Goal: Task Accomplishment & Management: Complete application form

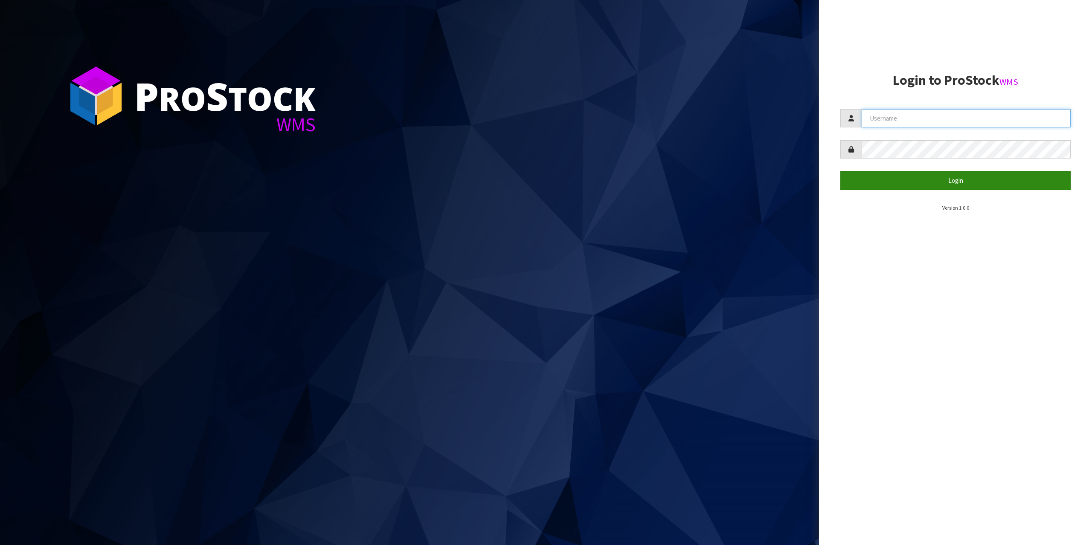
type input "[EMAIL_ADDRESS][DOMAIN_NAME]"
click at [979, 178] on button "Login" at bounding box center [955, 180] width 230 height 18
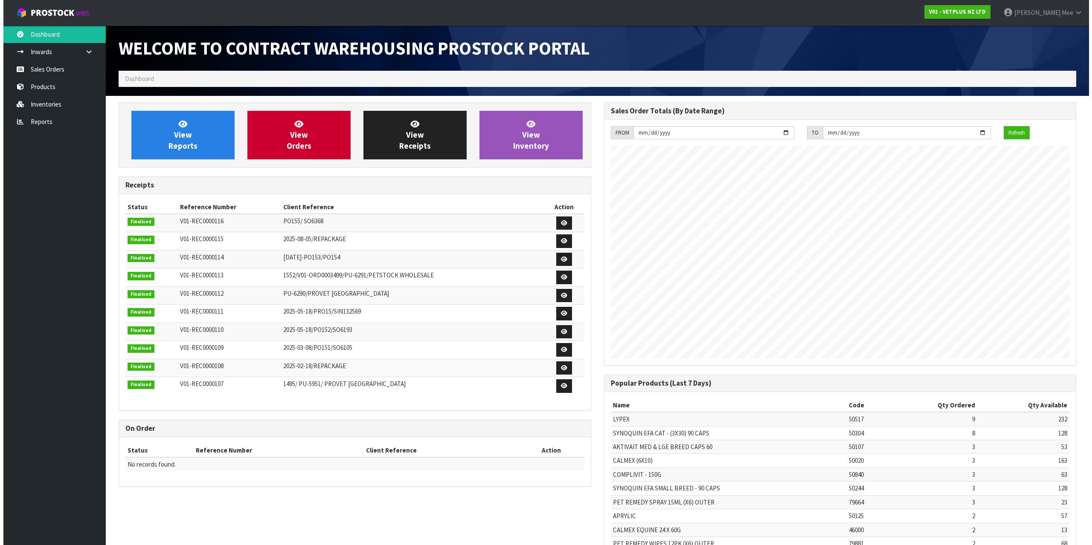
scroll to position [473, 485]
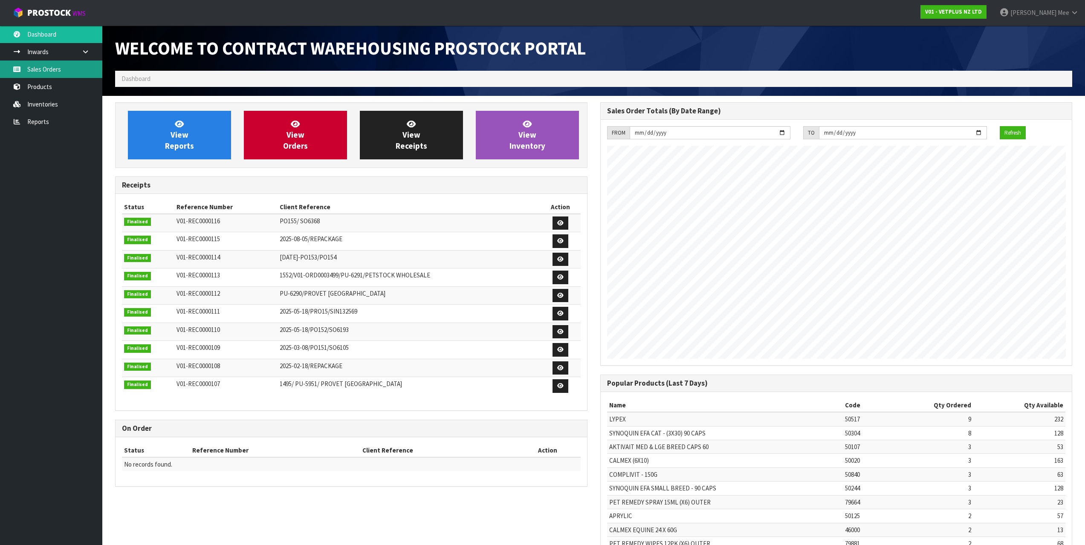
click at [20, 75] on link "Sales Orders" at bounding box center [51, 69] width 102 height 17
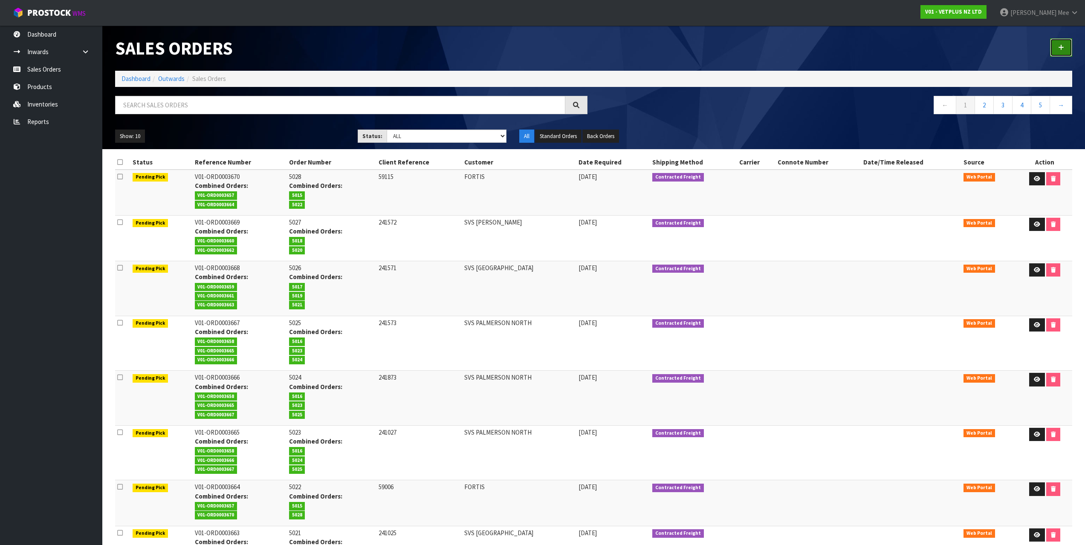
click at [1062, 50] on icon at bounding box center [1061, 47] width 6 height 6
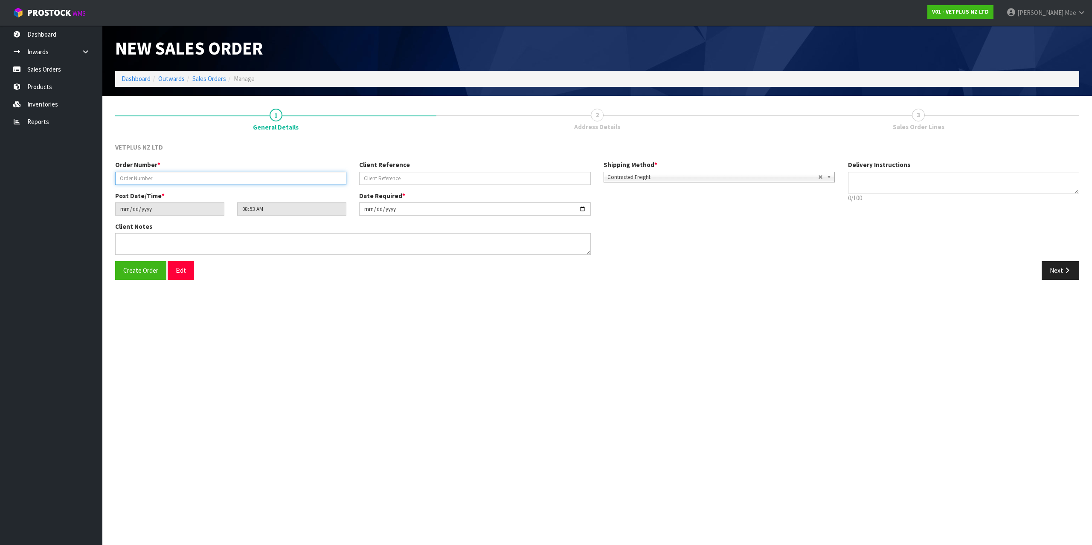
click at [178, 177] on input "text" at bounding box center [230, 178] width 231 height 13
type input "5029"
type input "241872"
click at [241, 245] on textarea at bounding box center [352, 244] width 475 height 22
type textarea "B"
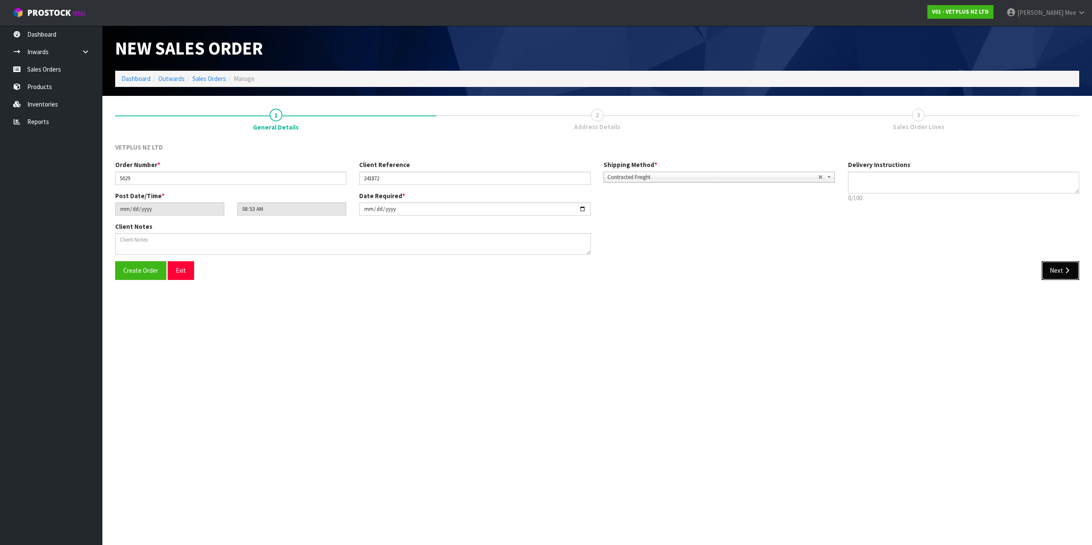
click at [1049, 273] on button "Next" at bounding box center [1060, 270] width 38 height 18
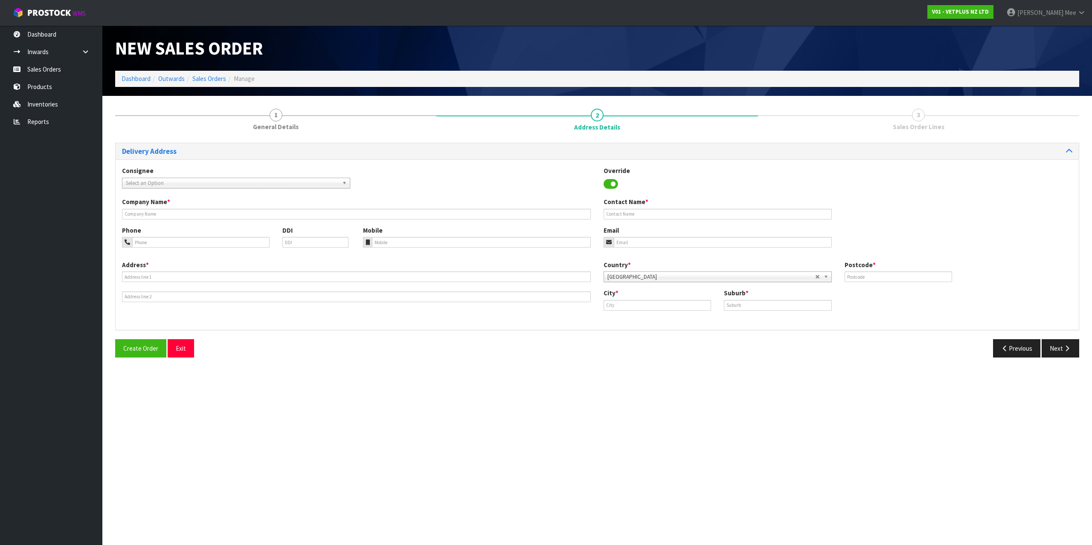
click at [152, 184] on span "Select an Option" at bounding box center [232, 183] width 213 height 10
type input "svs ham"
click at [204, 209] on li "SVSHLZ - SVS HAM ILTON" at bounding box center [236, 207] width 224 height 11
type input "SVS [PERSON_NAME]"
type input "[STREET_ADDRESS][PERSON_NAME]"
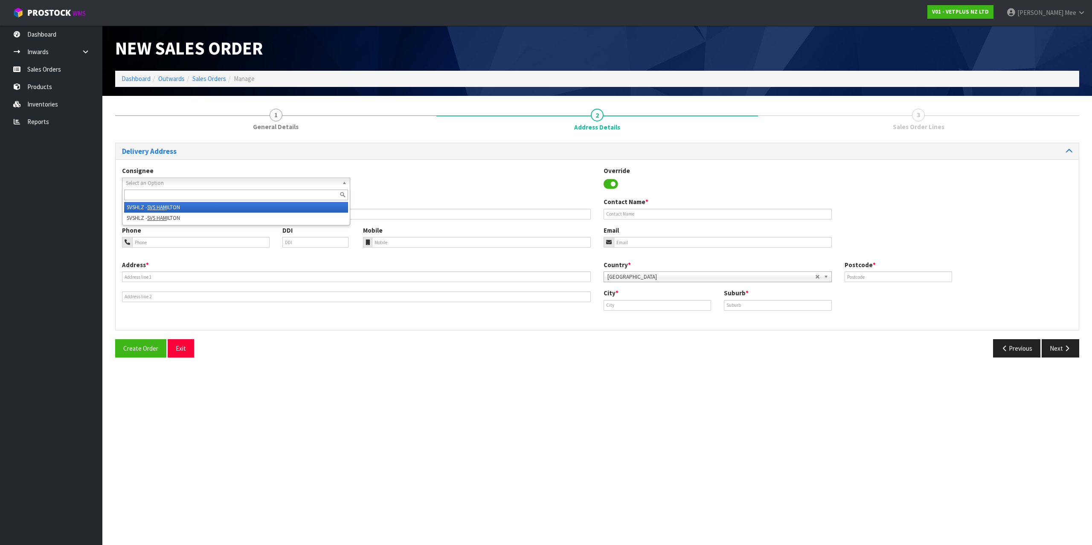
type input "3200"
type input "[PERSON_NAME]"
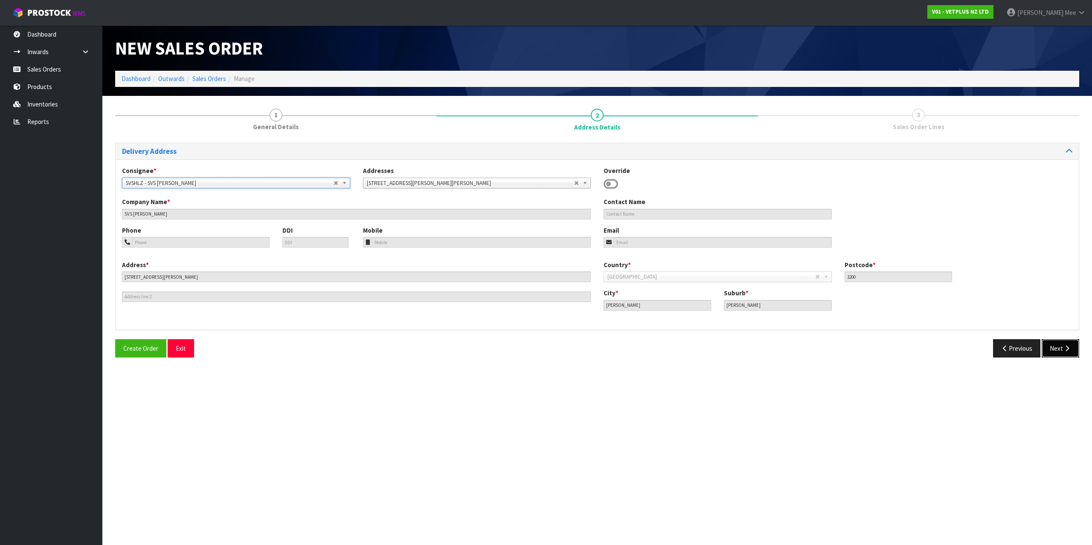
click at [1068, 348] on icon "button" at bounding box center [1067, 348] width 8 height 6
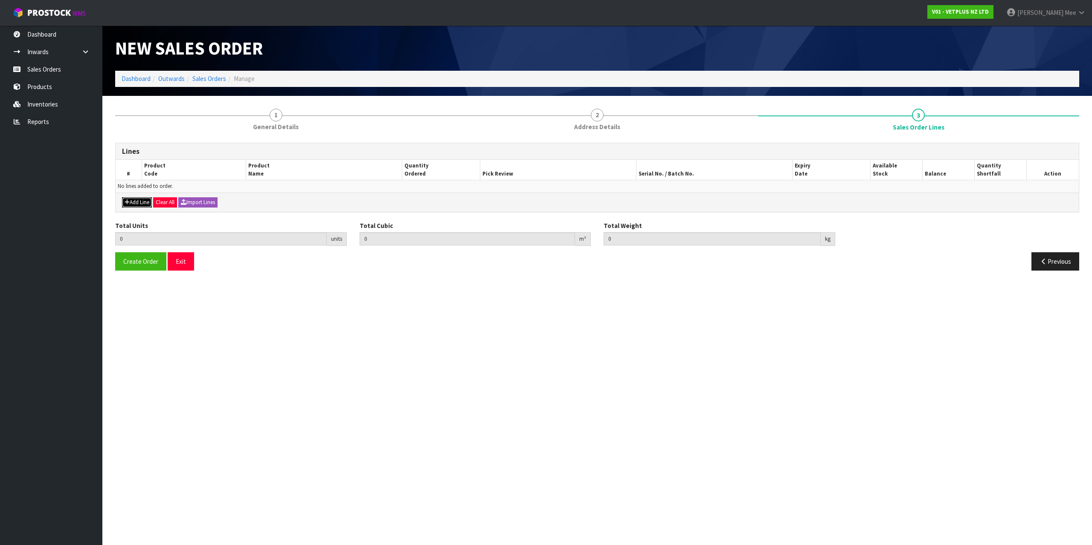
click at [149, 200] on button "Add Line" at bounding box center [137, 202] width 30 height 10
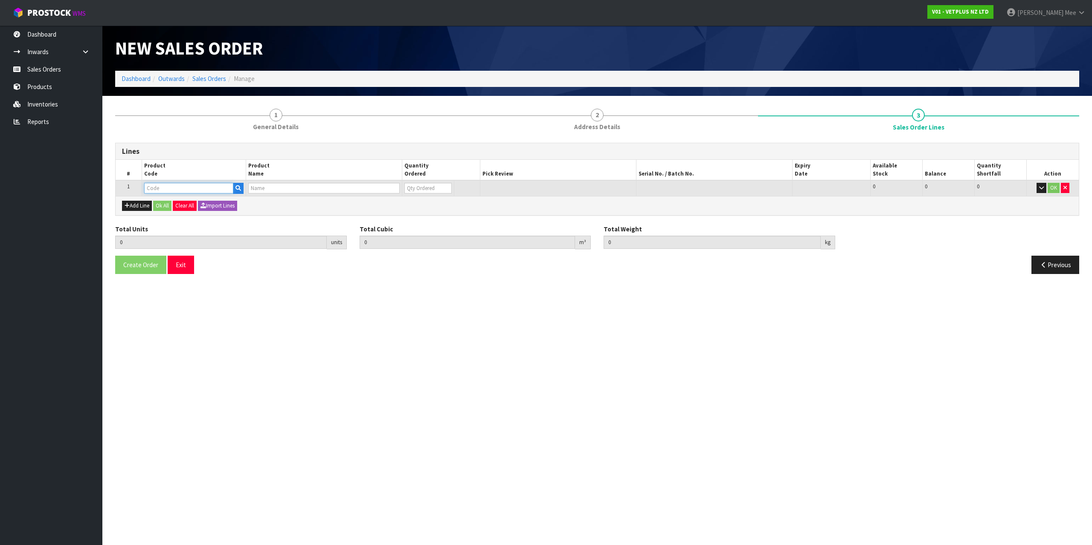
click at [157, 188] on input "text" at bounding box center [188, 188] width 89 height 11
type input "50125"
type input "0.000000"
type input "0.000"
type input "APRYLIC"
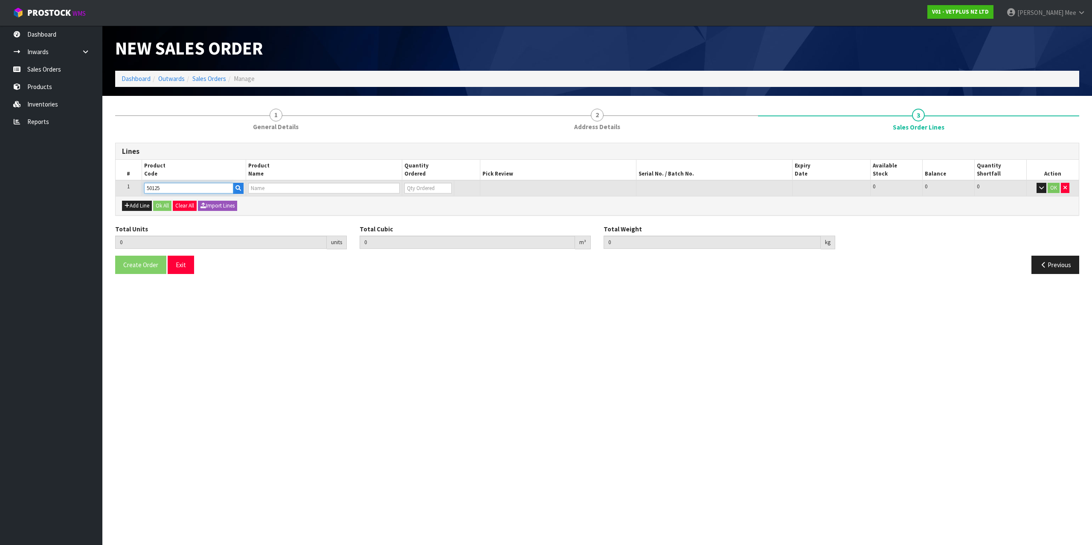
type input "0"
type input "50125"
drag, startPoint x: 410, startPoint y: 187, endPoint x: 386, endPoint y: 180, distance: 25.5
click at [400, 184] on tr "1 50125 APRYLIC 0 [MEDICAL_DATA] 57 57 0 OK" at bounding box center [597, 188] width 963 height 16
type input "2"
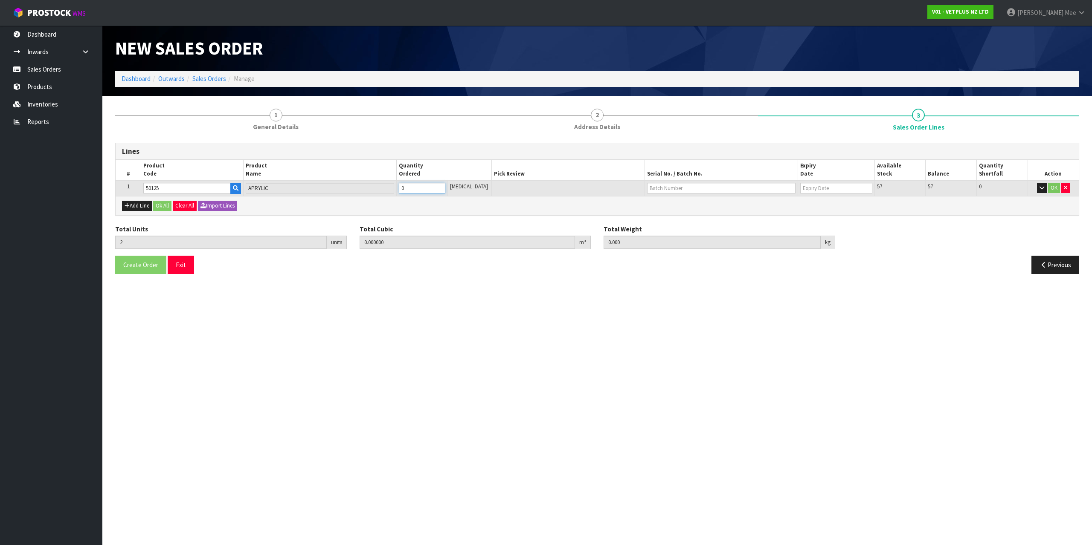
type input "0.00462"
type input "1.6"
type input "2"
type input "24"
type input "0.07371"
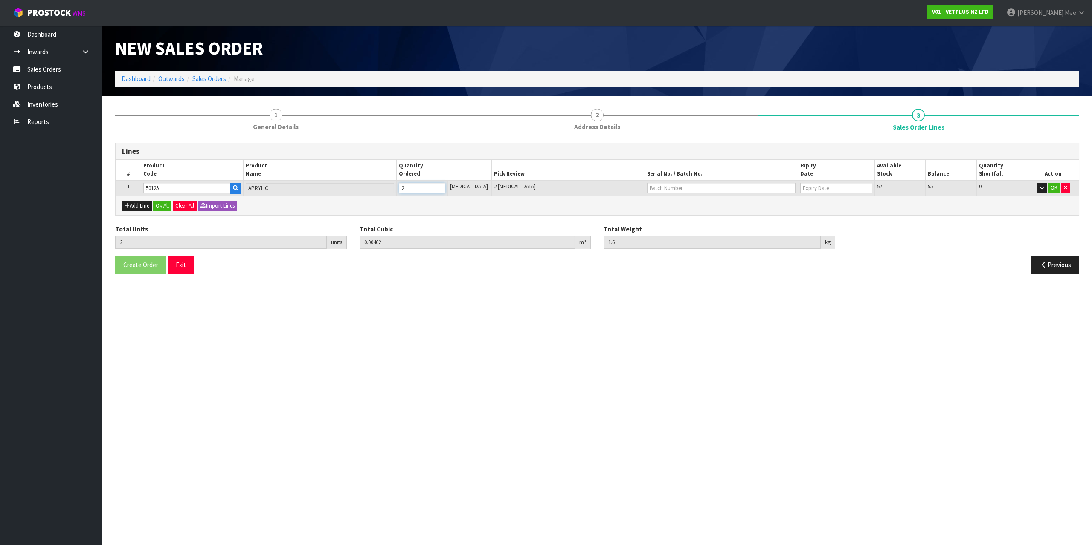
type input "20.7"
type input "24"
click at [340, 207] on div "Add Line Ok All Clear All Import Lines" at bounding box center [597, 205] width 963 height 19
click at [162, 208] on button "Ok All" at bounding box center [162, 206] width 18 height 10
click at [139, 259] on button "Create Order" at bounding box center [140, 264] width 51 height 18
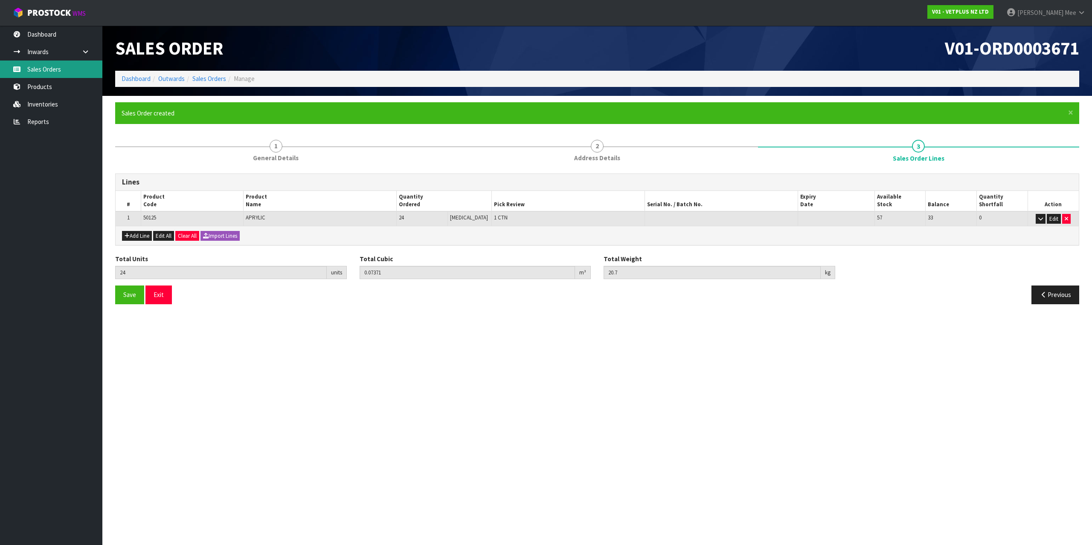
click at [48, 73] on link "Sales Orders" at bounding box center [51, 69] width 102 height 17
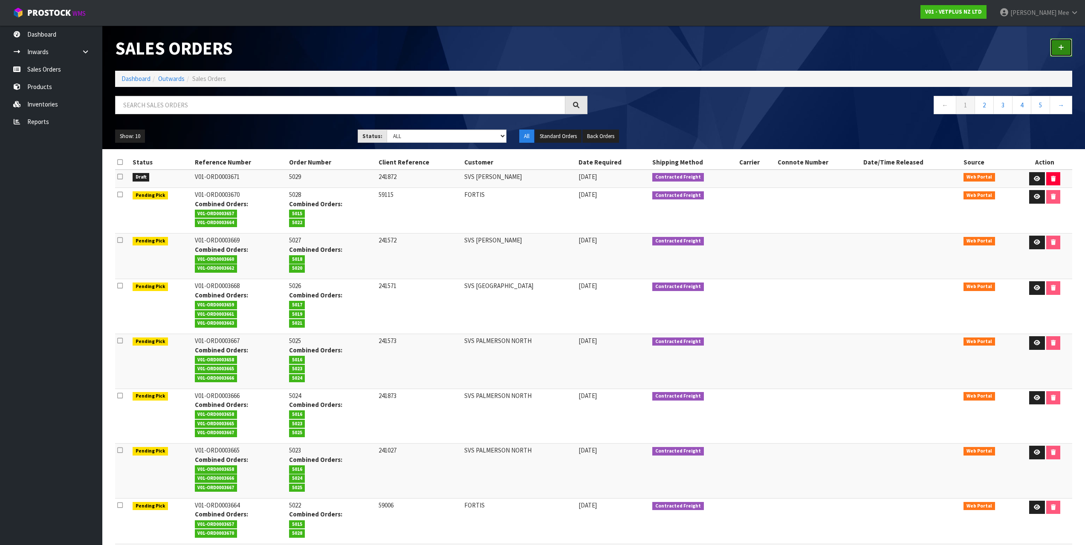
click at [1067, 48] on link at bounding box center [1061, 47] width 22 height 18
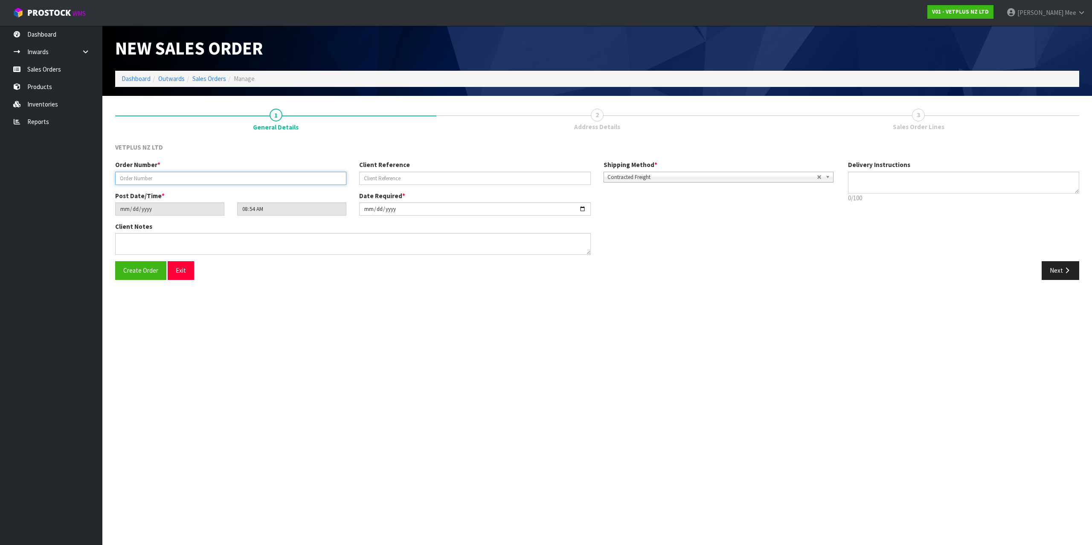
click at [150, 174] on input "text" at bounding box center [230, 178] width 231 height 13
type input "5030"
type input "101542"
click at [141, 244] on textarea at bounding box center [352, 244] width 475 height 22
type textarea "BACK ORDER FROM INV 5007"
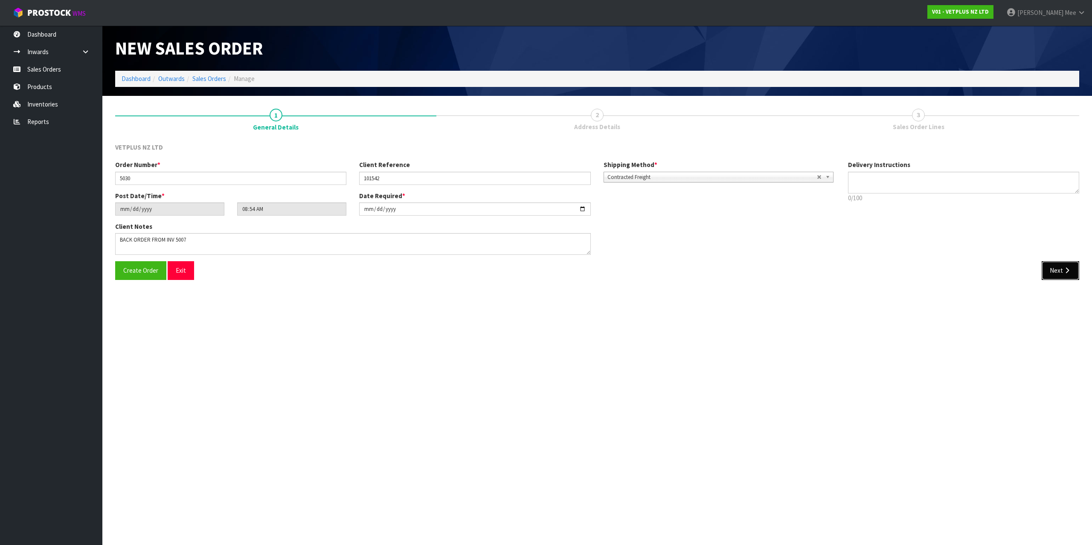
click at [1058, 266] on button "Next" at bounding box center [1060, 270] width 38 height 18
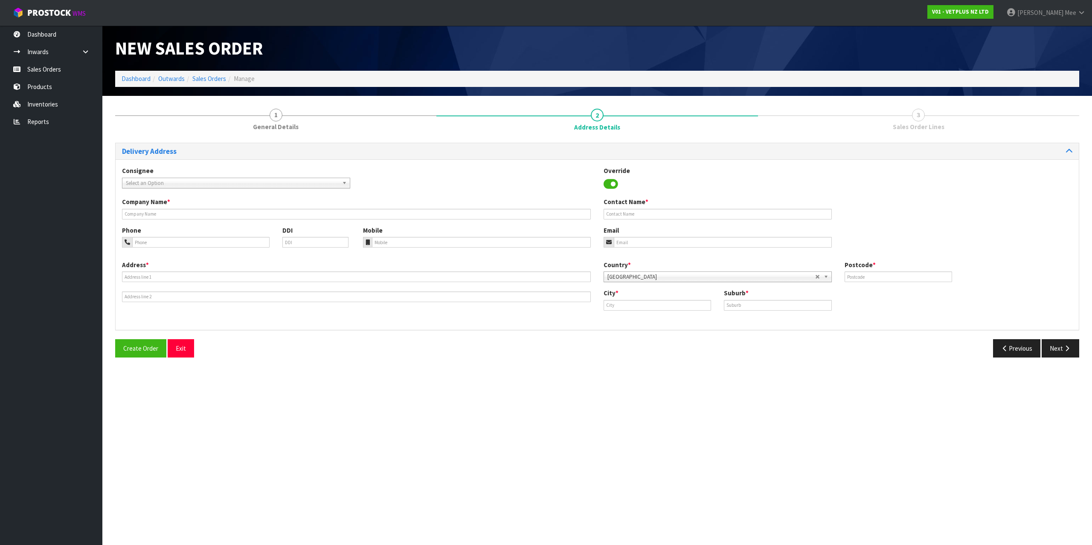
click at [147, 189] on div "Consignee 000001.BAY MECHANICS - BAY MECHANICS 000001A - BRAKE & TRANSMISSION N…" at bounding box center [597, 181] width 963 height 31
click at [151, 184] on span "Select an Option" at bounding box center [232, 183] width 213 height 10
type input "PROVET CH"
click at [229, 205] on li "PROCHRCHC - PROVET CH RISTCHURCH" at bounding box center [236, 207] width 224 height 11
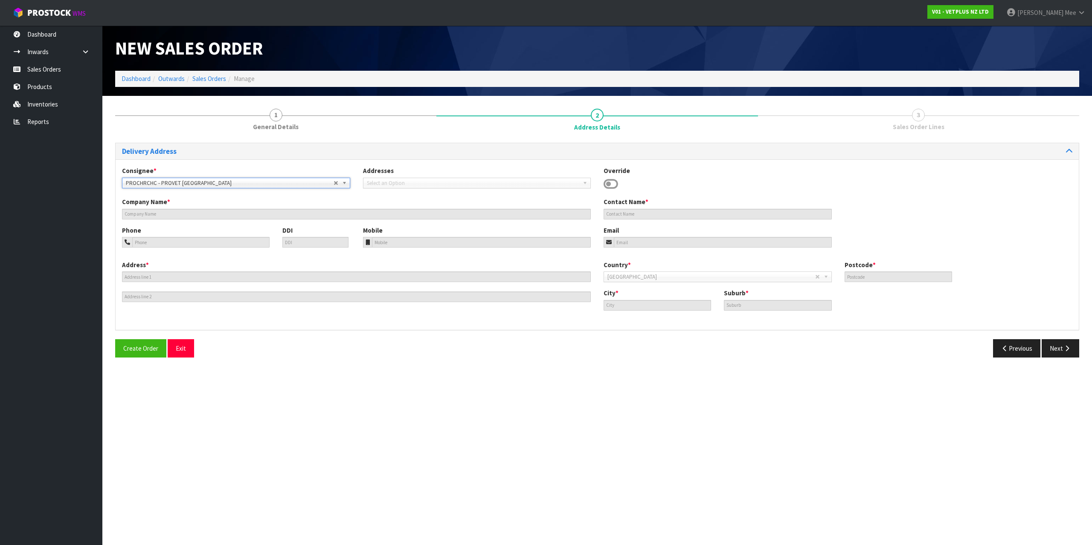
type input "PROVET [GEOGRAPHIC_DATA]"
type input "[STREET_ADDRESS][PERSON_NAME]"
type input "8042"
type input "[GEOGRAPHIC_DATA]"
type input "WIGRAM"
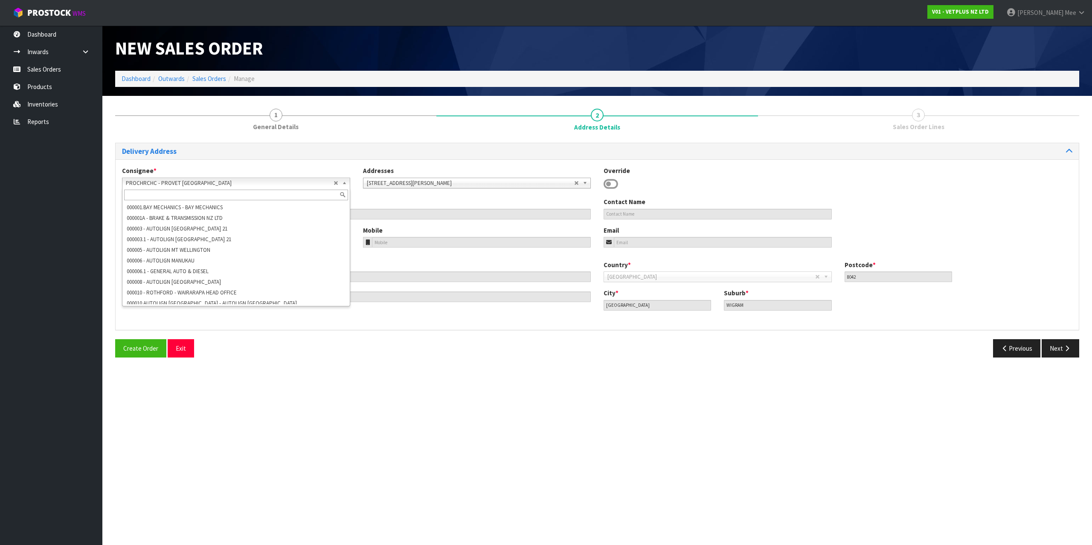
scroll to position [48170, 0]
click at [812, 427] on section "New Sales Order Dashboard Outwards Sales Orders Manage New Sales Order Dashboar…" at bounding box center [546, 272] width 1092 height 545
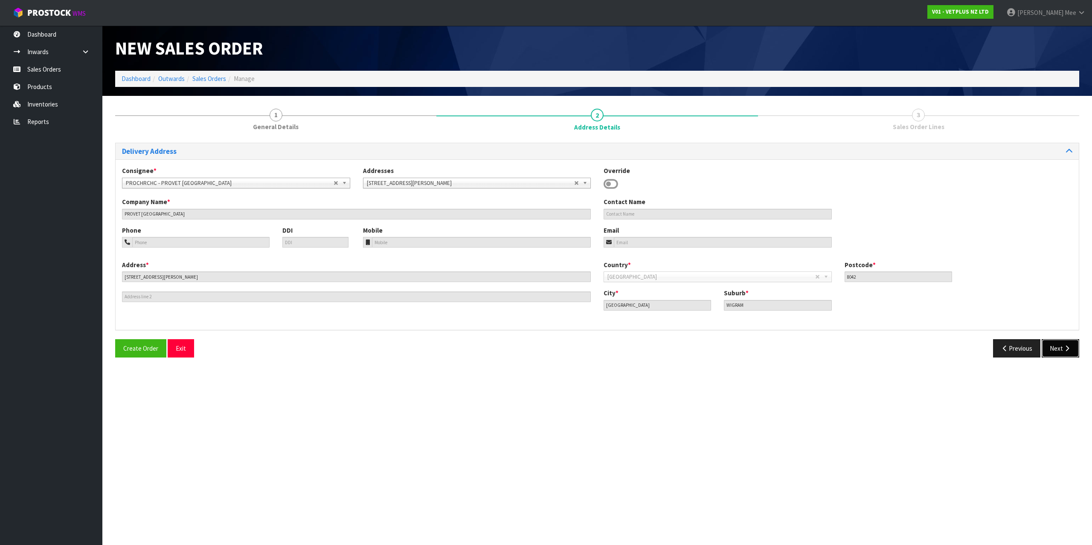
click at [1072, 352] on button "Next" at bounding box center [1060, 348] width 38 height 18
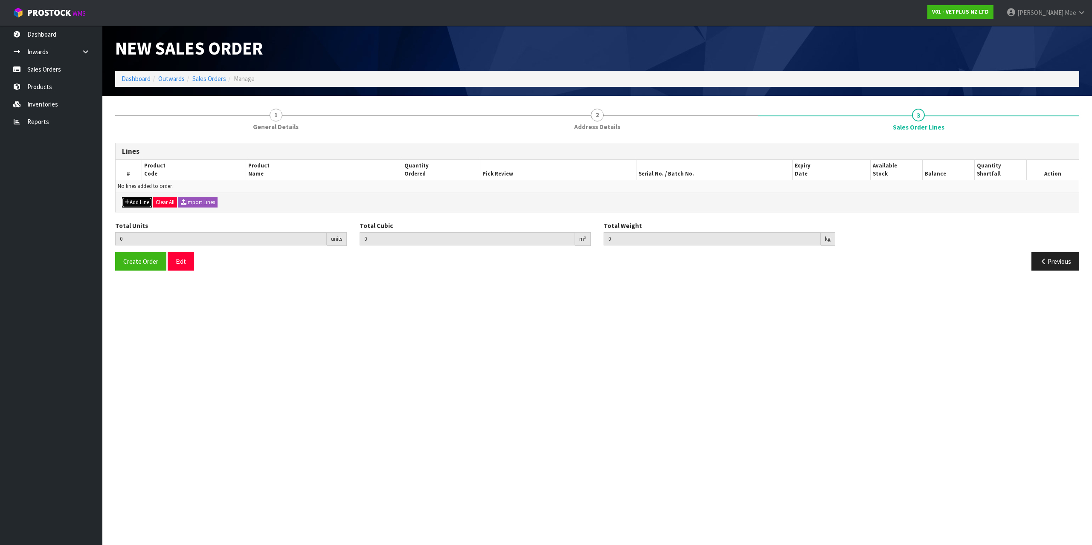
click at [124, 202] on button "Add Line" at bounding box center [137, 202] width 30 height 10
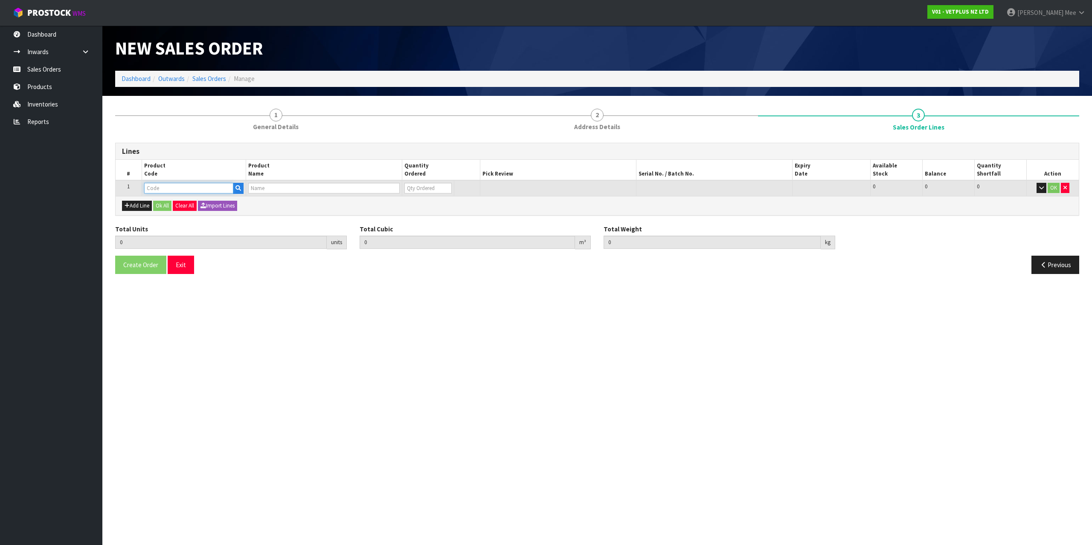
click at [158, 184] on input "text" at bounding box center [188, 188] width 89 height 11
type input "50107"
type input "0.000000"
type input "0.000"
type input "AKTIVAIT MED & LGE BREED CAPS 60"
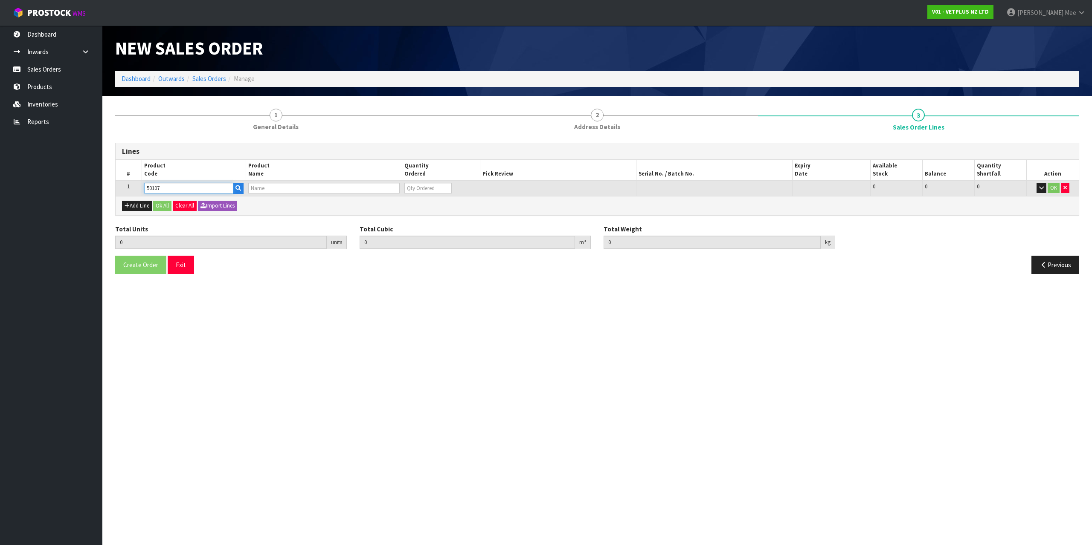
type input "0"
type input "50107"
drag, startPoint x: 409, startPoint y: 188, endPoint x: 384, endPoint y: 178, distance: 26.6
click at [386, 179] on table "# Product Code Product Name Quantity Ordered Pick Review Serial No. / Batch No.…" at bounding box center [597, 178] width 963 height 36
type input "1"
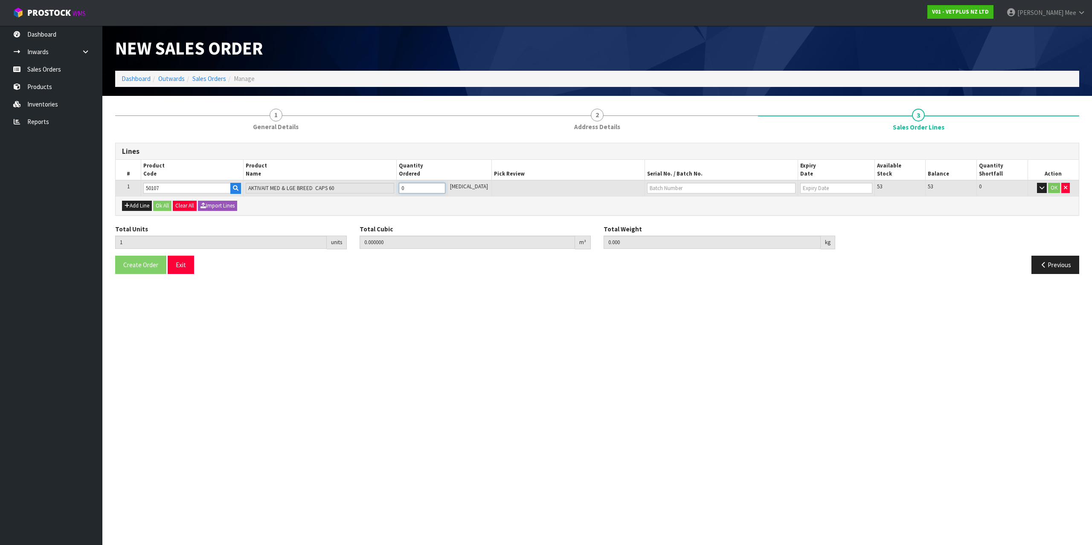
type input "0.00042"
type input "0.07"
type input "1"
type input "16"
type input "0.00672"
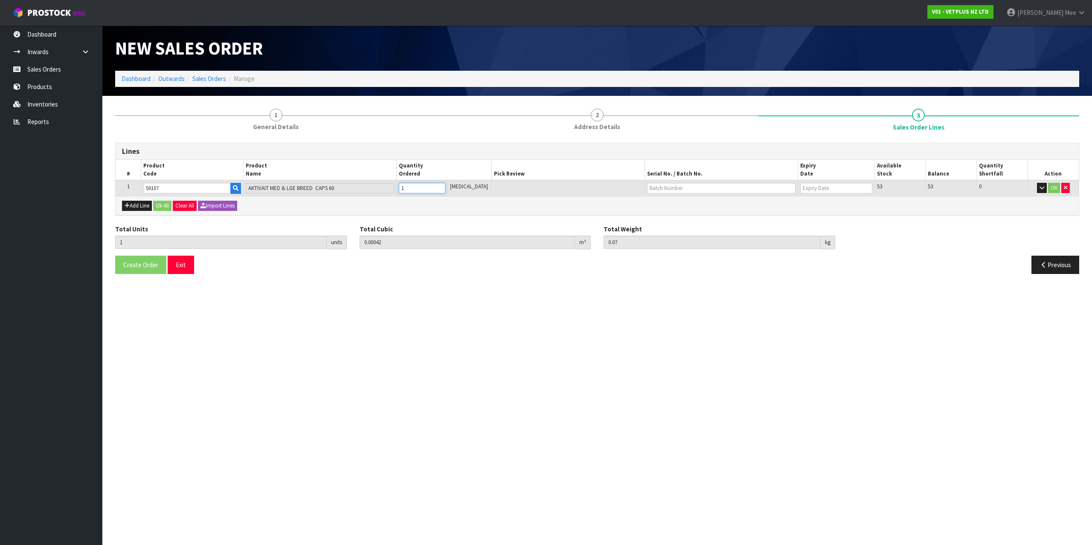
type input "1.12"
type input "16"
click at [134, 205] on button "Add Line" at bounding box center [137, 206] width 30 height 10
type input "0"
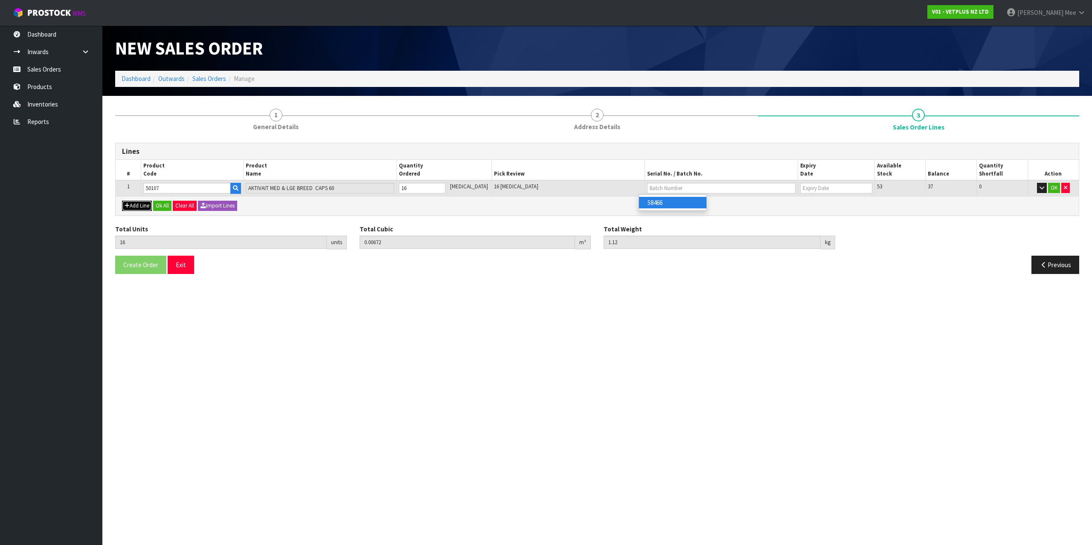
type input "0"
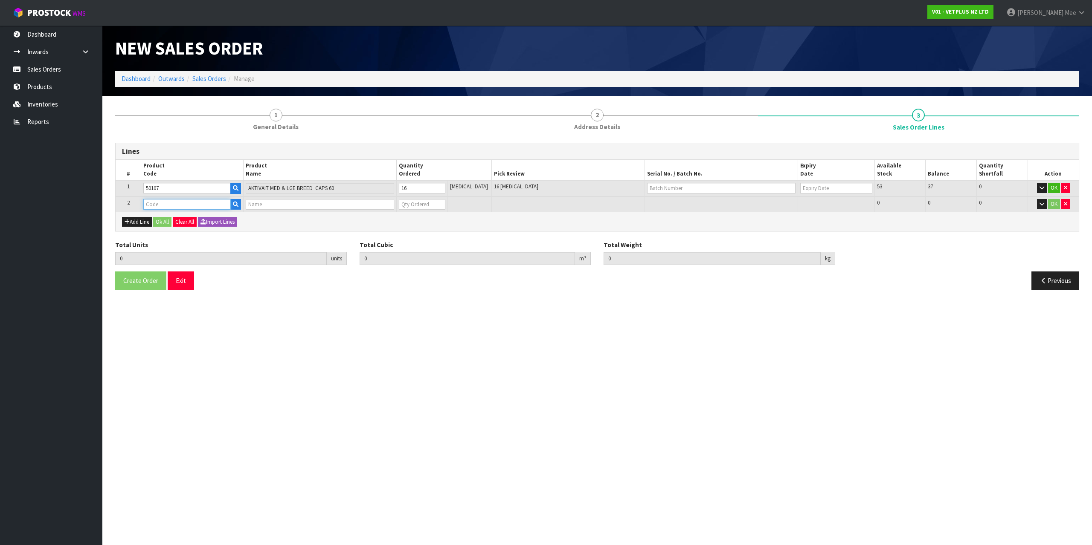
click at [161, 200] on input "text" at bounding box center [186, 204] width 87 height 11
type input "50840"
type input "16"
type input "0.00672"
type input "1.12"
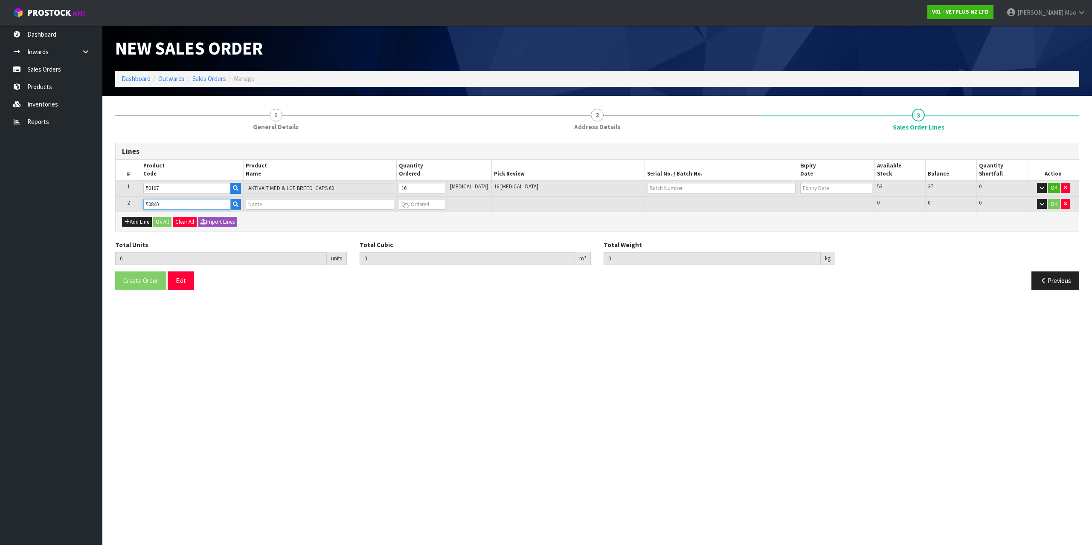
type input "COMPLIVIT - 150G"
type input "0"
type input "50840"
type input "17"
type input "0.00717"
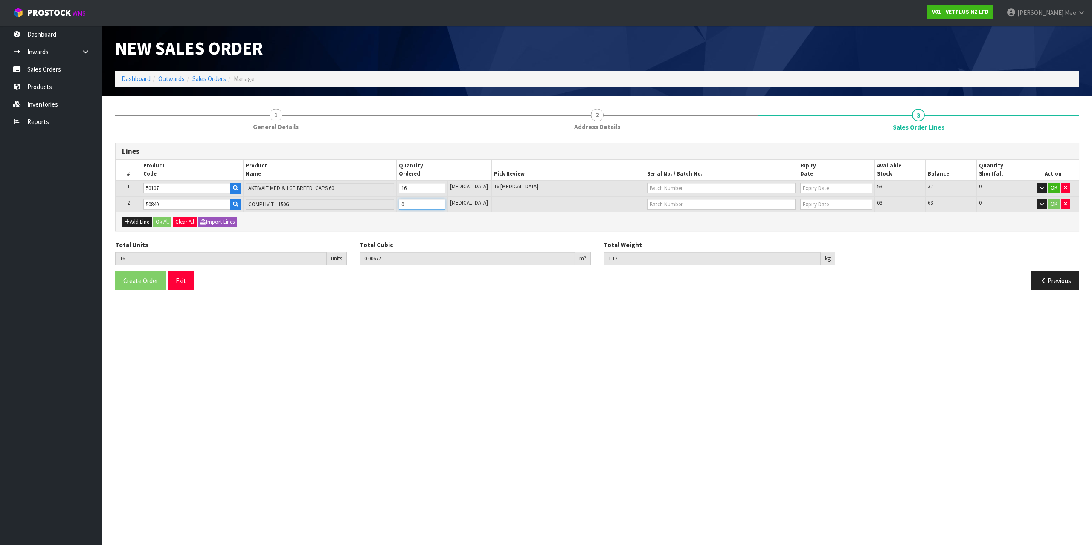
type input "1.36"
type input "1"
click at [444, 201] on input "1" at bounding box center [422, 204] width 46 height 11
type input "18"
type input "0.00762"
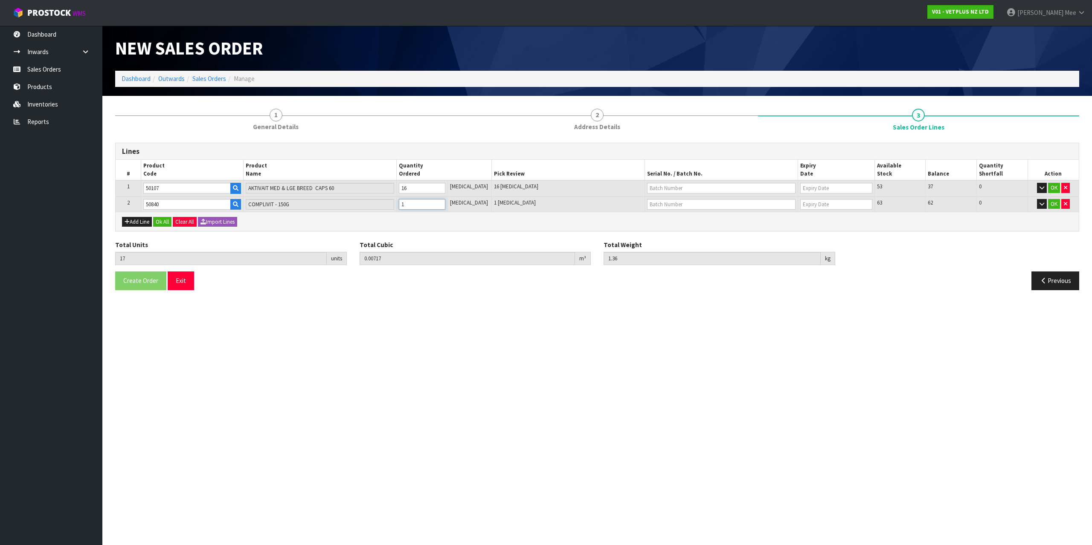
type input "1.6"
type input "2"
click at [444, 201] on input "2" at bounding box center [422, 204] width 46 height 11
type input "19"
type input "0.00807"
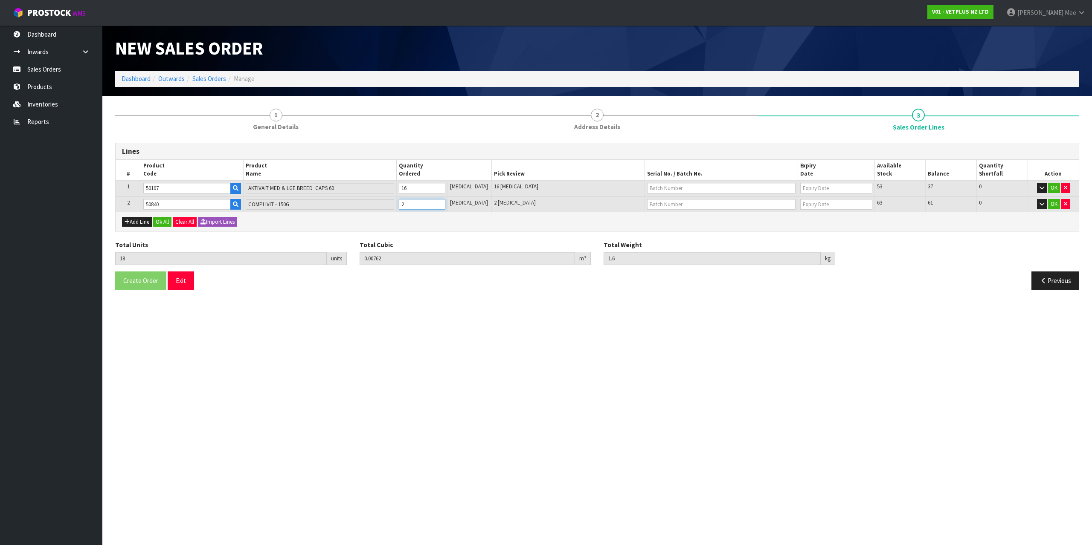
type input "1.84"
type input "3"
click at [444, 201] on input "3" at bounding box center [422, 204] width 46 height 11
type input "20"
type input "0.00852"
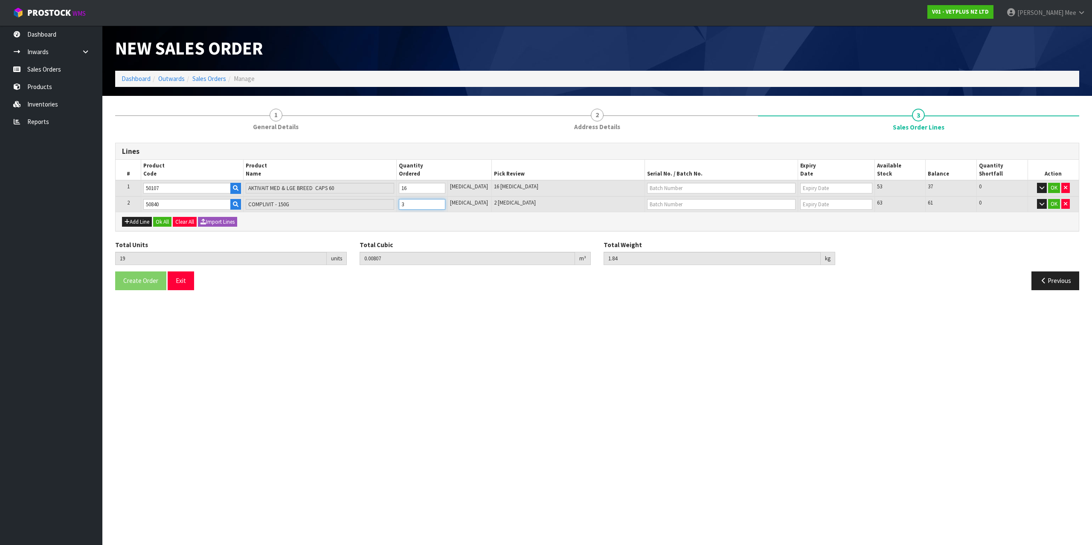
type input "2.08"
type input "4"
click at [444, 201] on input "4" at bounding box center [422, 204] width 46 height 11
type input "21"
type input "0.00897"
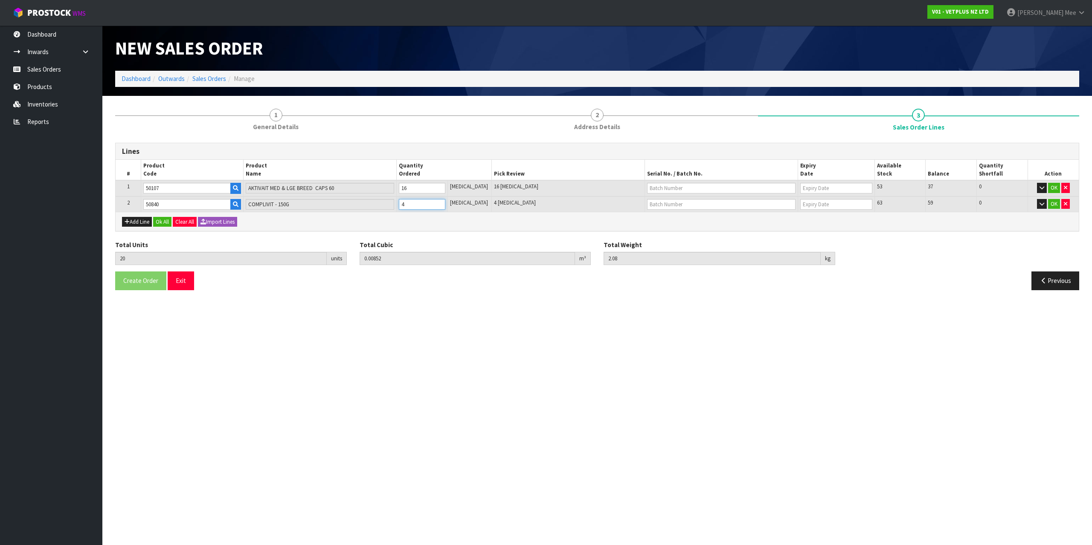
type input "2.32"
type input "5"
click at [444, 201] on input "5" at bounding box center [422, 204] width 46 height 11
type input "22"
type input "0.00942"
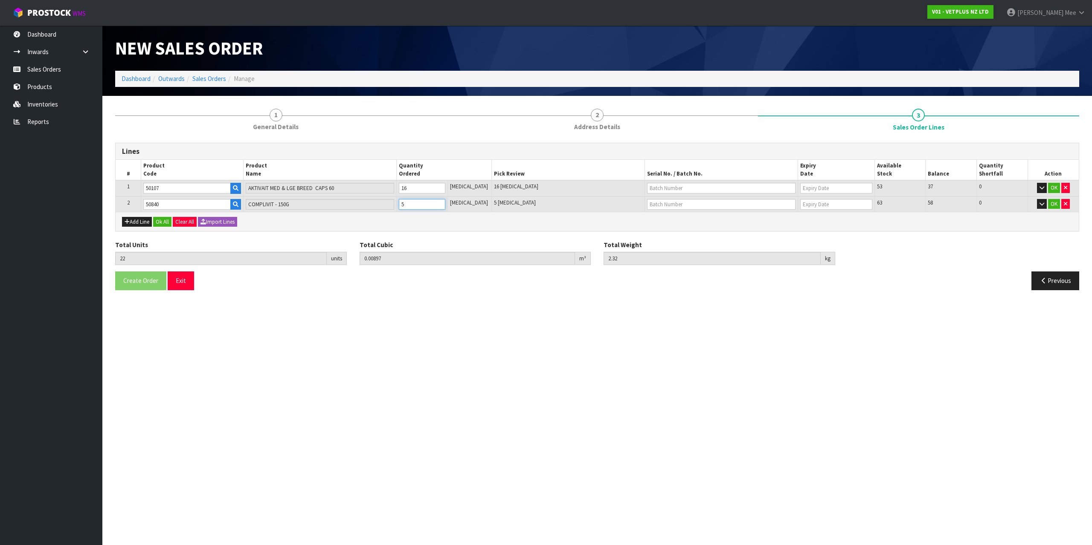
type input "2.56"
type input "6"
click at [444, 201] on input "6" at bounding box center [422, 204] width 46 height 11
click at [138, 227] on div "Add Line Ok All Clear All Import Lines" at bounding box center [597, 221] width 963 height 19
click at [137, 223] on button "Add Line" at bounding box center [137, 222] width 30 height 10
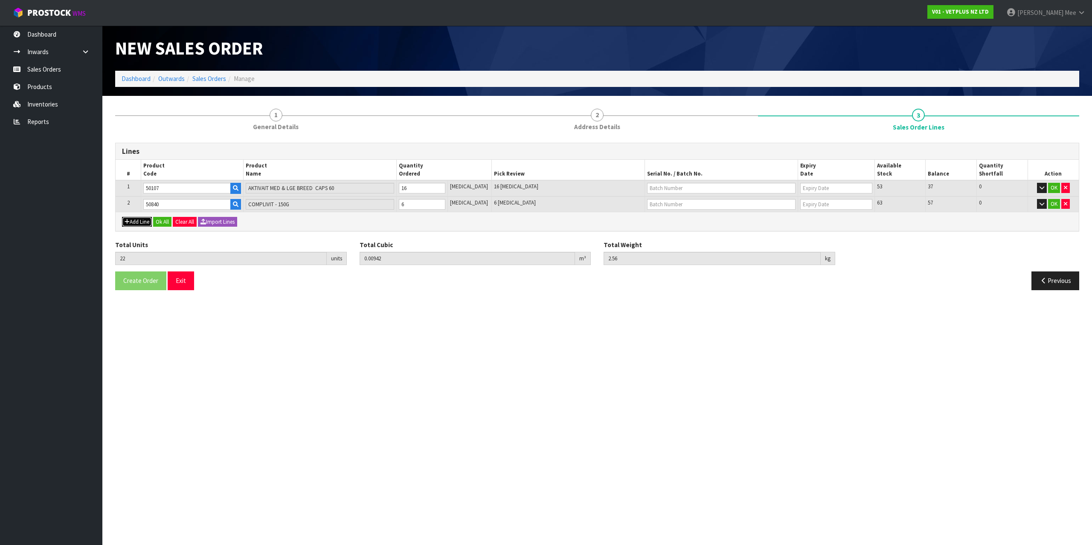
type input "0"
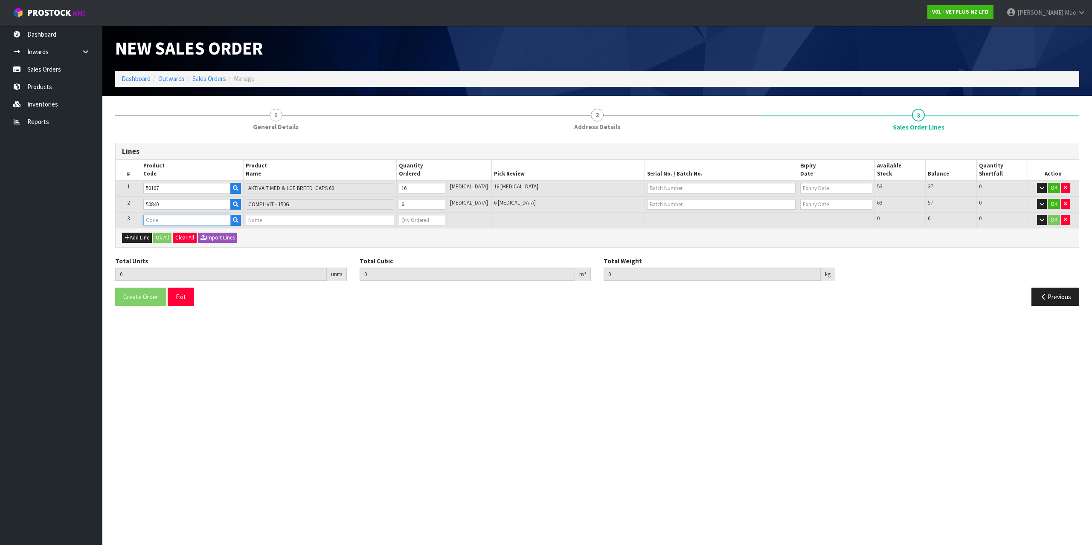
click at [162, 222] on input "text" at bounding box center [186, 220] width 87 height 11
type input "50809"
type input "22"
type input "0.00942"
type input "2.56"
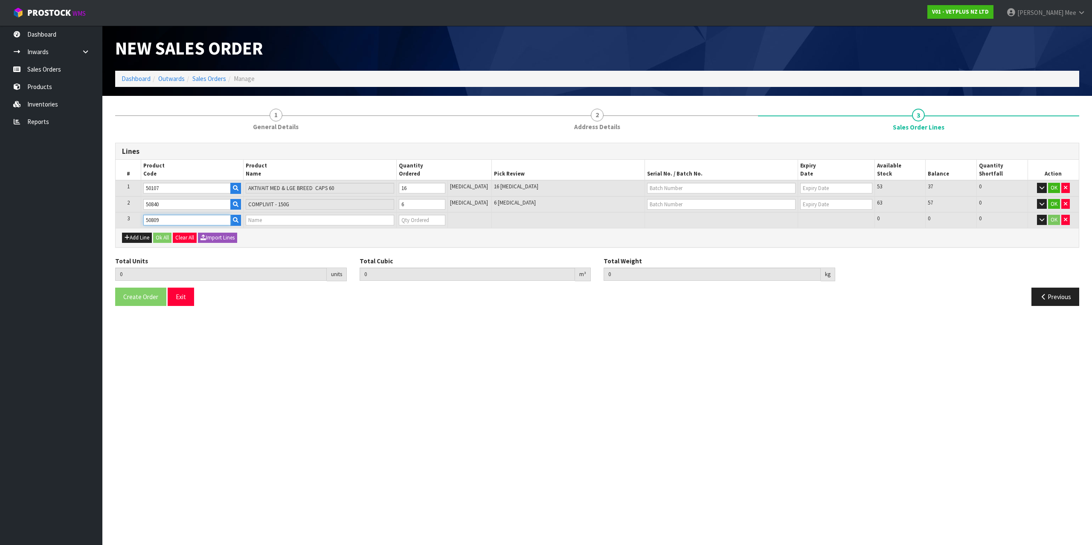
type input "CYSTAID CAPS 180'S"
type input "0"
type input "50809"
type input "23"
type input "0.01092"
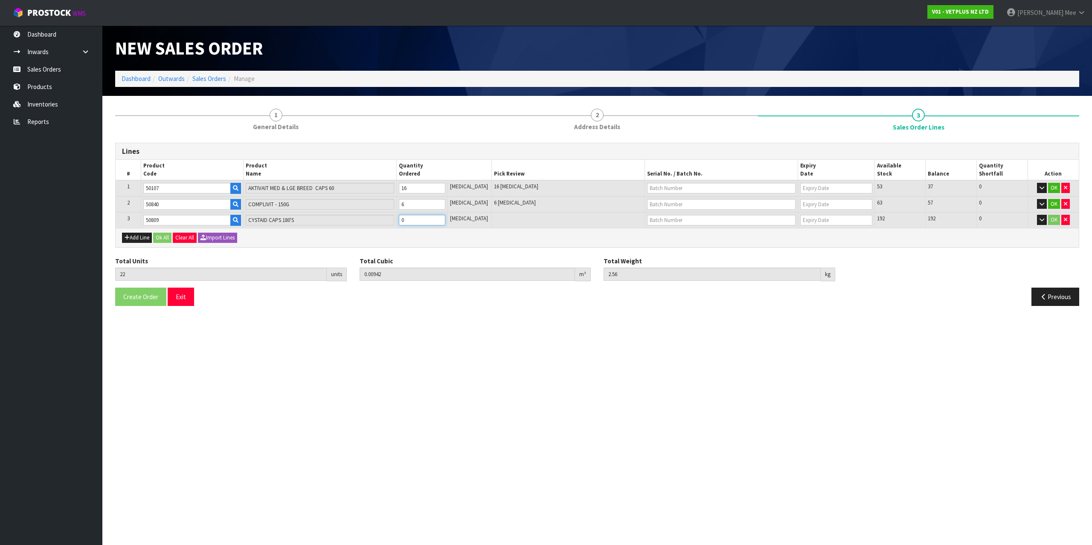
type input "2.76"
type input "1"
click at [445, 217] on input "1" at bounding box center [422, 220] width 46 height 11
type input "24"
type input "0.01242"
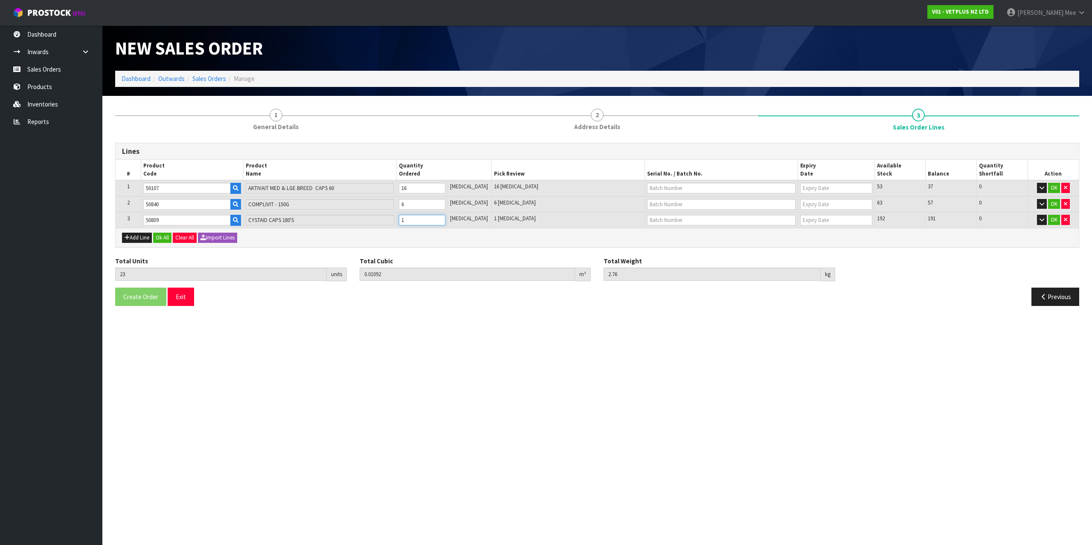
type input "2.96"
type input "2"
click at [445, 217] on input "2" at bounding box center [422, 220] width 46 height 11
type input "25"
type input "0.01392"
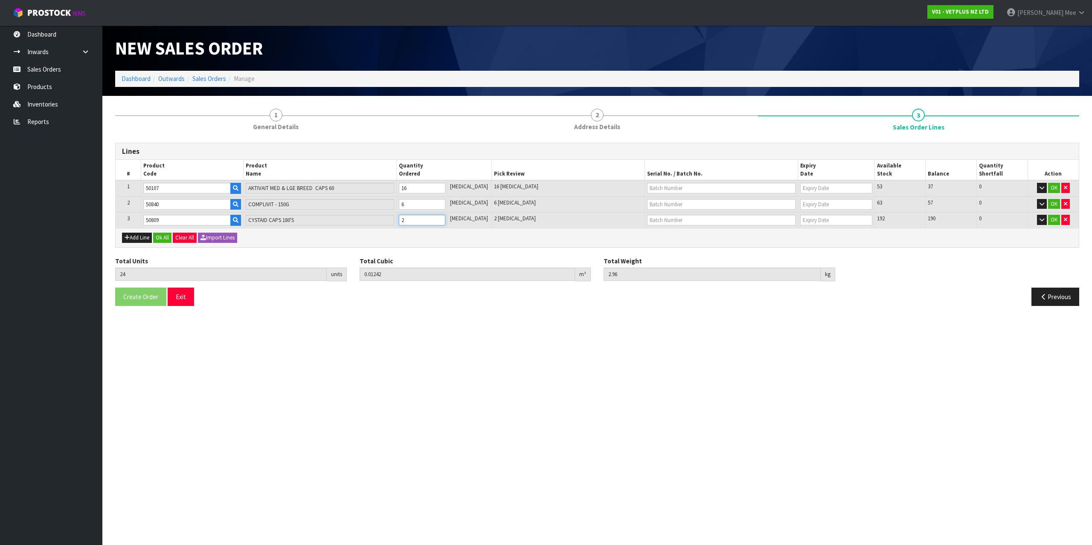
type input "3.16"
type input "3"
click at [445, 217] on input "3" at bounding box center [422, 220] width 46 height 11
type input "26"
type input "0.01542"
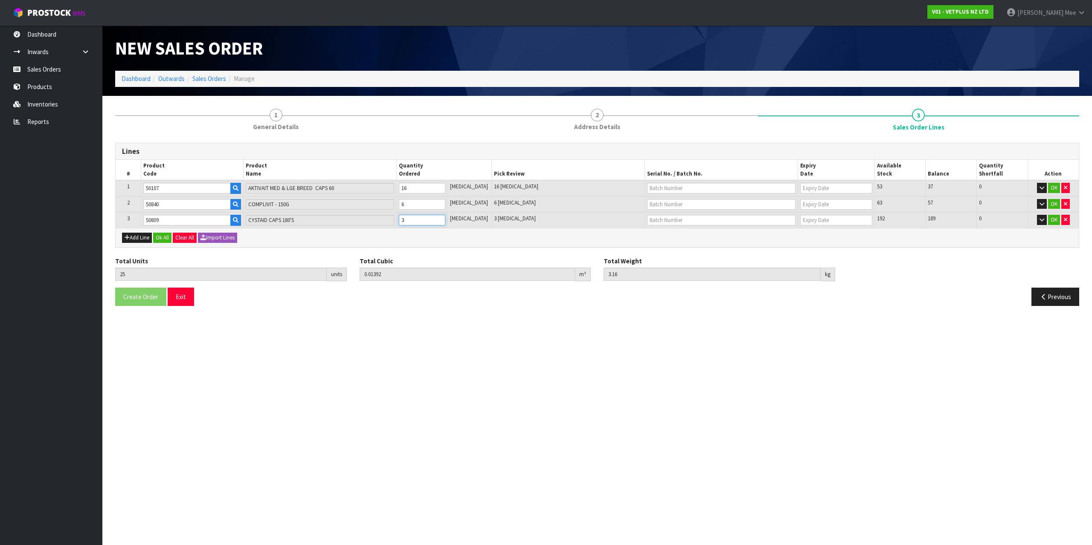
type input "3.36"
type input "4"
click at [445, 217] on input "4" at bounding box center [422, 220] width 46 height 11
click at [141, 239] on button "Add Line" at bounding box center [137, 238] width 30 height 10
type input "0"
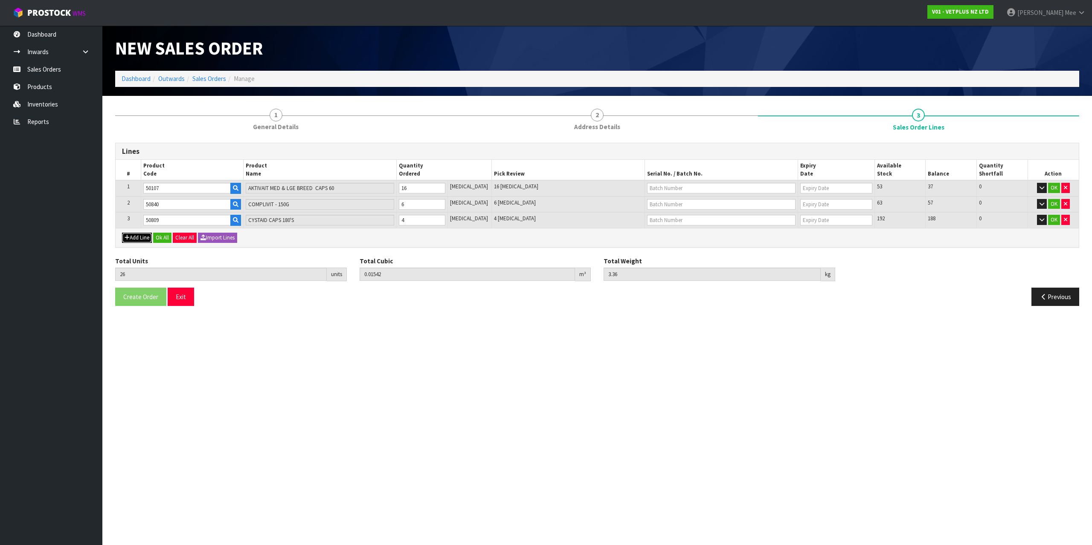
type input "0"
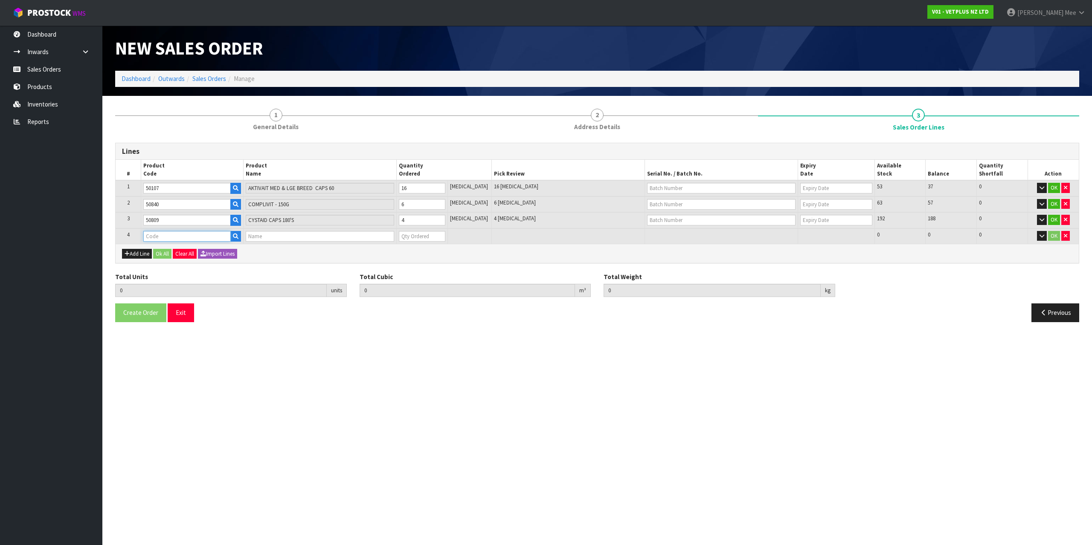
click at [160, 232] on input "text" at bounding box center [186, 236] width 87 height 11
type input "50835"
type input "26"
type input "0.01542"
type input "3.36"
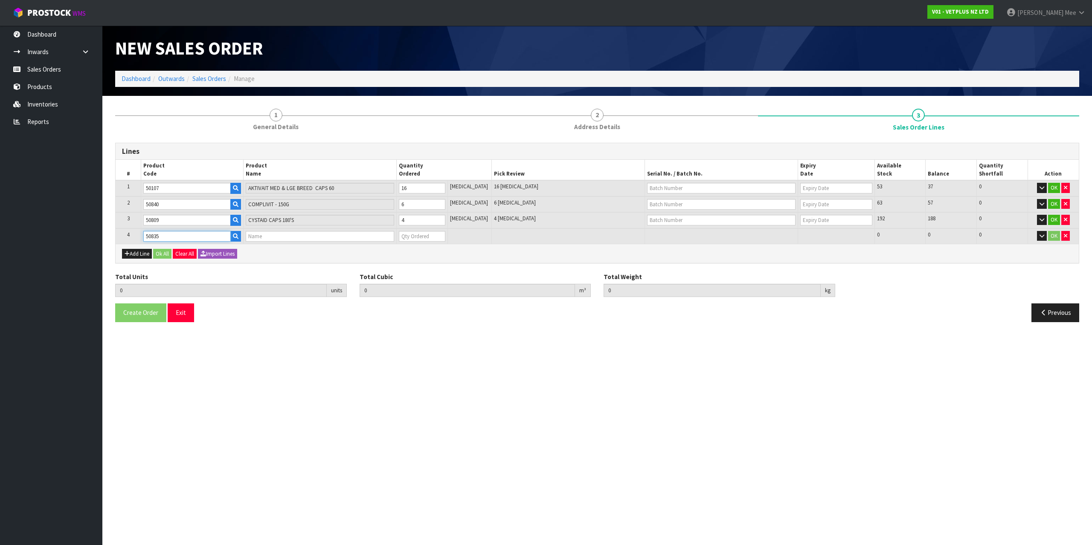
type input "FLUMAX - 150ML"
type input "0"
type input "50835"
click at [394, 231] on tr "4 50835 FLUMAX - 150ML 0 [MEDICAL_DATA] 432 432 0 OK" at bounding box center [597, 237] width 963 height 16
type input "30"
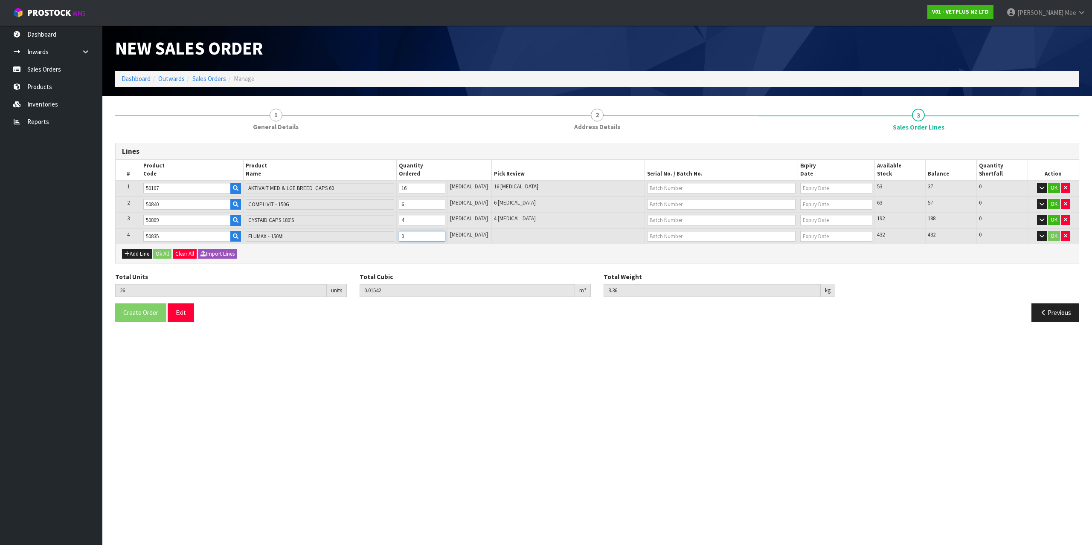
type input "0.01622"
type input "4.36"
type input "4"
type input "74"
type input "0.056498"
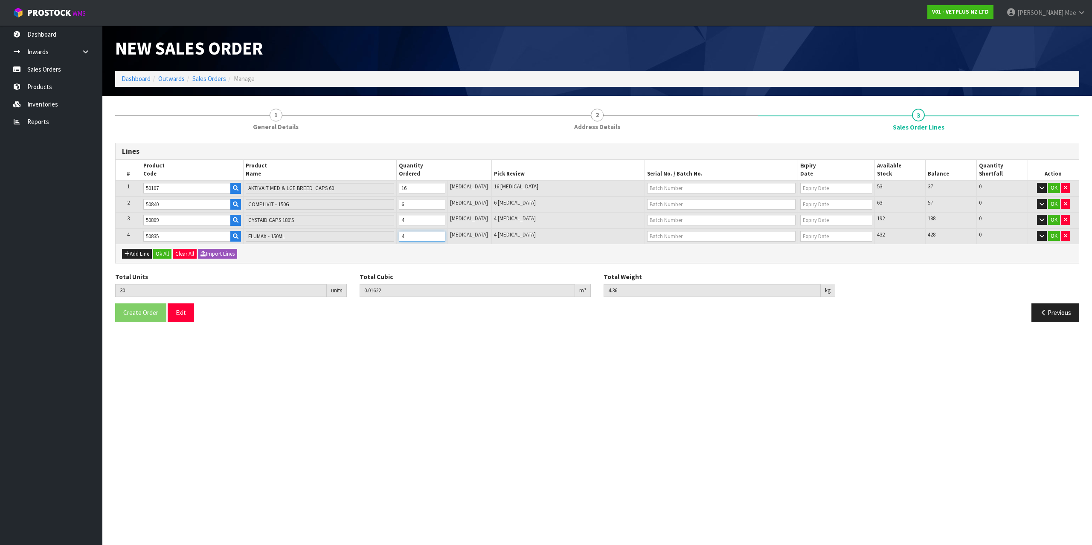
type input "15.36"
type input "48"
click at [135, 252] on button "Add Line" at bounding box center [137, 254] width 30 height 10
type input "0"
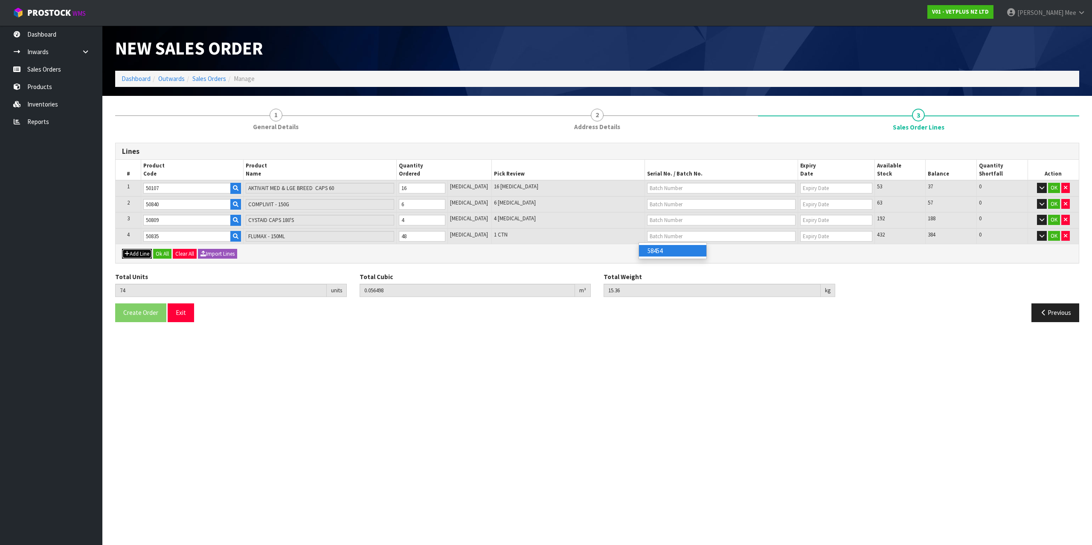
type input "0"
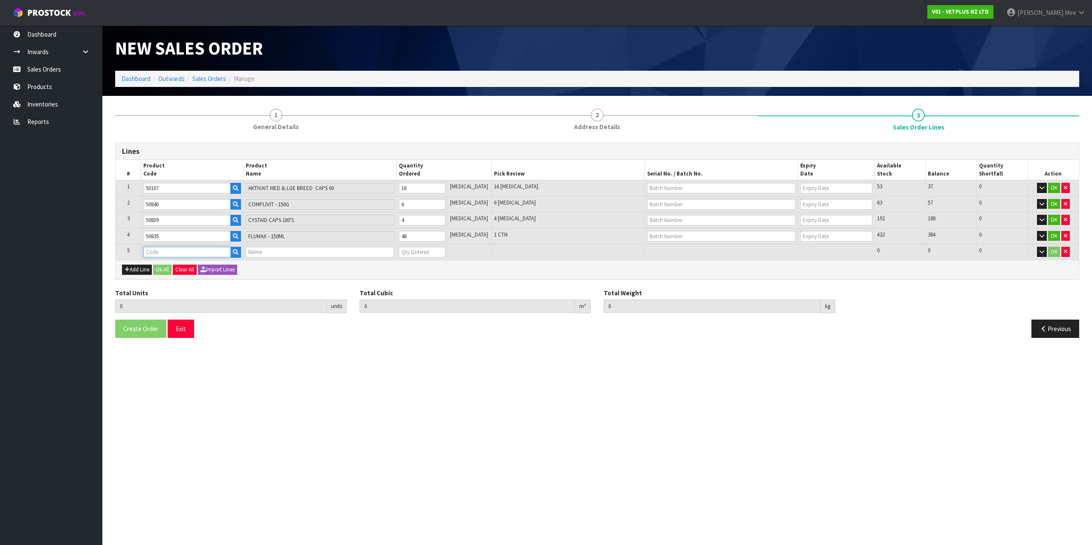
drag, startPoint x: 154, startPoint y: 251, endPoint x: 162, endPoint y: 251, distance: 9.0
click at [154, 251] on input "text" at bounding box center [186, 252] width 87 height 11
type input "50517"
type input "74"
type input "0.056498"
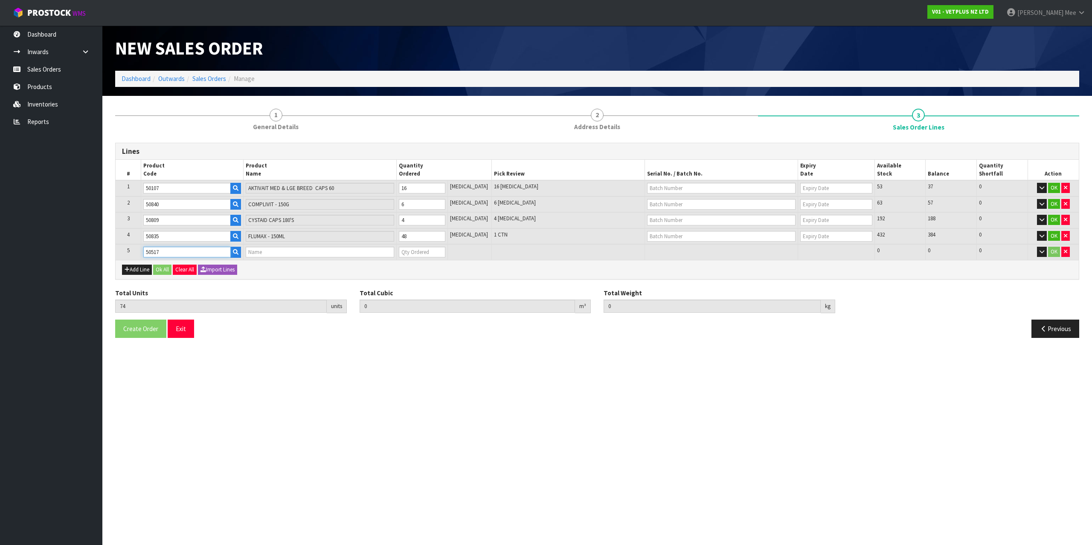
type input "15.36"
type input "LYPEX"
type input "0"
type input "50517"
click at [392, 250] on tr "5 50517 LYPEX 0 [MEDICAL_DATA] 232 232 0 OK" at bounding box center [597, 252] width 963 height 16
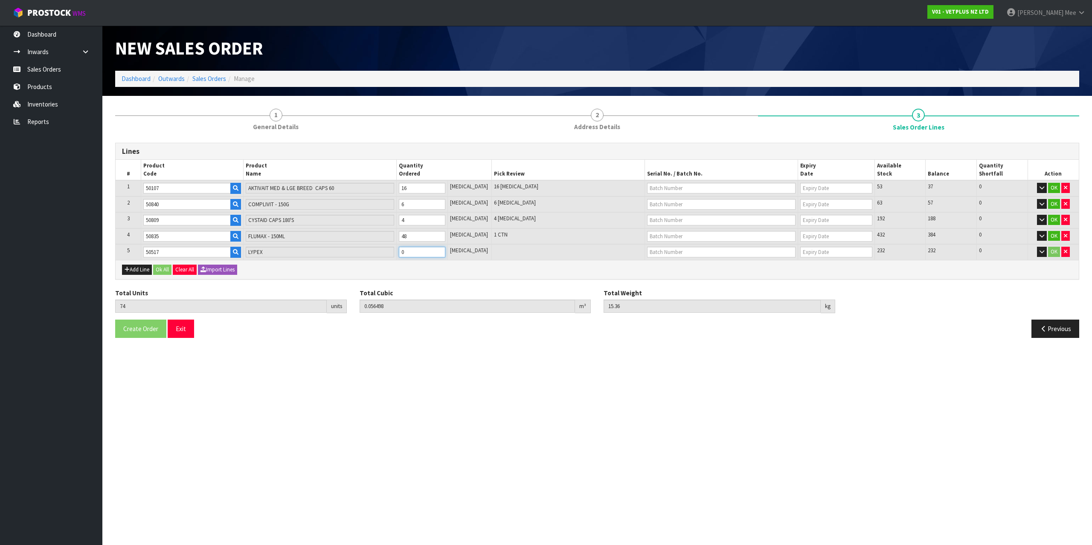
type input "77"
type input "0.058598"
type input "15.66"
type input "3"
type input "106"
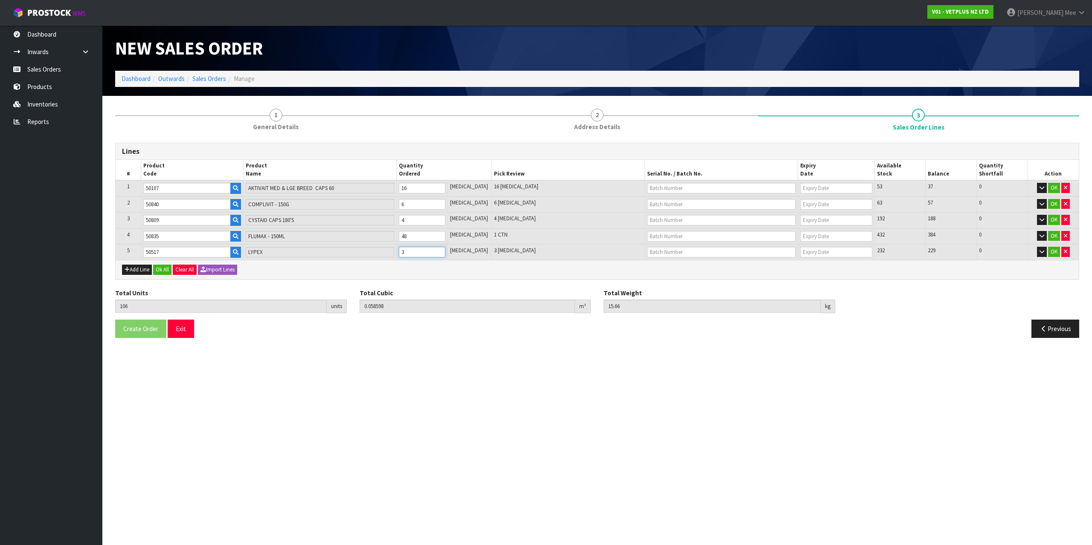
type input "0.078898"
type input "18.56"
type input "32"
click at [134, 266] on button "Add Line" at bounding box center [137, 270] width 30 height 10
type input "0"
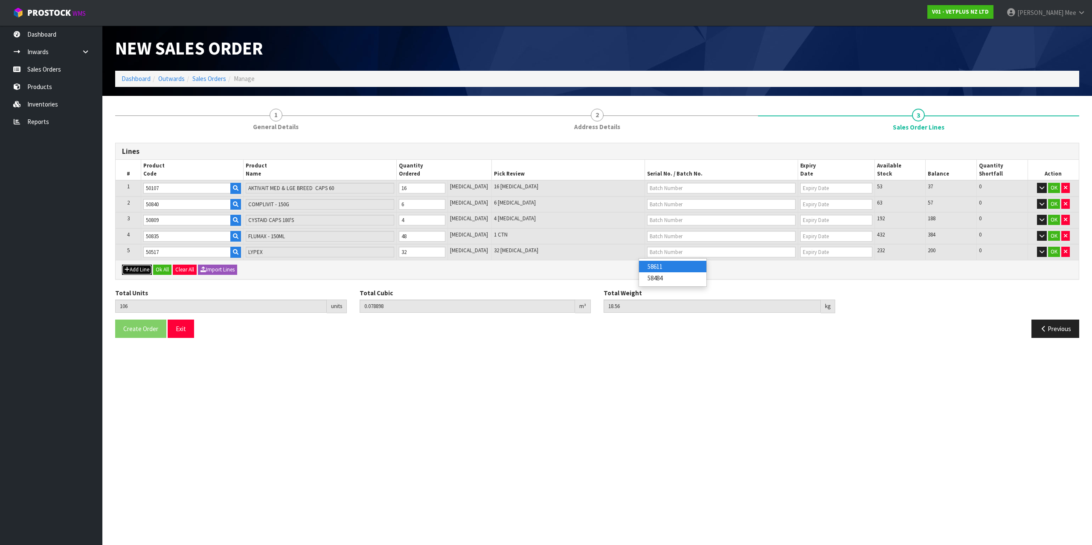
type input "0"
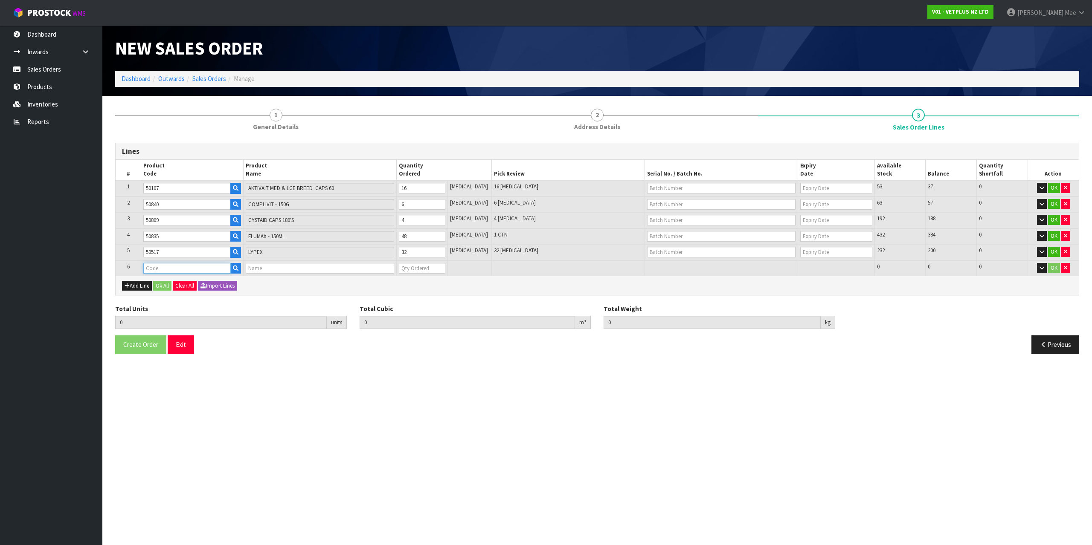
click at [159, 266] on input "text" at bounding box center [186, 268] width 87 height 11
type input "50244"
type input "106"
type input "0.078898"
type input "18.56"
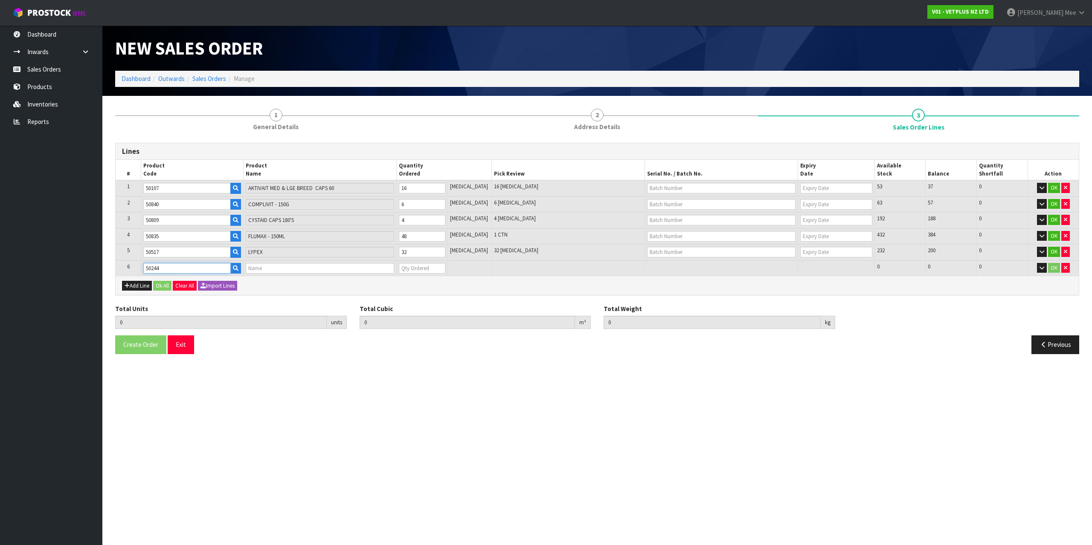
type input "SYNOQUIN EFA SMALL BREED - 90 CAPS"
type input "0"
type input "50244"
click at [403, 265] on td "0" at bounding box center [421, 269] width 51 height 16
type input "110"
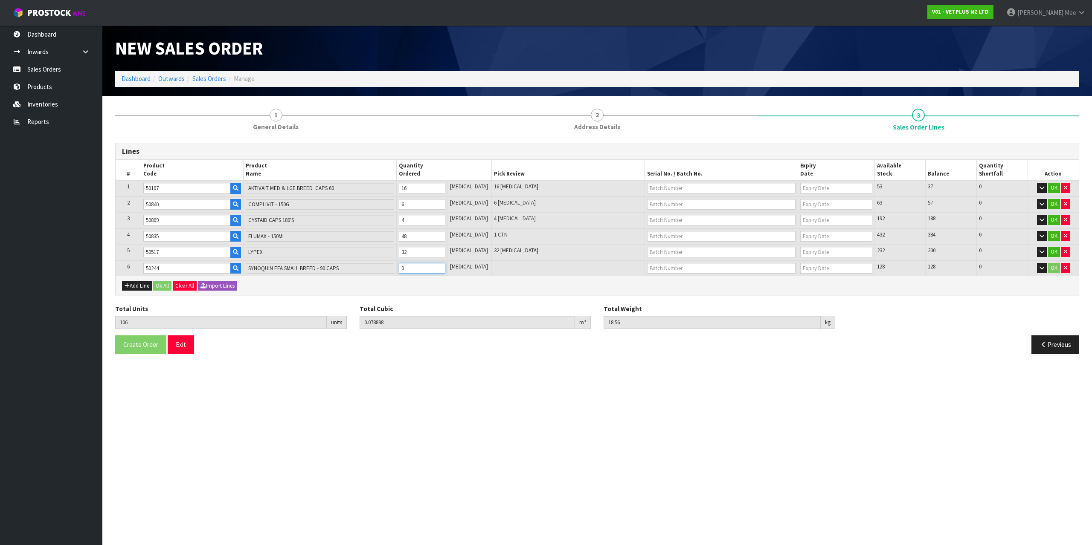
type input "0.083698"
type input "19.2"
type input "4"
click at [140, 284] on button "Add Line" at bounding box center [137, 286] width 30 height 10
type input "0"
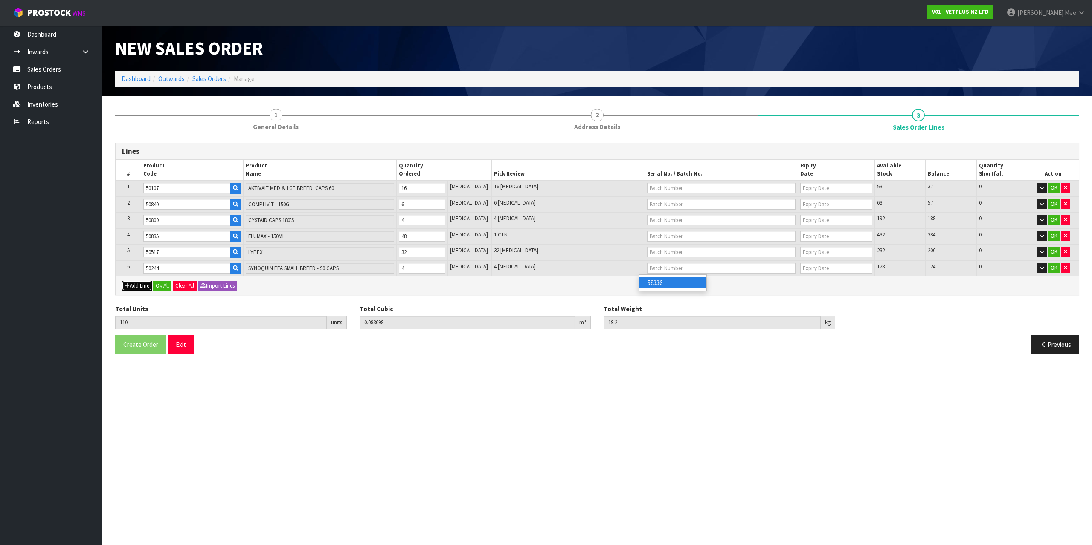
type input "0"
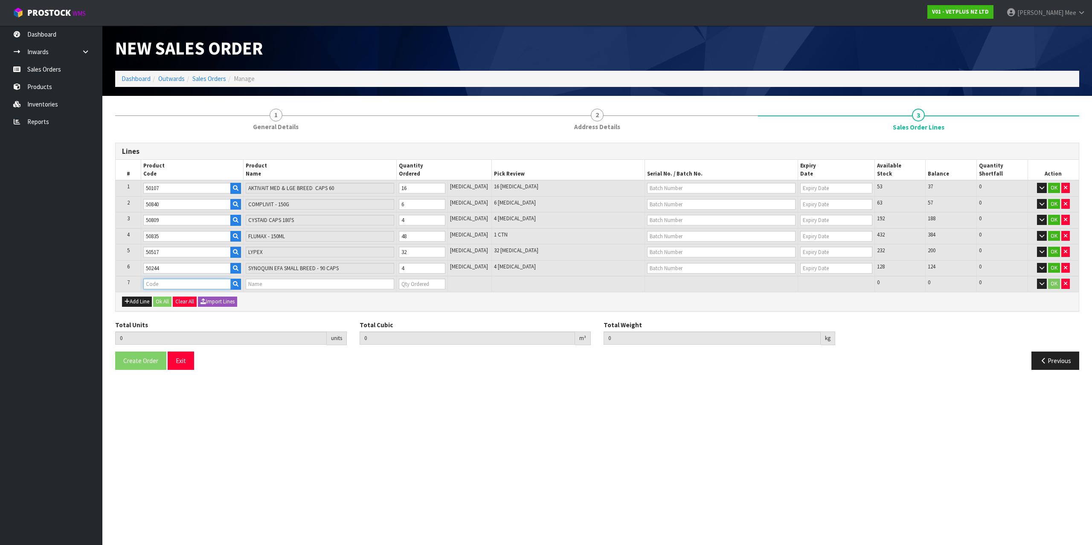
click at [157, 281] on input "text" at bounding box center [186, 284] width 87 height 11
type input "50304"
type input "110"
type input "0.083698"
type input "19.2"
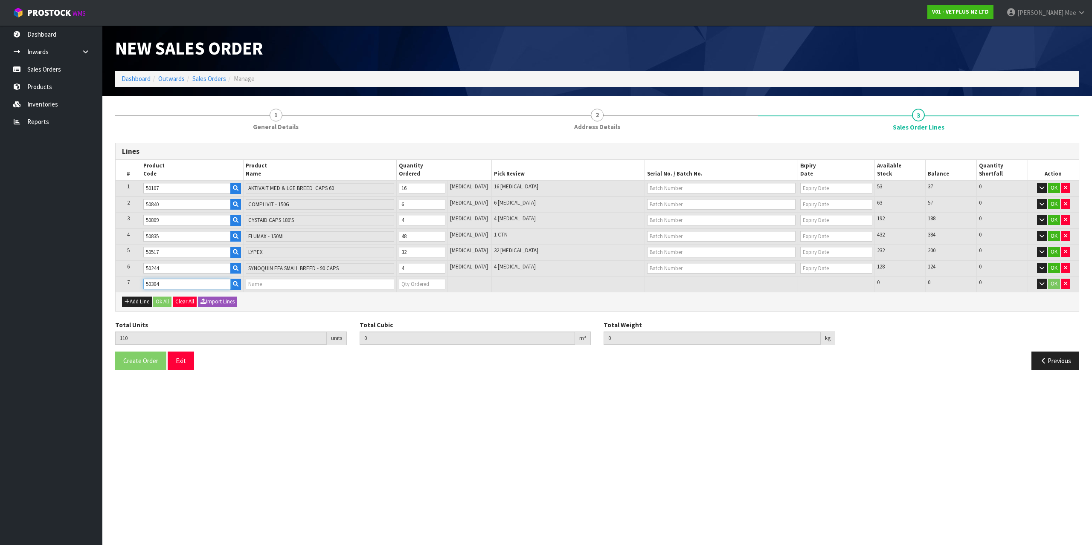
type input "SYNOQUIN EFA CAT - (3X30) 90 CAPS"
type input "0"
type input "50304"
type input "111"
type input "0.084818"
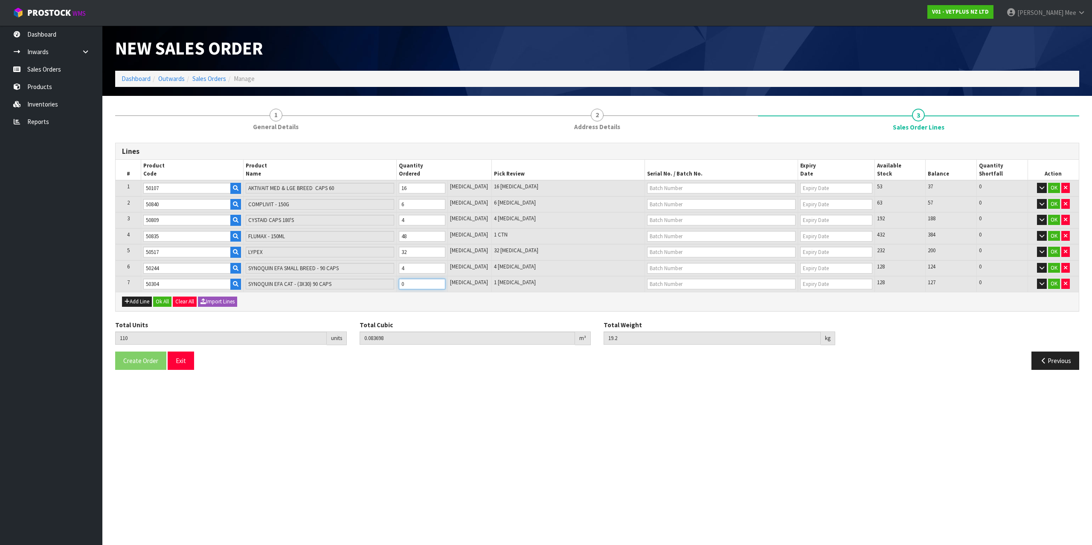
type input "19.5"
type input "1"
click at [444, 282] on input "1" at bounding box center [422, 284] width 46 height 11
type input "112"
type input "0.085938"
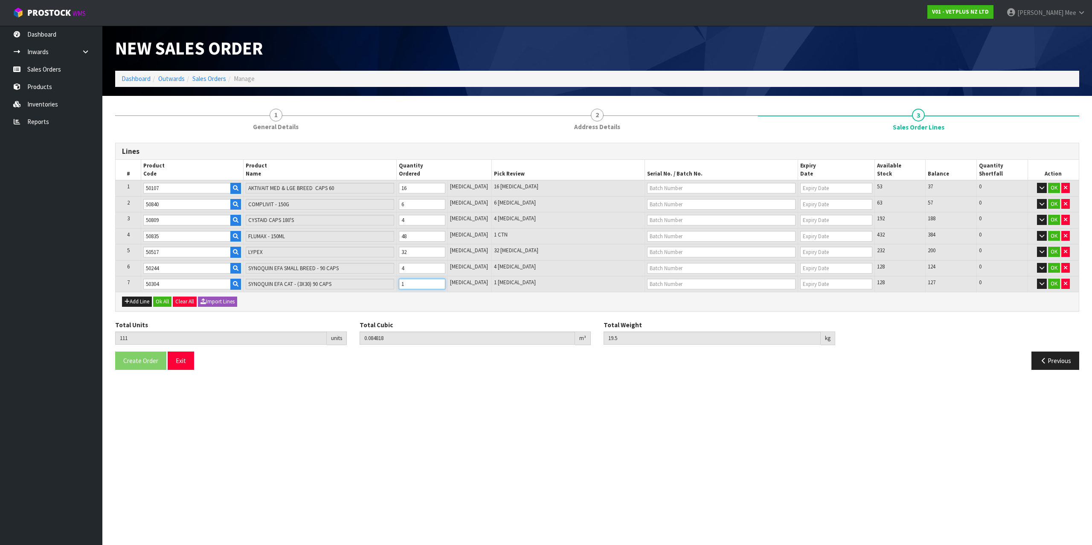
type input "19.8"
type input "2"
click at [444, 282] on input "2" at bounding box center [422, 284] width 46 height 11
type input "113"
type input "0.087058"
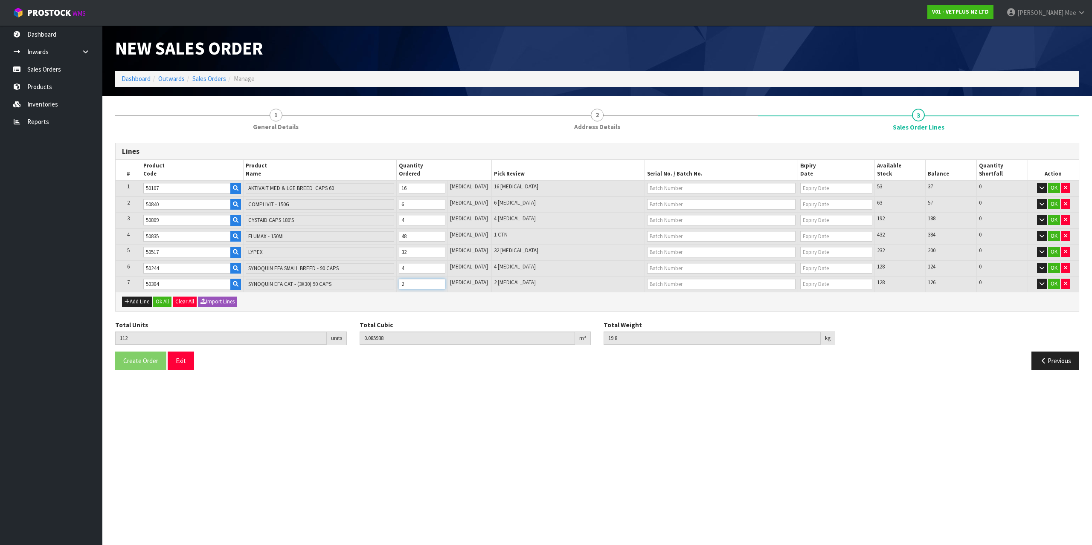
type input "20.1"
type input "3"
click at [444, 282] on input "3" at bounding box center [422, 284] width 46 height 11
type input "114"
type input "0.088178"
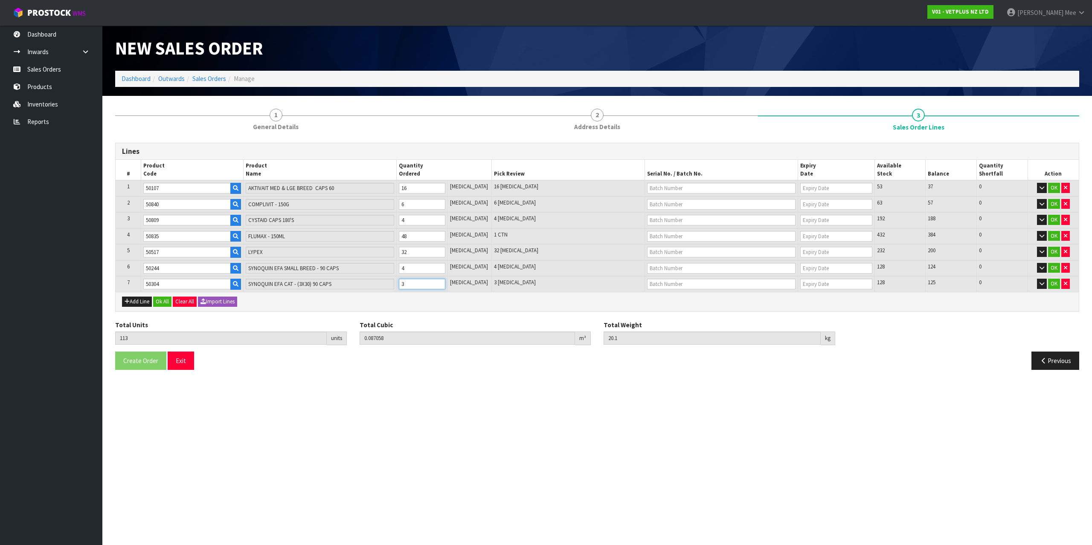
type input "20.4"
type input "4"
click at [444, 282] on input "4" at bounding box center [422, 284] width 46 height 11
click at [141, 302] on button "Add Line" at bounding box center [137, 302] width 30 height 10
type input "0"
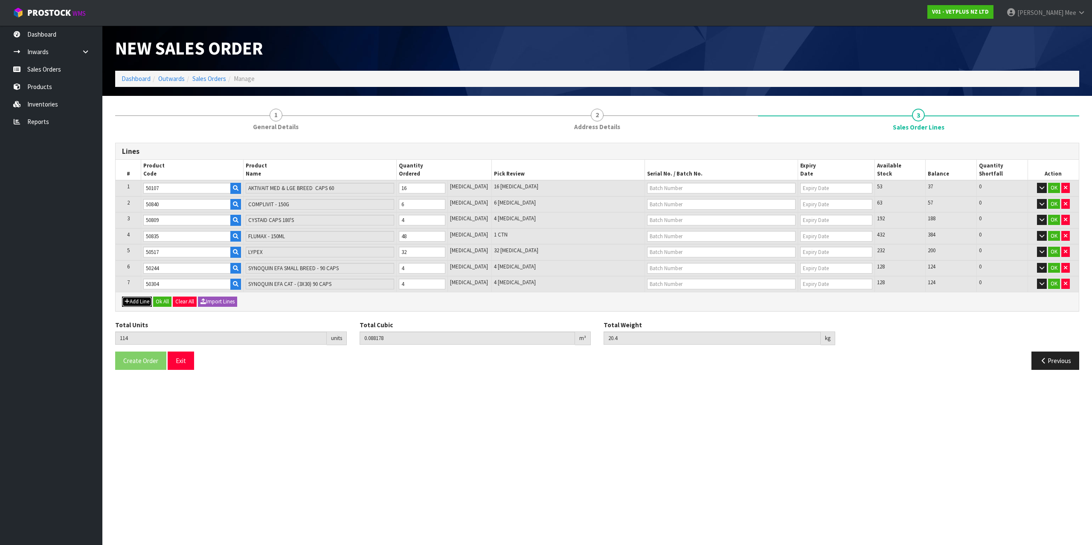
type input "0"
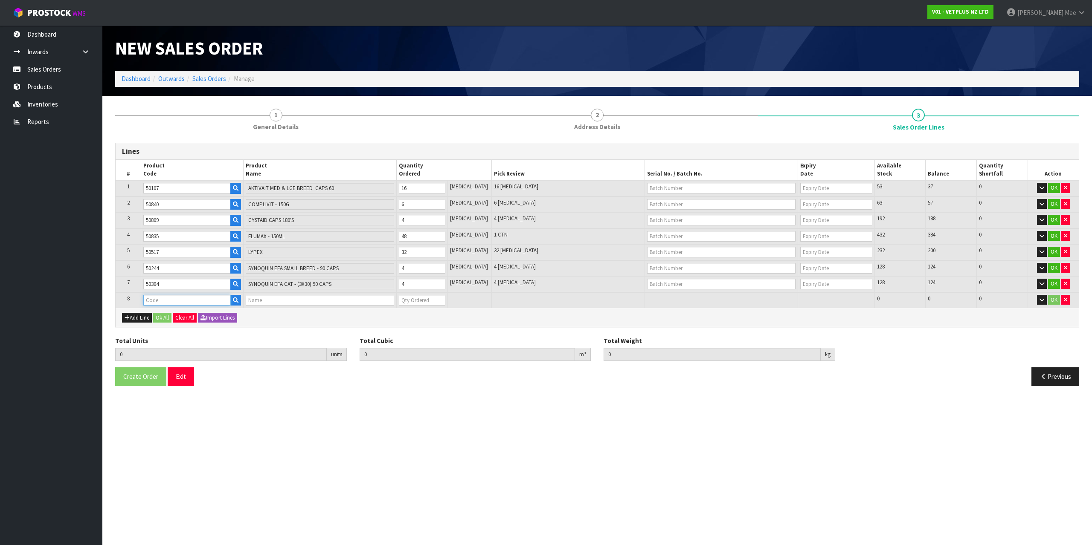
click at [165, 301] on input "text" at bounding box center [186, 300] width 87 height 11
type input "50907"
type input "114"
type input "0.088178"
type input "20.4"
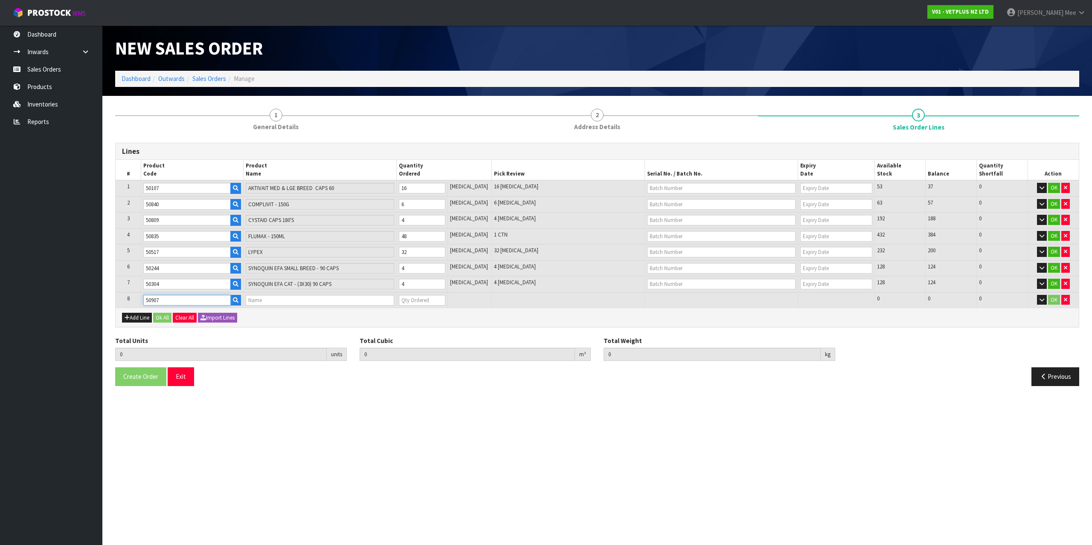
type input "COATEX BLISTER - 240 CAPS"
type input "0"
type input "50907"
click at [444, 296] on input "0" at bounding box center [422, 300] width 46 height 11
type input "115"
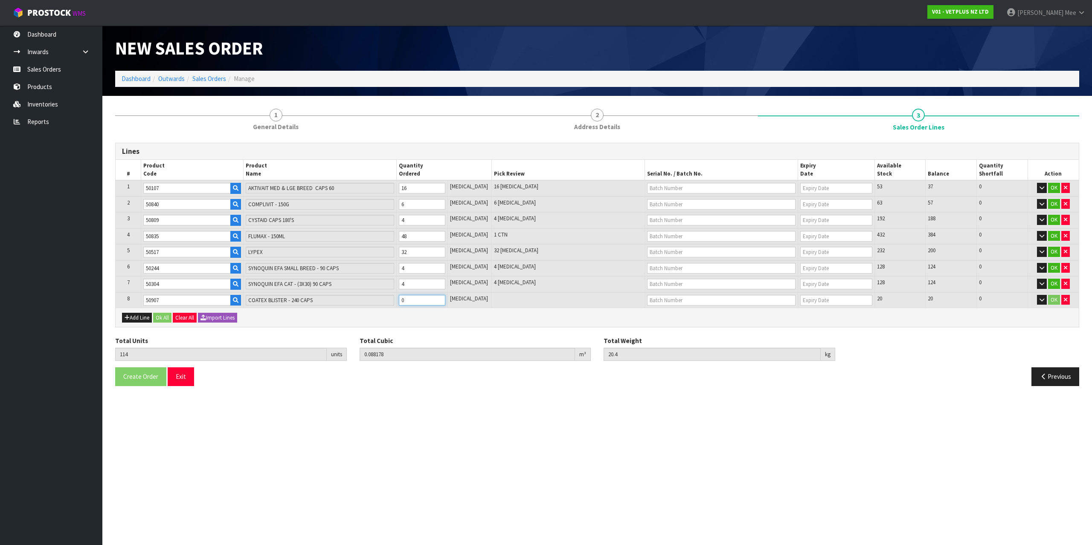
type input "0.08897"
type input "20.94"
type input "1"
click at [444, 296] on input "1" at bounding box center [422, 300] width 46 height 11
click at [444, 296] on input "2" at bounding box center [422, 300] width 46 height 11
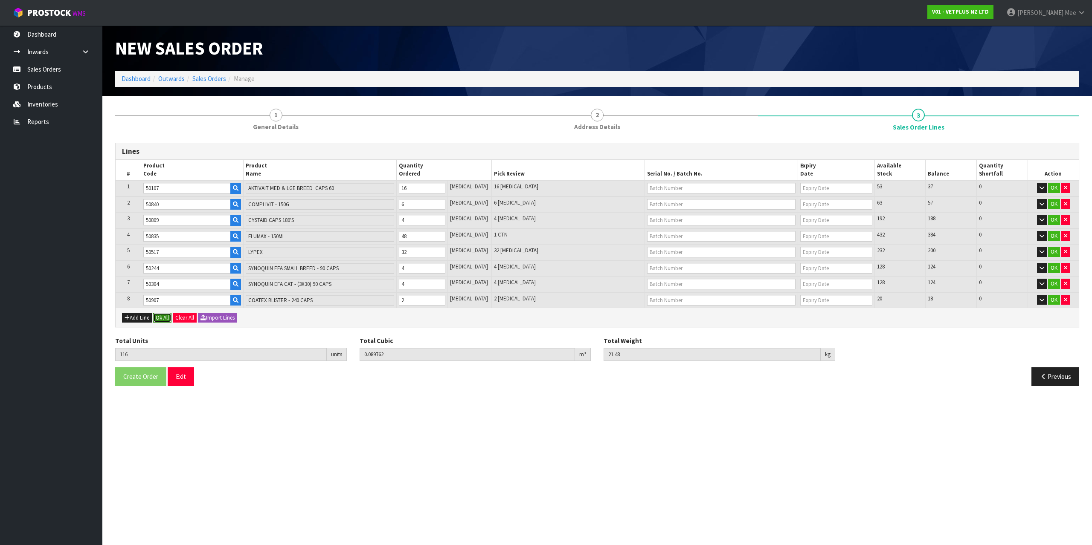
click at [167, 318] on button "Ok All" at bounding box center [162, 318] width 18 height 10
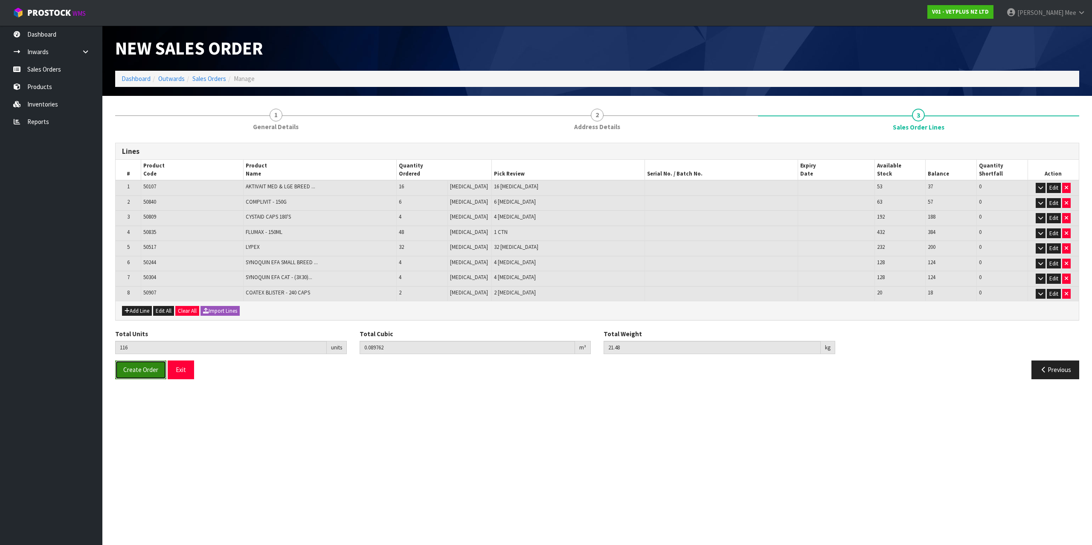
click at [145, 372] on span "Create Order" at bounding box center [140, 370] width 35 height 8
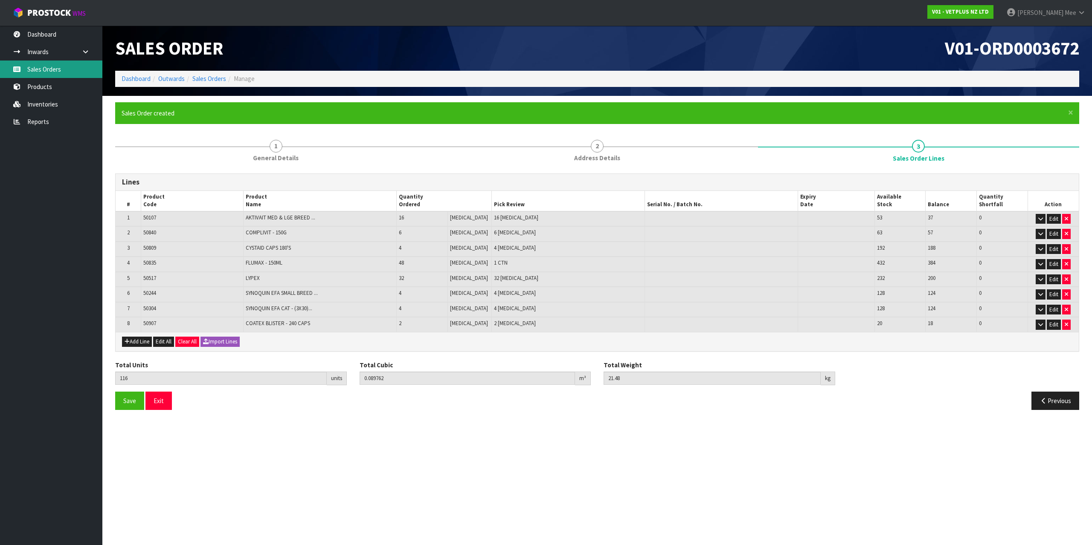
click at [41, 66] on link "Sales Orders" at bounding box center [51, 69] width 102 height 17
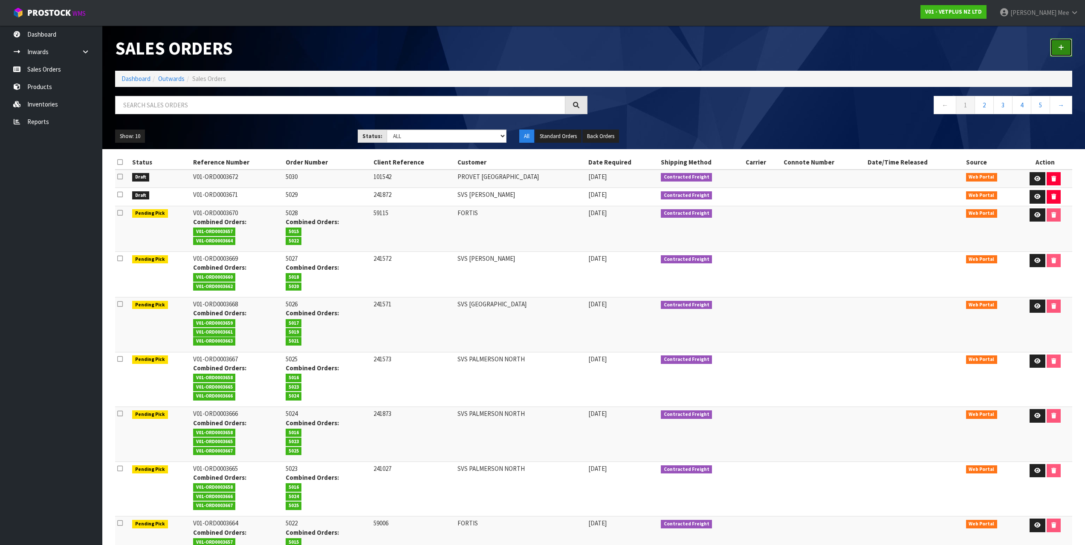
click at [1064, 46] on icon at bounding box center [1061, 47] width 6 height 6
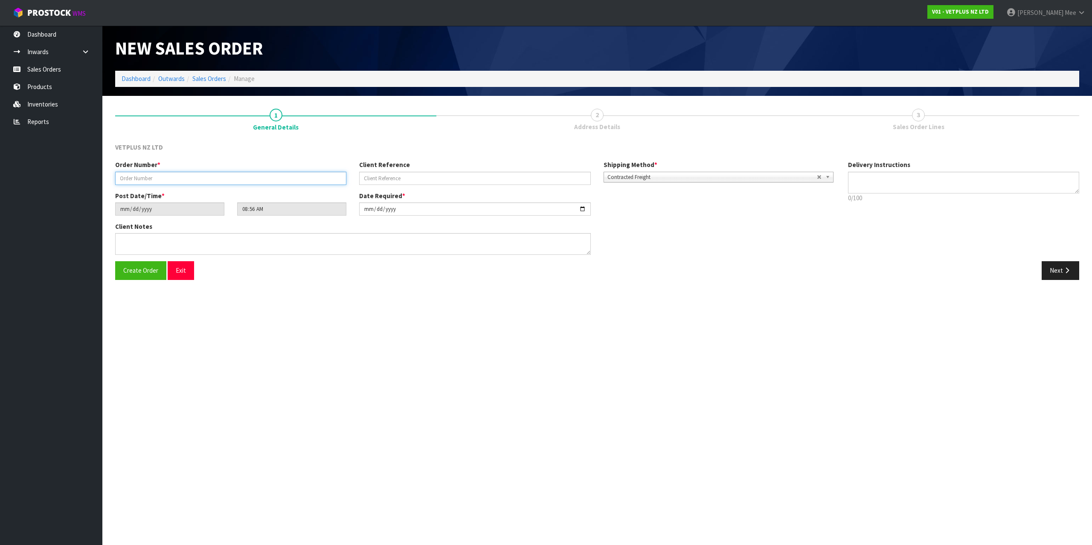
click at [142, 180] on input "text" at bounding box center [230, 178] width 231 height 13
drag, startPoint x: 169, startPoint y: 238, endPoint x: 340, endPoint y: 258, distance: 171.8
click at [170, 238] on textarea at bounding box center [352, 244] width 475 height 22
click at [1058, 270] on button "Next" at bounding box center [1060, 270] width 38 height 18
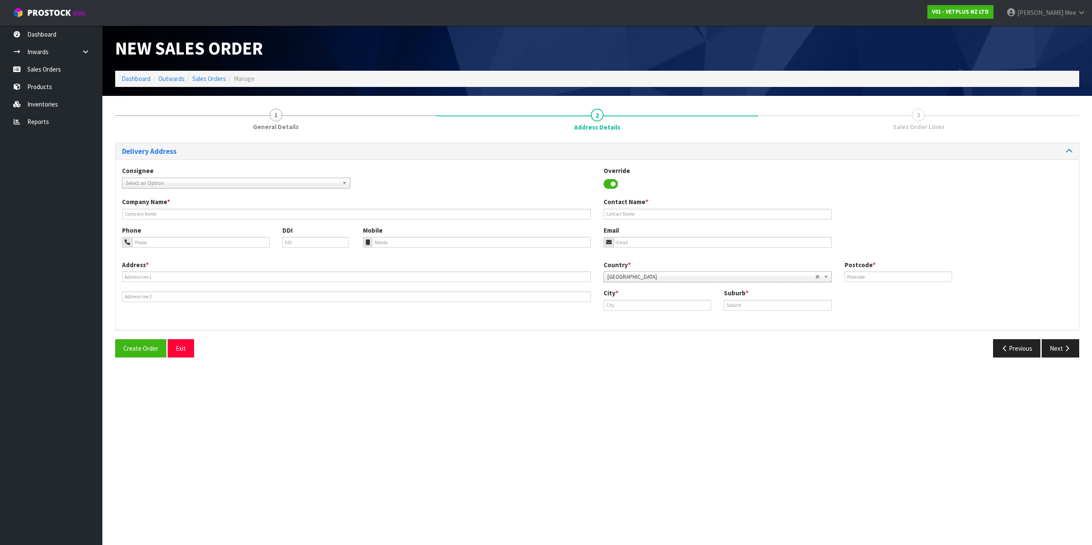
click at [148, 189] on div "Consignee 000001.BAY MECHANICS - BAY MECHANICS 000001A - BRAKE & TRANSMISSION N…" at bounding box center [597, 181] width 963 height 31
click at [155, 185] on span "Select an Option" at bounding box center [232, 183] width 213 height 10
click at [139, 218] on em "FORTIS" at bounding box center [135, 218] width 17 height 7
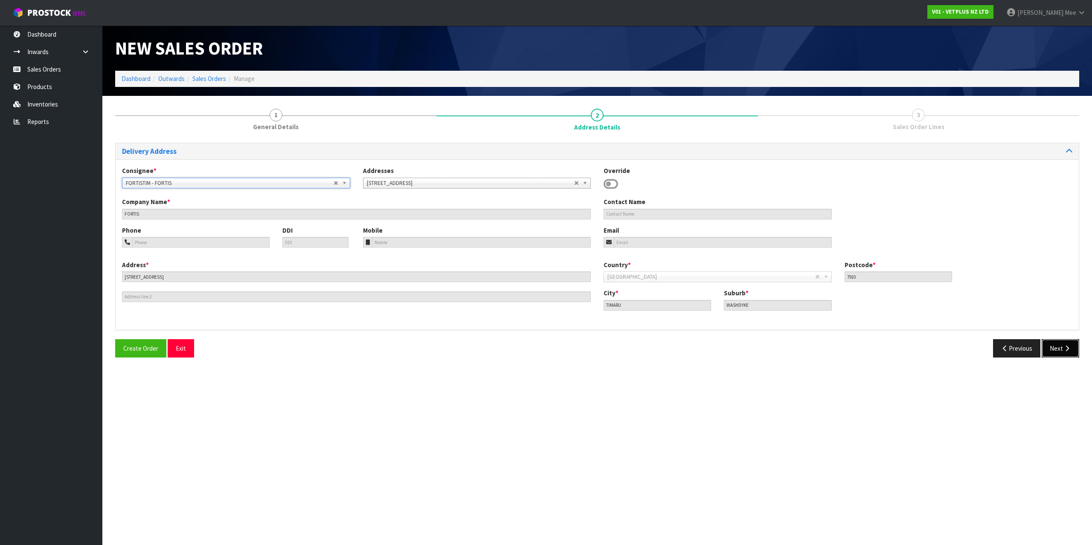
click at [1050, 347] on button "Next" at bounding box center [1060, 348] width 38 height 18
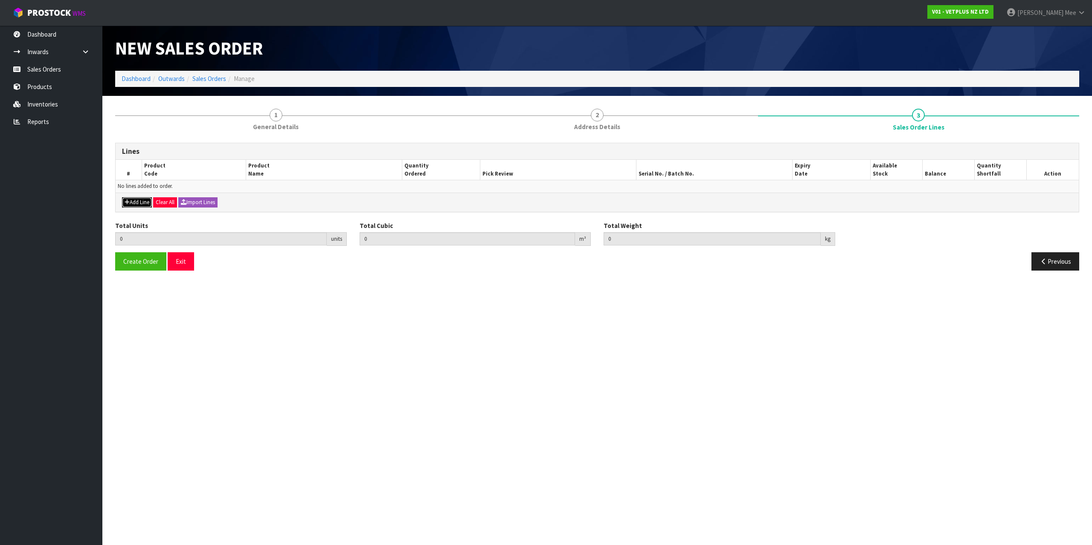
click at [131, 202] on button "Add Line" at bounding box center [137, 202] width 30 height 10
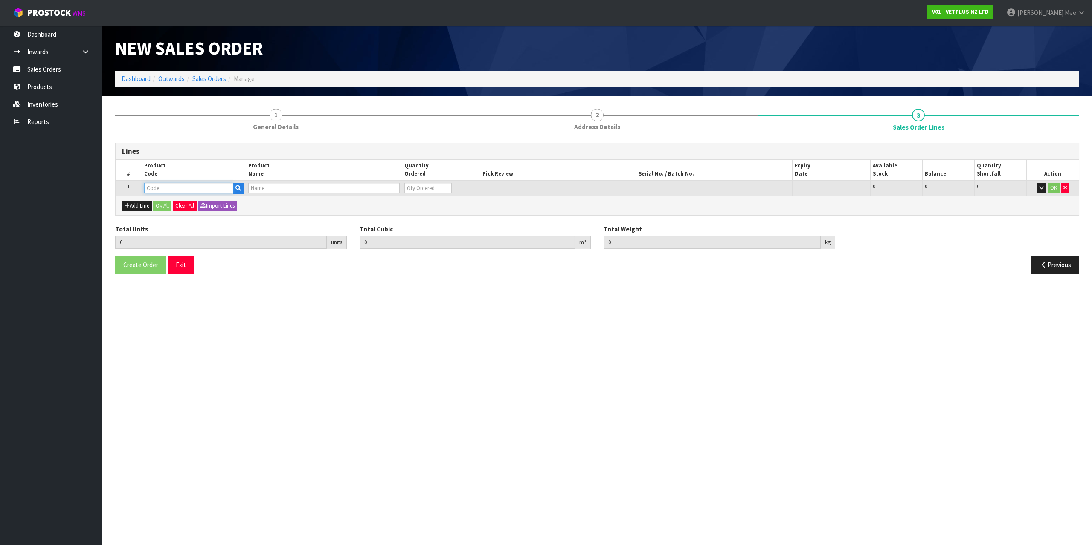
click at [153, 188] on input "text" at bounding box center [188, 188] width 89 height 11
drag, startPoint x: 419, startPoint y: 186, endPoint x: 406, endPoint y: 186, distance: 13.7
click at [406, 186] on input "0" at bounding box center [422, 188] width 46 height 11
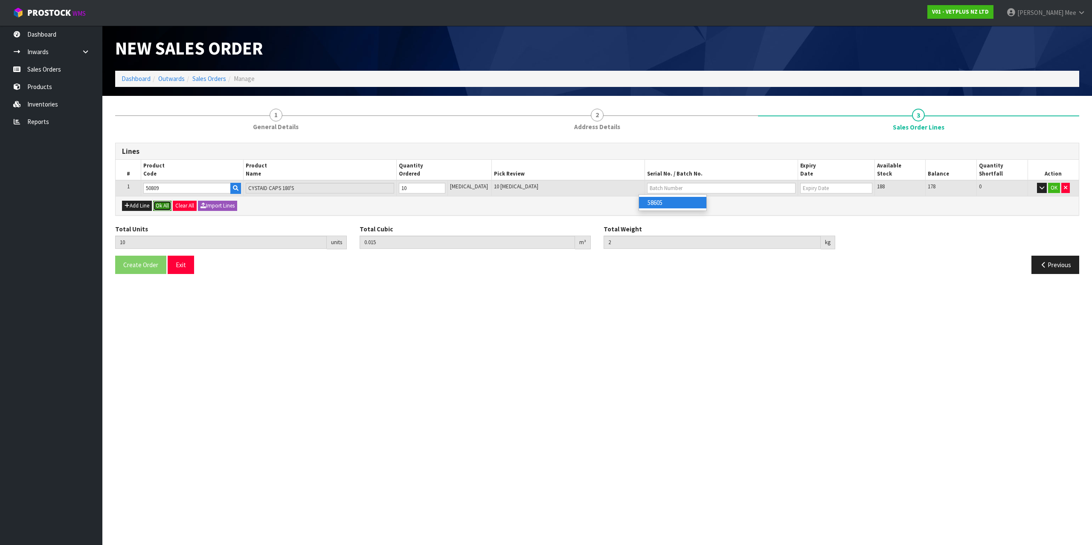
click at [162, 205] on button "Ok All" at bounding box center [162, 206] width 18 height 10
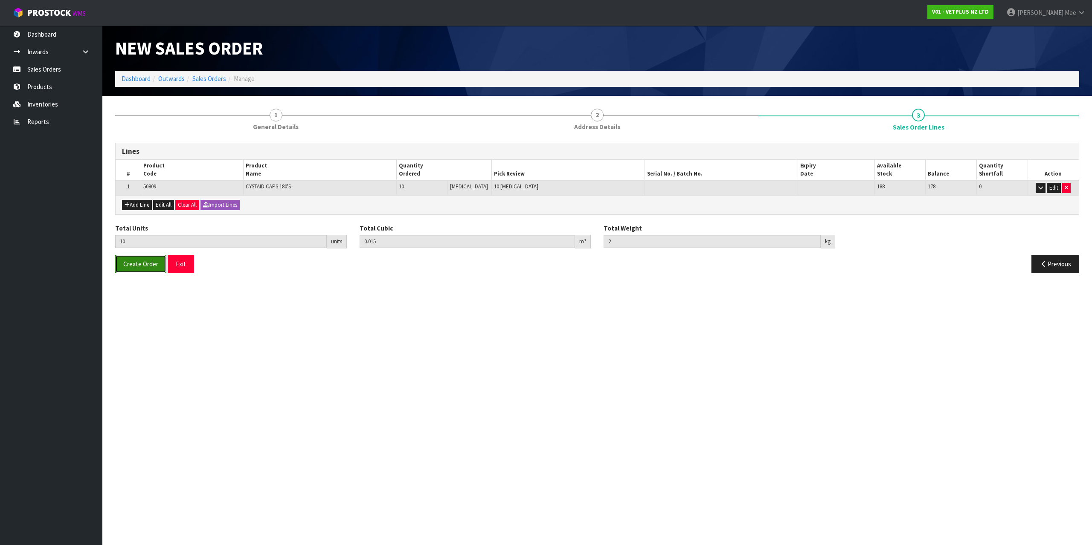
click at [122, 267] on button "Create Order" at bounding box center [140, 264] width 51 height 18
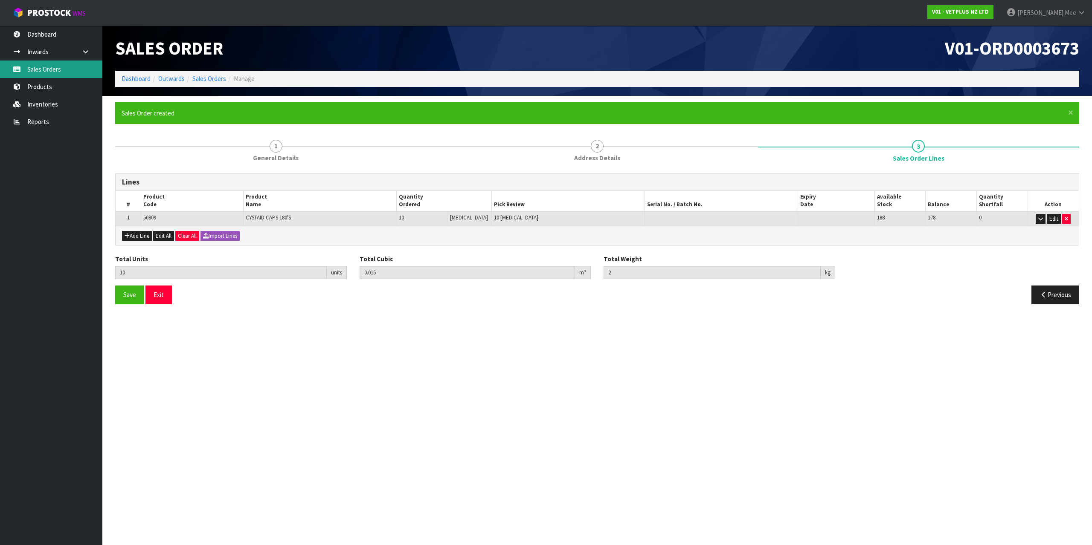
click at [20, 67] on icon at bounding box center [17, 69] width 8 height 6
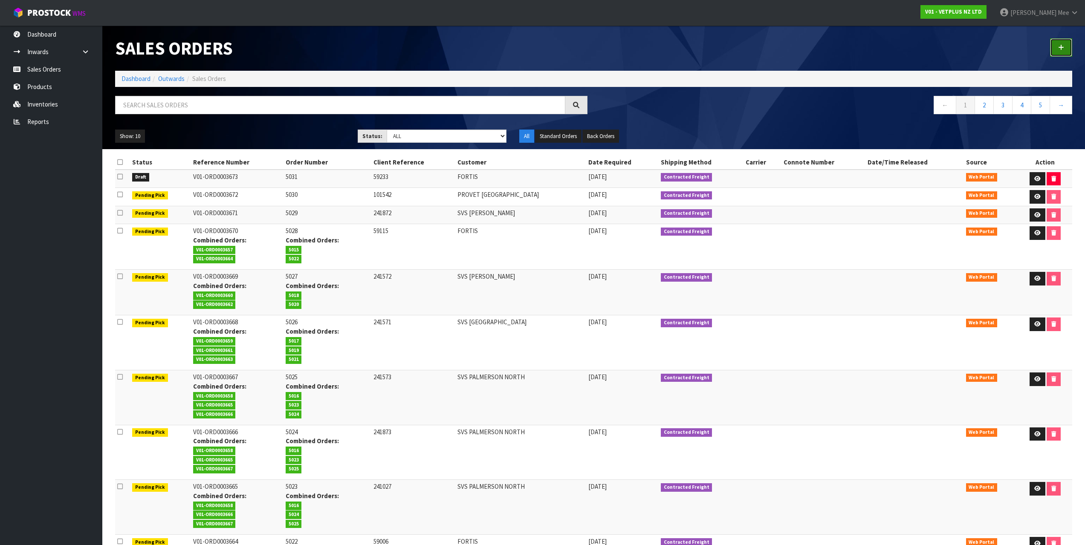
click at [1070, 47] on link at bounding box center [1061, 47] width 22 height 18
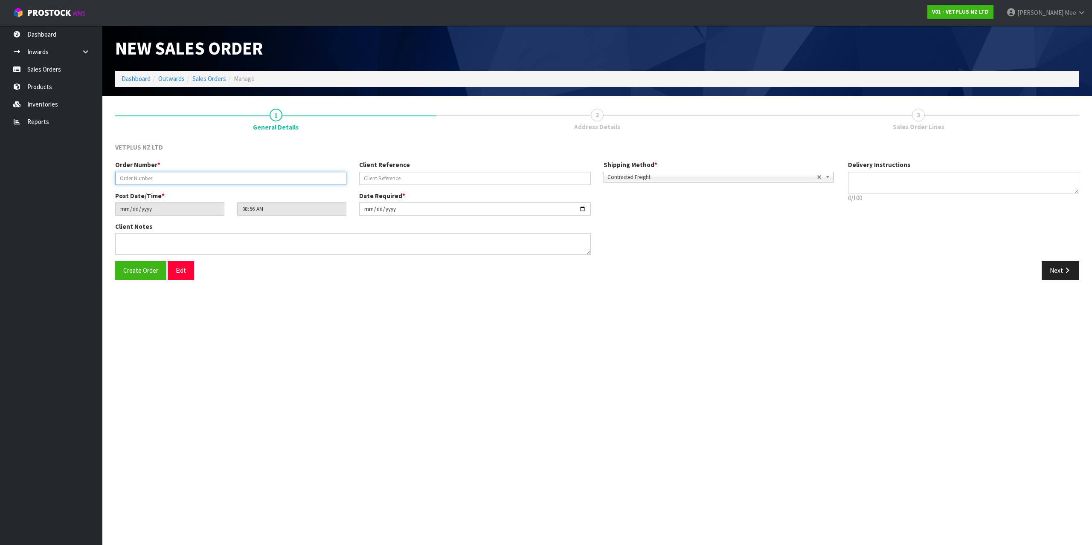
click at [193, 174] on input "text" at bounding box center [230, 178] width 231 height 13
click at [186, 250] on textarea at bounding box center [352, 244] width 475 height 22
drag, startPoint x: 1053, startPoint y: 265, endPoint x: 641, endPoint y: 237, distance: 412.9
click at [1054, 265] on button "Next" at bounding box center [1060, 270] width 38 height 18
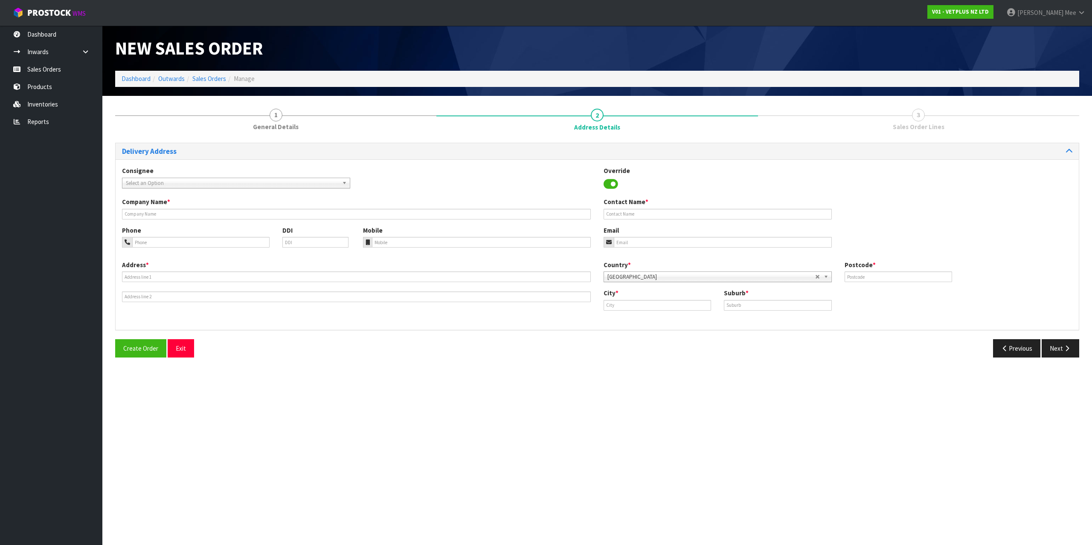
click at [165, 184] on span "Select an Option" at bounding box center [232, 183] width 213 height 10
drag, startPoint x: 203, startPoint y: 207, endPoint x: 208, endPoint y: 207, distance: 5.1
click at [203, 207] on li "PROAUCAKL - PROVET A [GEOGRAPHIC_DATA]" at bounding box center [236, 207] width 224 height 11
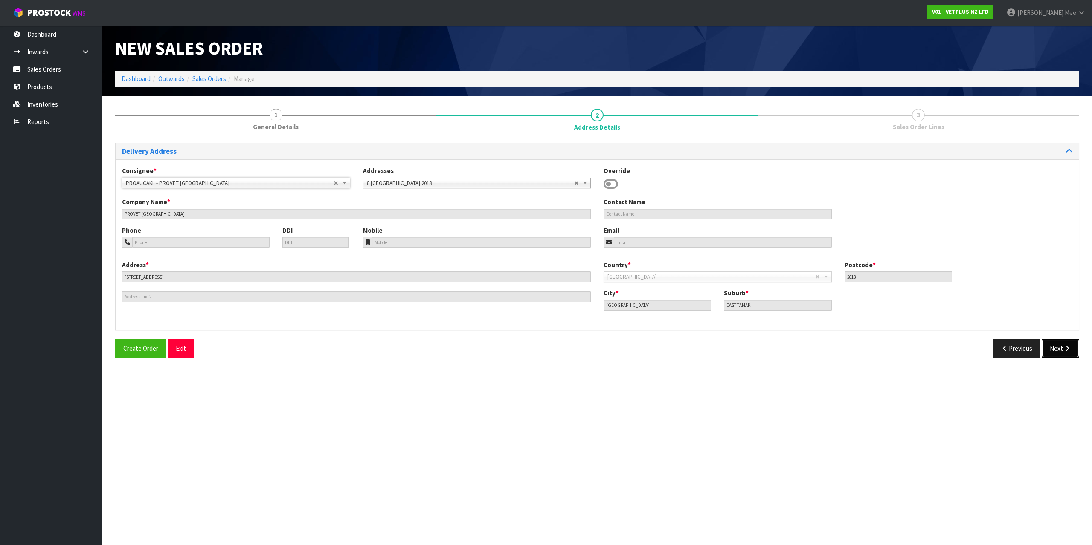
click at [1063, 342] on button "Next" at bounding box center [1060, 348] width 38 height 18
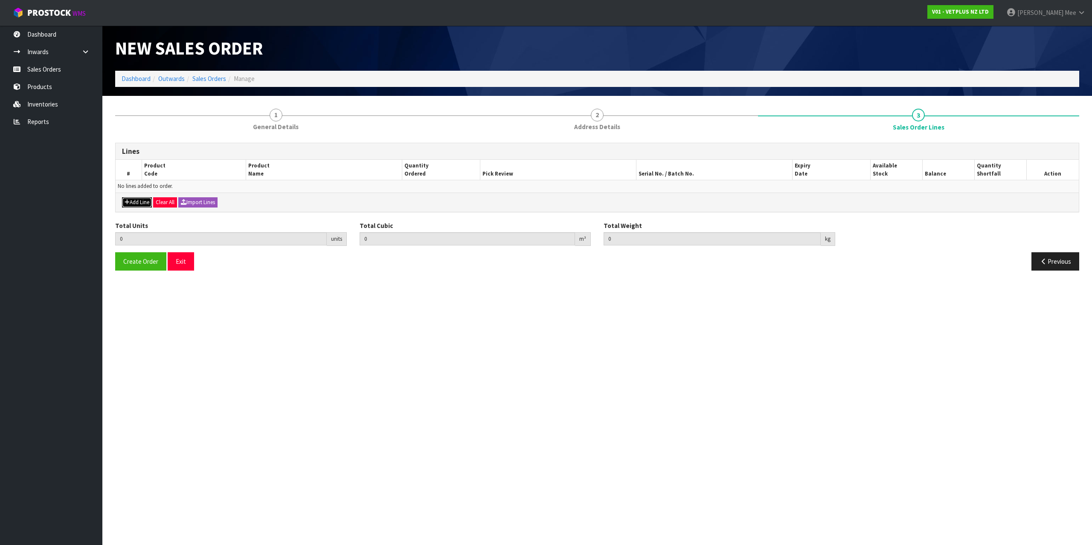
click at [131, 205] on button "Add Line" at bounding box center [137, 202] width 30 height 10
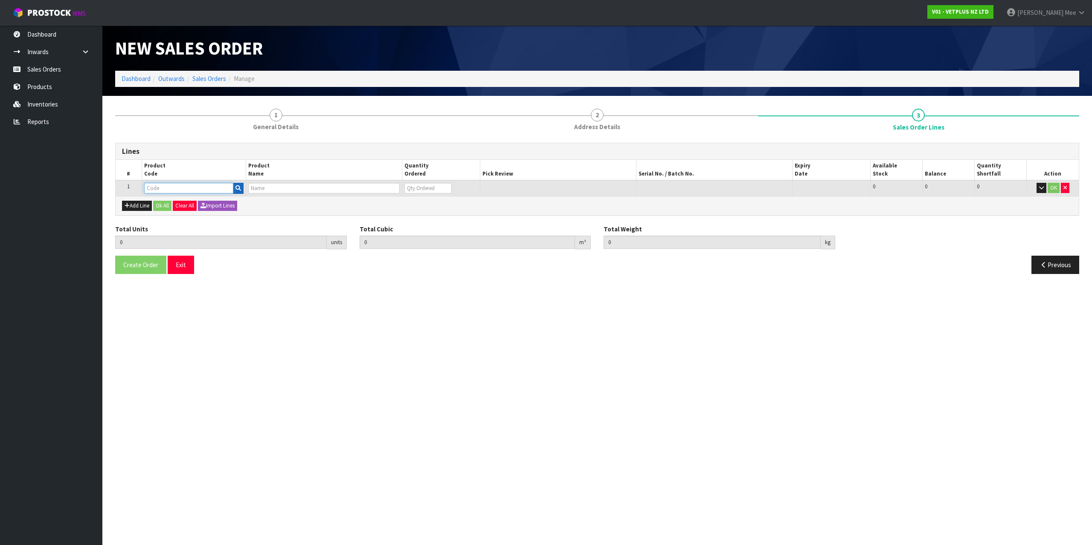
click at [156, 189] on input "text" at bounding box center [188, 188] width 89 height 11
click at [391, 184] on tr "1 50107 AKTIVAIT MED & LGE BREED CAPS 60 0 [MEDICAL_DATA] 37 37 0 OK" at bounding box center [597, 188] width 963 height 16
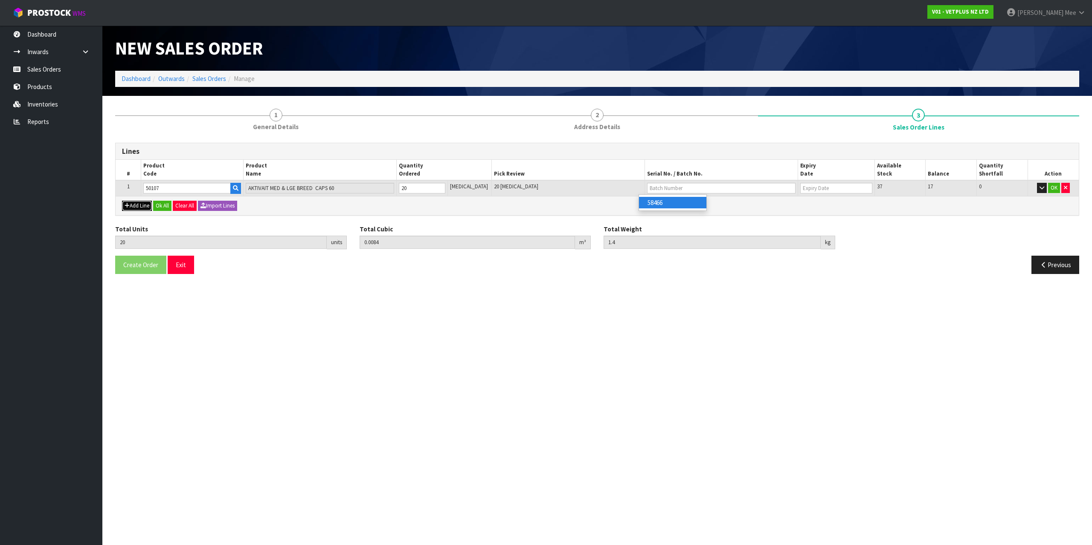
click at [136, 208] on button "Add Line" at bounding box center [137, 206] width 30 height 10
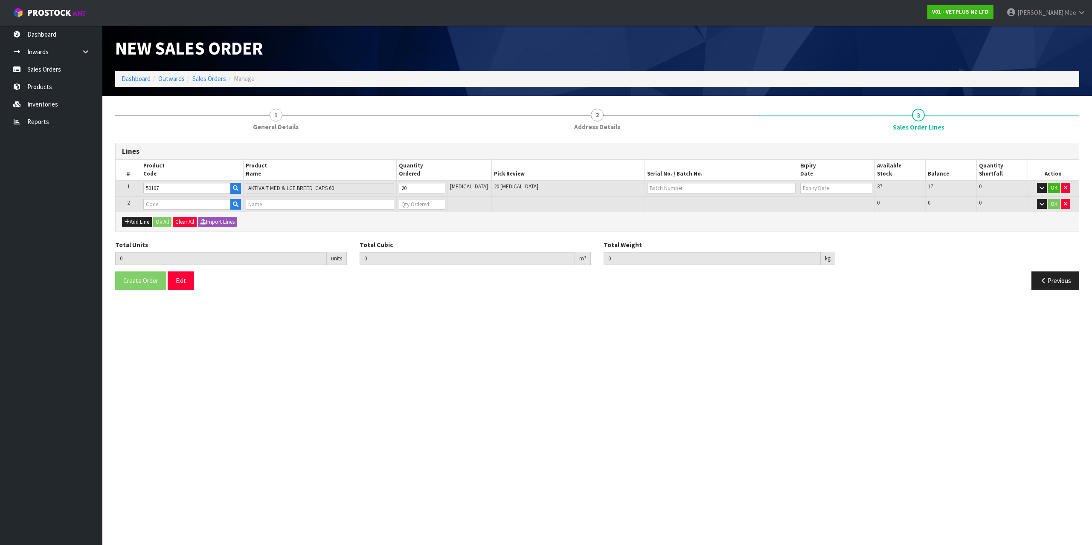
click at [162, 198] on td at bounding box center [192, 205] width 102 height 16
click at [169, 204] on input "text" at bounding box center [186, 204] width 87 height 11
click at [444, 202] on input "1" at bounding box center [422, 204] width 46 height 11
drag, startPoint x: 429, startPoint y: 204, endPoint x: 406, endPoint y: 205, distance: 23.0
click at [406, 205] on input "1" at bounding box center [422, 204] width 46 height 11
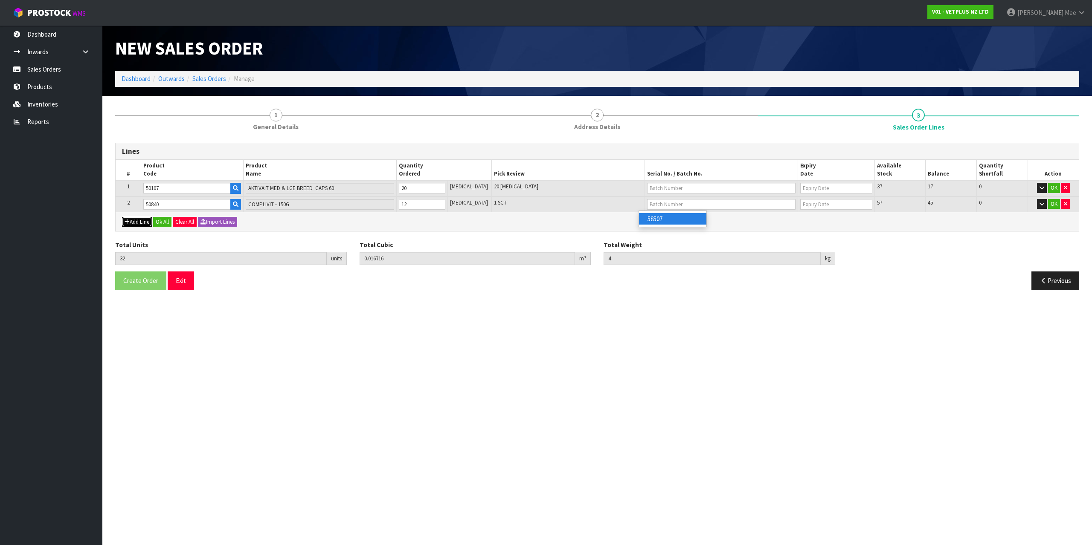
click at [145, 223] on button "Add Line" at bounding box center [137, 222] width 30 height 10
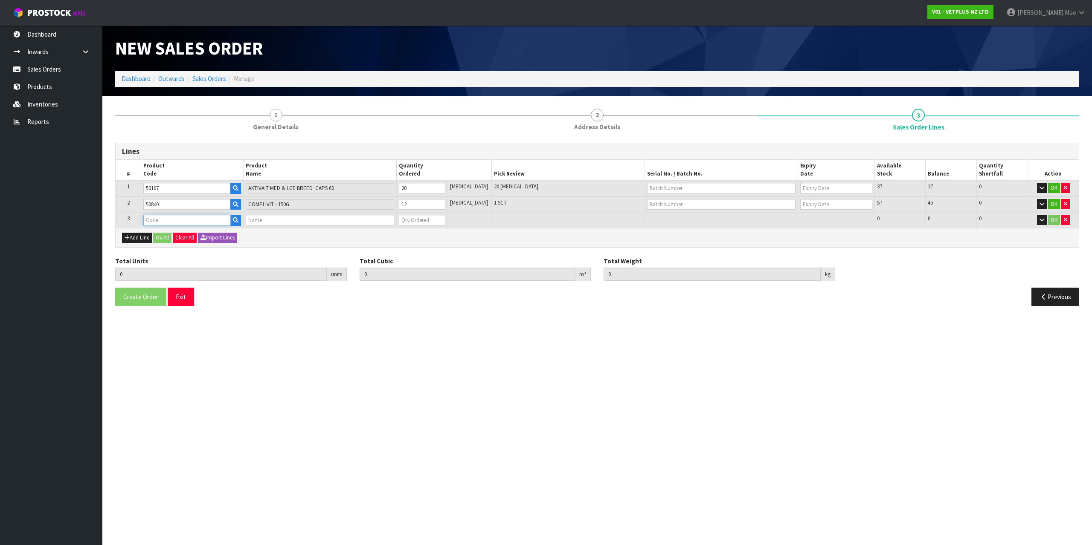
click at [154, 219] on input "text" at bounding box center [186, 220] width 87 height 11
click at [358, 216] on tr "3 50835 FLUMAX - 150ML 0 [MEDICAL_DATA] 384 384 0 OK" at bounding box center [597, 220] width 963 height 16
click at [140, 238] on button "Add Line" at bounding box center [137, 238] width 30 height 10
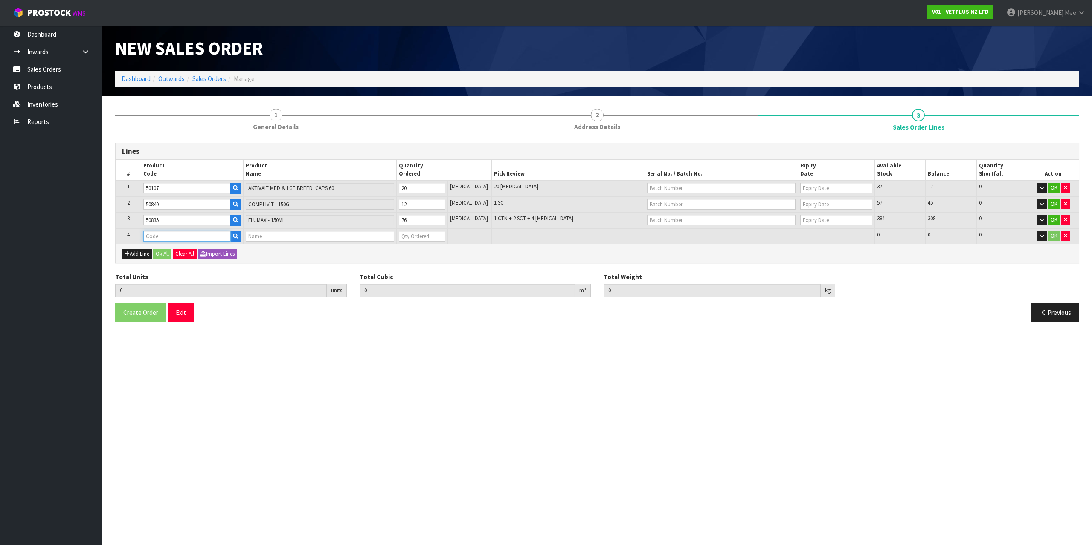
click at [165, 237] on input "text" at bounding box center [186, 236] width 87 height 11
drag, startPoint x: 411, startPoint y: 235, endPoint x: 406, endPoint y: 232, distance: 5.6
click at [406, 232] on input "0" at bounding box center [422, 236] width 46 height 11
click at [124, 255] on button "Add Line" at bounding box center [137, 254] width 30 height 10
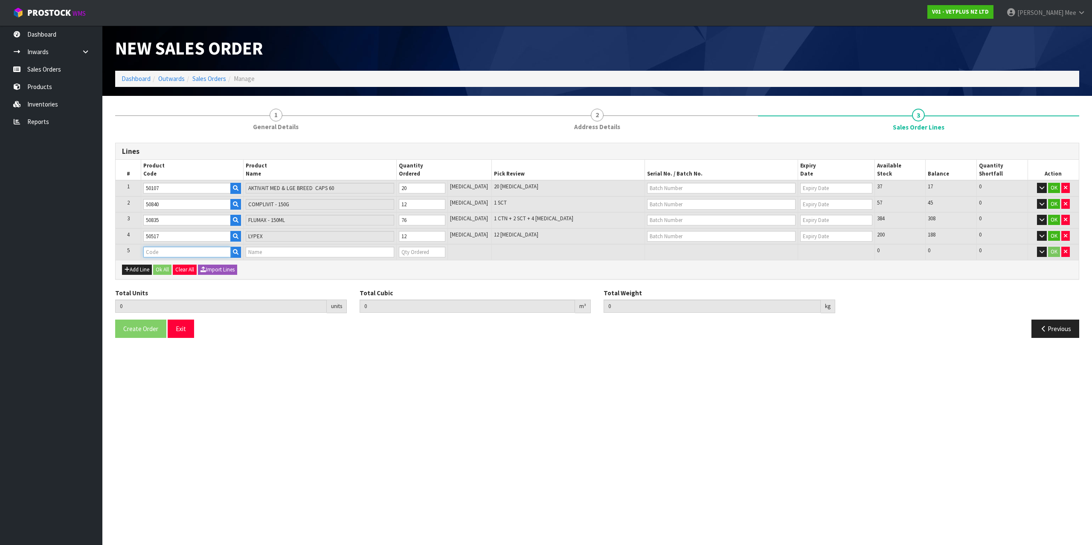
drag, startPoint x: 124, startPoint y: 255, endPoint x: 166, endPoint y: 253, distance: 42.7
click at [166, 253] on input "text" at bounding box center [186, 252] width 87 height 11
drag, startPoint x: 422, startPoint y: 255, endPoint x: 405, endPoint y: 255, distance: 17.5
click at [405, 255] on input "0" at bounding box center [422, 252] width 46 height 11
click at [133, 268] on button "Add Line" at bounding box center [137, 270] width 30 height 10
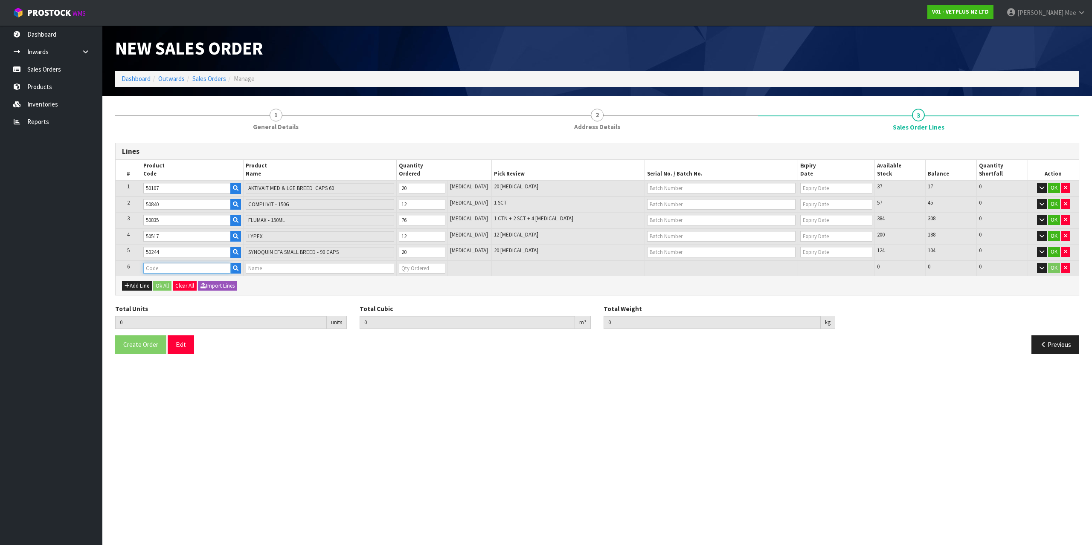
click at [146, 266] on input "text" at bounding box center [186, 268] width 87 height 11
click at [386, 267] on tr "6 50304 SYNOQUIN EFA CAT - (3X30) 90 CAPS 0 [MEDICAL_DATA] 124 124 0 OK" at bounding box center [597, 269] width 963 height 16
click at [140, 274] on td "6" at bounding box center [129, 269] width 26 height 16
click at [139, 284] on button "Add Line" at bounding box center [137, 286] width 30 height 10
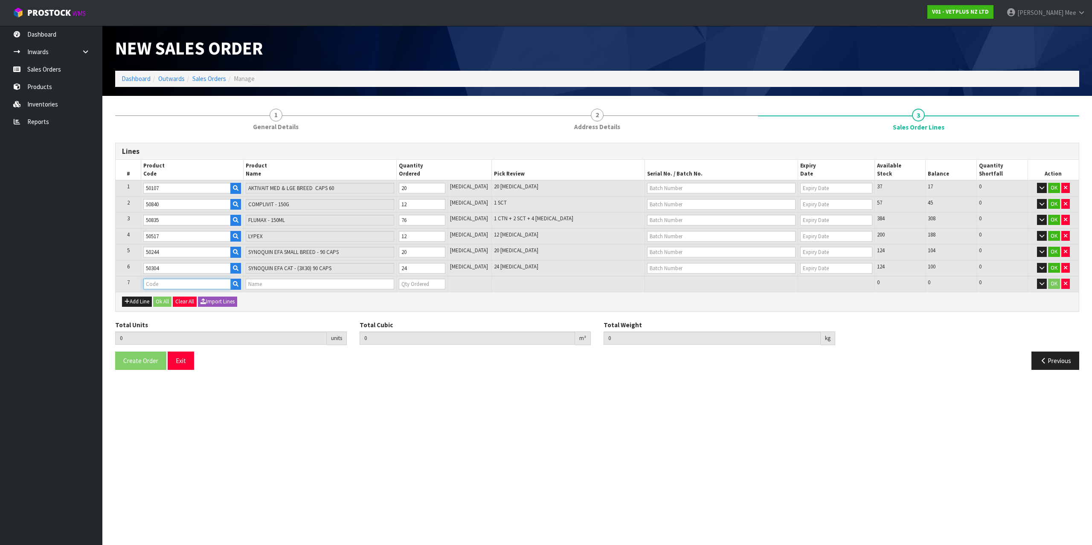
click at [154, 282] on input "text" at bounding box center [186, 284] width 87 height 11
click at [348, 268] on table "# Product Code Product Name Quantity Ordered Pick Review Serial No. / Batch No.…" at bounding box center [597, 226] width 963 height 132
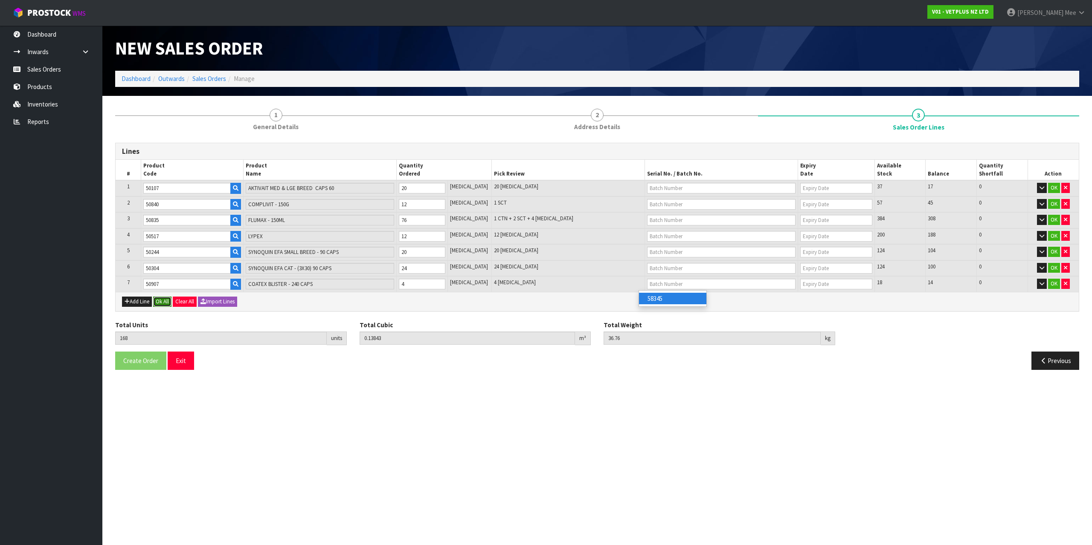
click at [165, 300] on button "Ok All" at bounding box center [162, 302] width 18 height 10
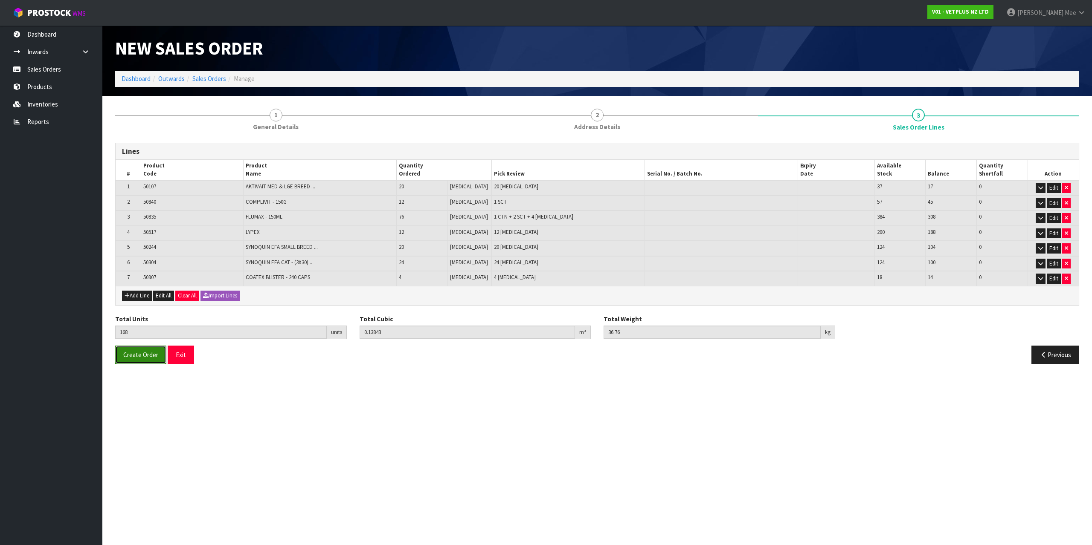
click at [152, 349] on button "Create Order" at bounding box center [140, 355] width 51 height 18
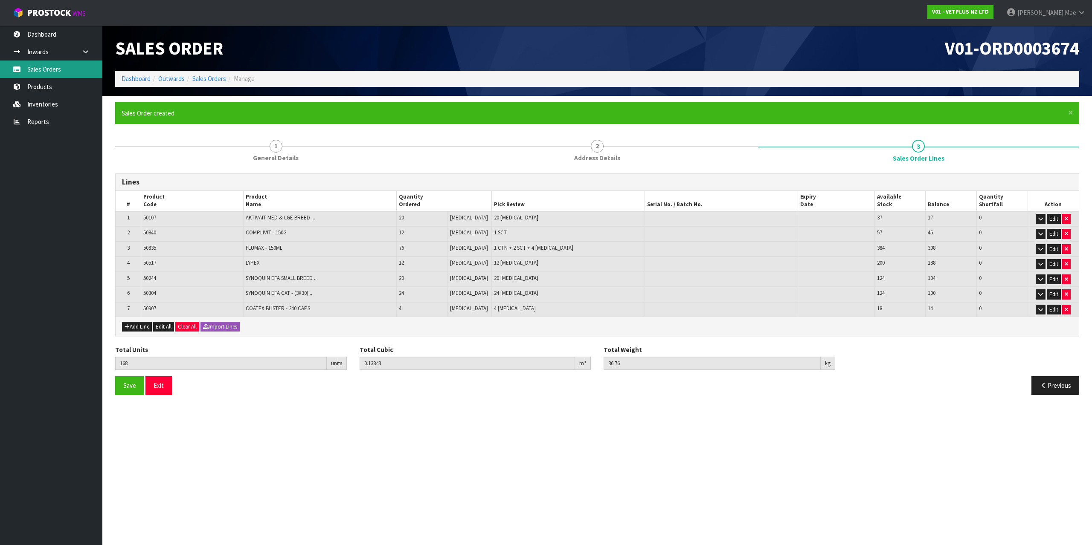
click at [55, 65] on link "Sales Orders" at bounding box center [51, 69] width 102 height 17
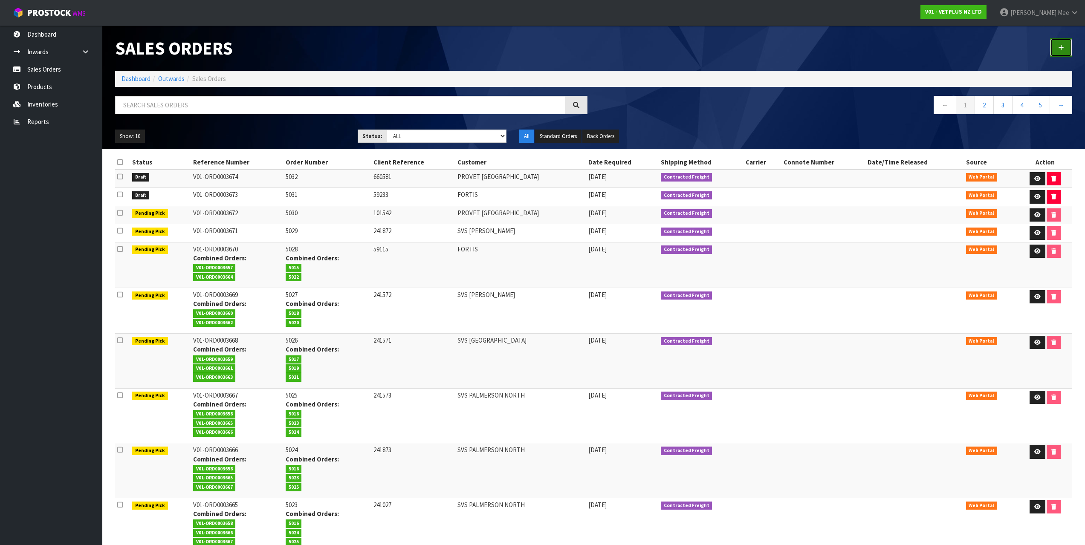
click at [1064, 46] on link at bounding box center [1061, 47] width 22 height 18
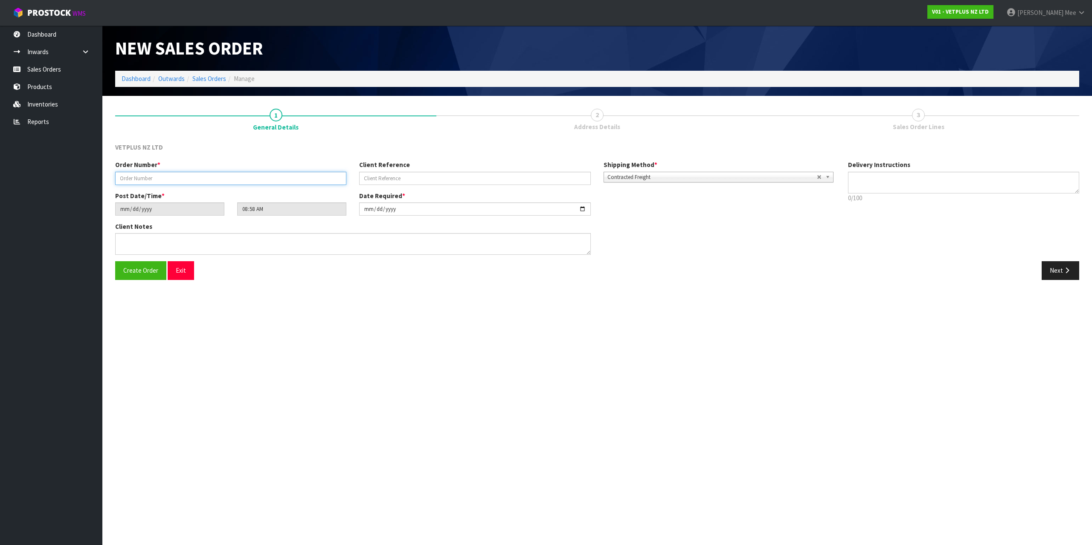
click at [181, 177] on input "text" at bounding box center [230, 178] width 231 height 13
click at [218, 240] on textarea at bounding box center [352, 244] width 475 height 22
click at [1044, 261] on button "Next" at bounding box center [1060, 270] width 38 height 18
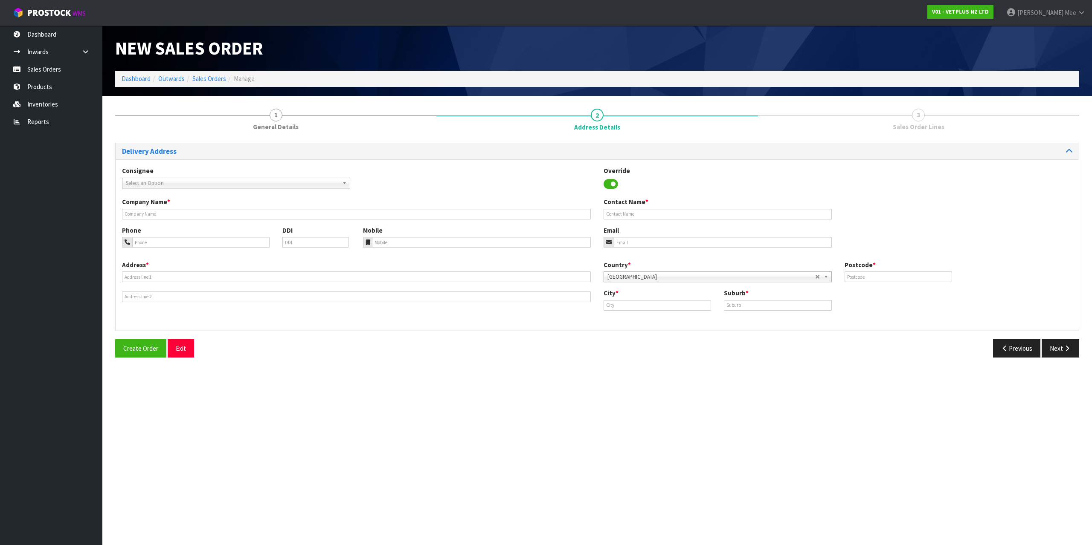
click at [147, 184] on span "Select an Option" at bounding box center [232, 183] width 213 height 10
click at [171, 206] on em "SVS CH" at bounding box center [166, 207] width 16 height 7
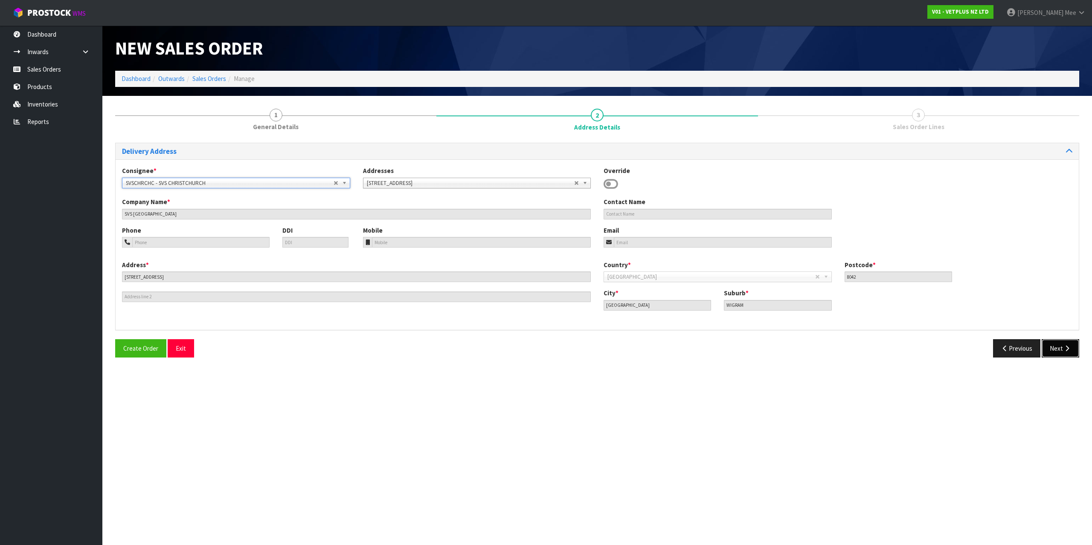
click at [1047, 342] on button "Next" at bounding box center [1060, 348] width 38 height 18
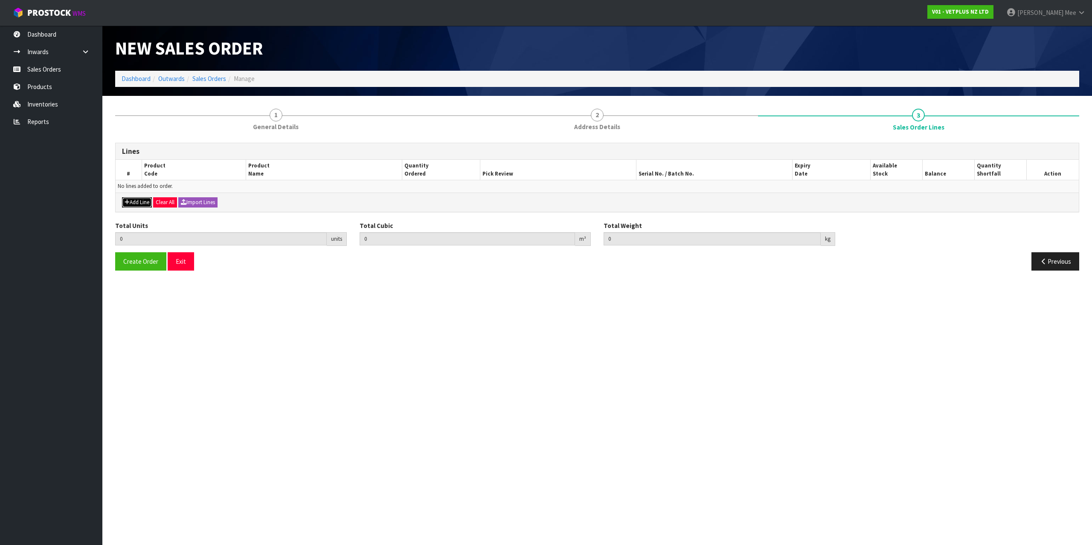
click at [134, 202] on button "Add Line" at bounding box center [137, 202] width 30 height 10
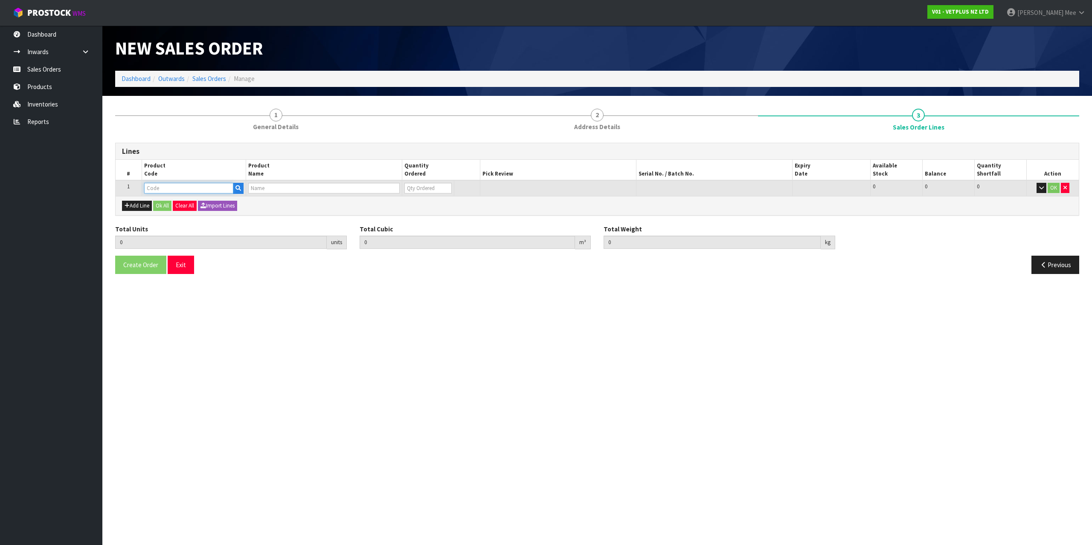
click at [156, 192] on input "text" at bounding box center [188, 188] width 89 height 11
drag, startPoint x: 411, startPoint y: 187, endPoint x: 380, endPoint y: 177, distance: 33.0
click at [384, 177] on table "# Product Code Product Name Quantity Ordered Pick Review Serial No. / Batch No.…" at bounding box center [597, 178] width 963 height 36
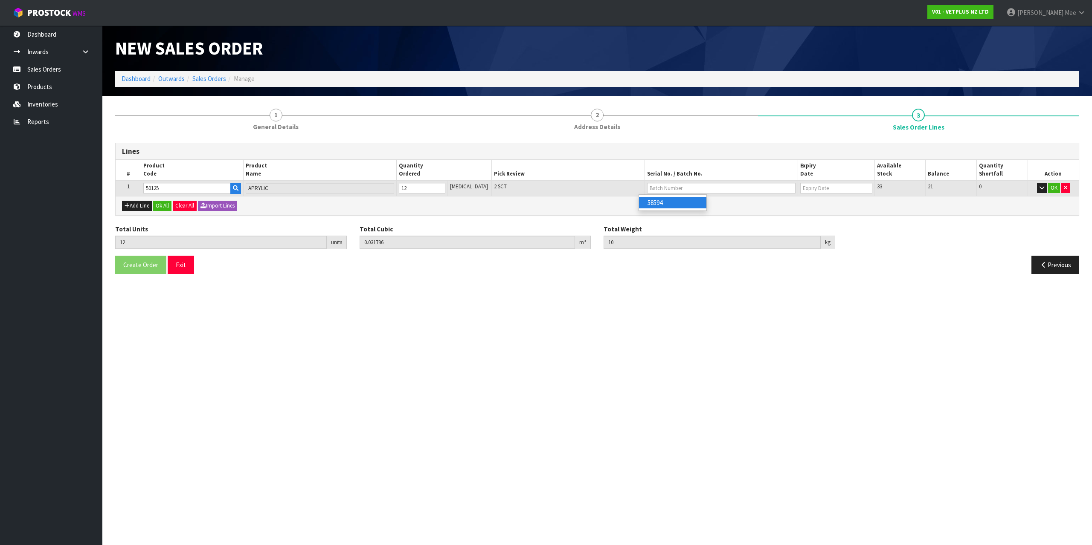
click at [362, 207] on div "Add Line Ok All Clear All Import Lines" at bounding box center [597, 205] width 963 height 19
click at [169, 207] on button "Ok All" at bounding box center [162, 206] width 18 height 10
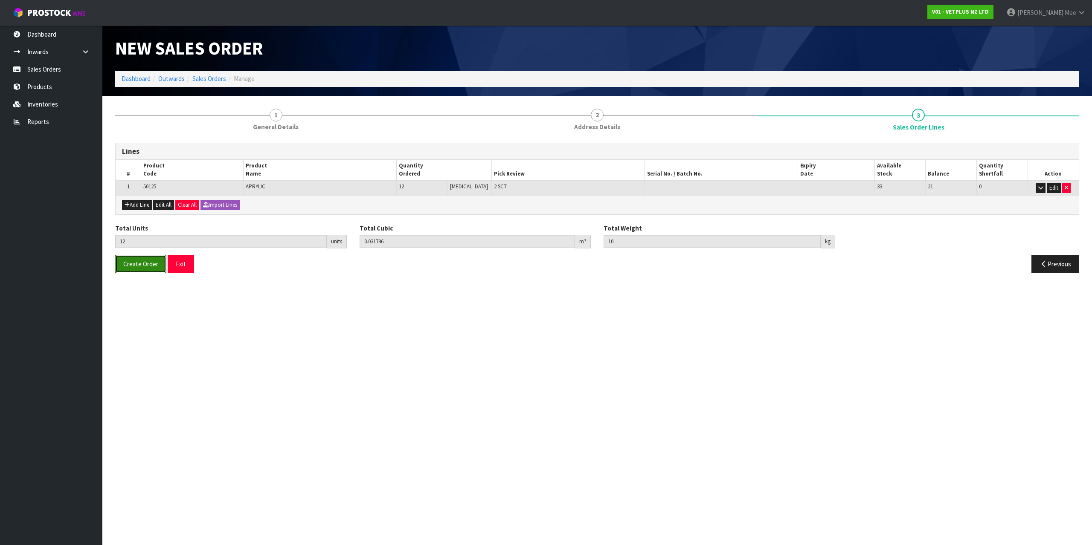
click at [142, 270] on button "Create Order" at bounding box center [140, 264] width 51 height 18
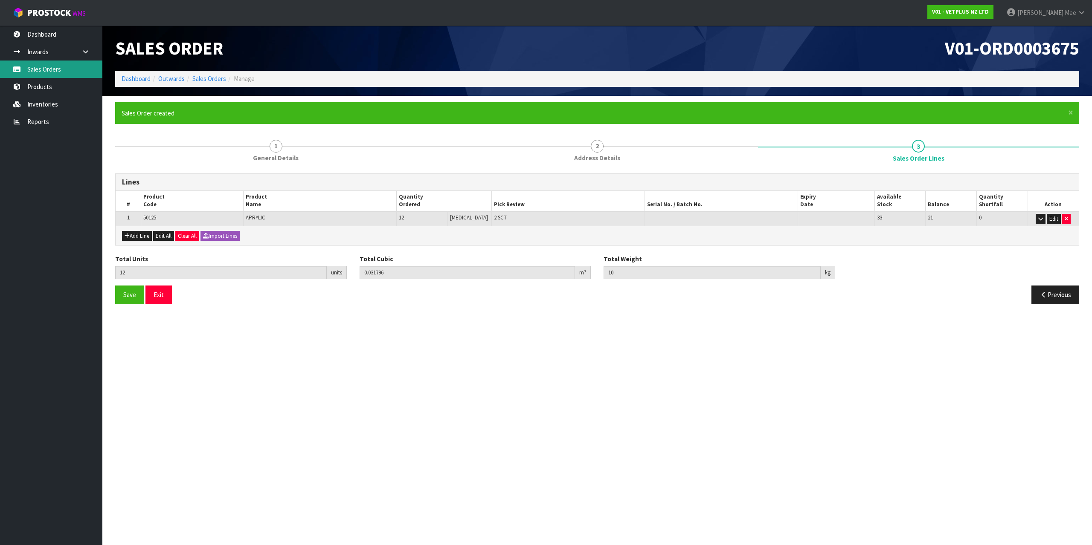
click at [42, 66] on link "Sales Orders" at bounding box center [51, 69] width 102 height 17
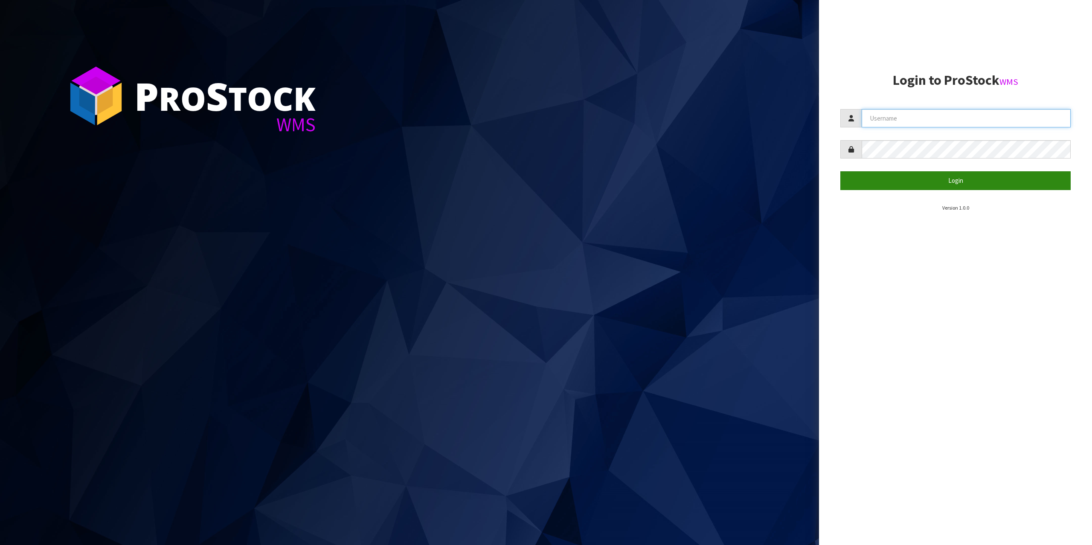
type input "[EMAIL_ADDRESS][DOMAIN_NAME]"
click at [916, 183] on button "Login" at bounding box center [955, 180] width 230 height 18
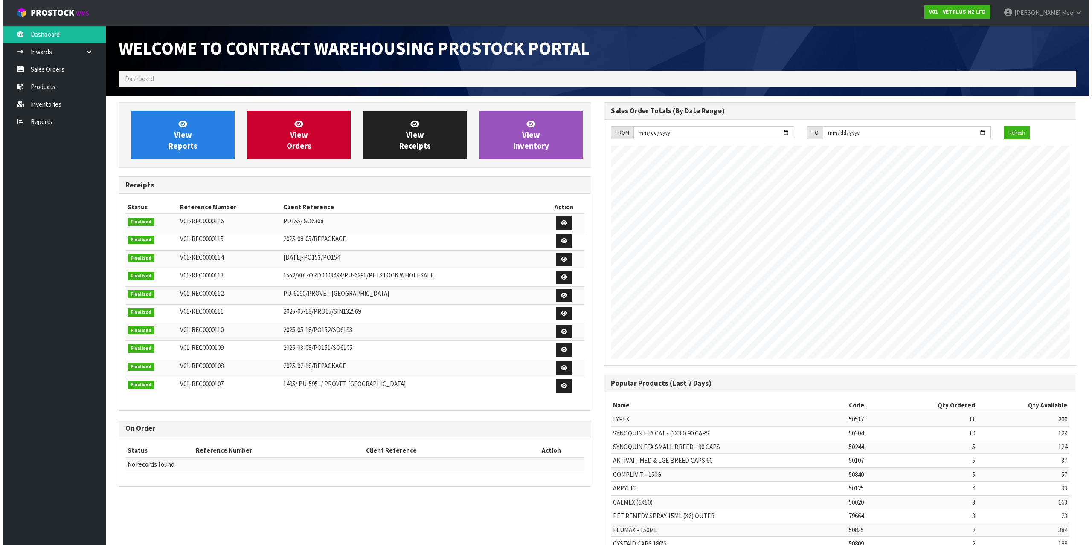
scroll to position [473, 485]
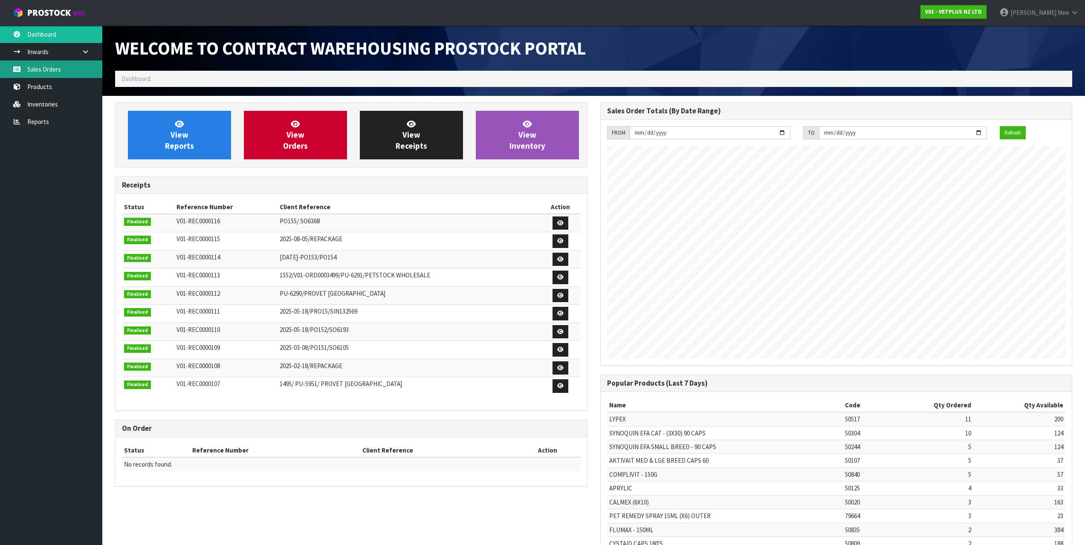
click at [60, 68] on link "Sales Orders" at bounding box center [51, 69] width 102 height 17
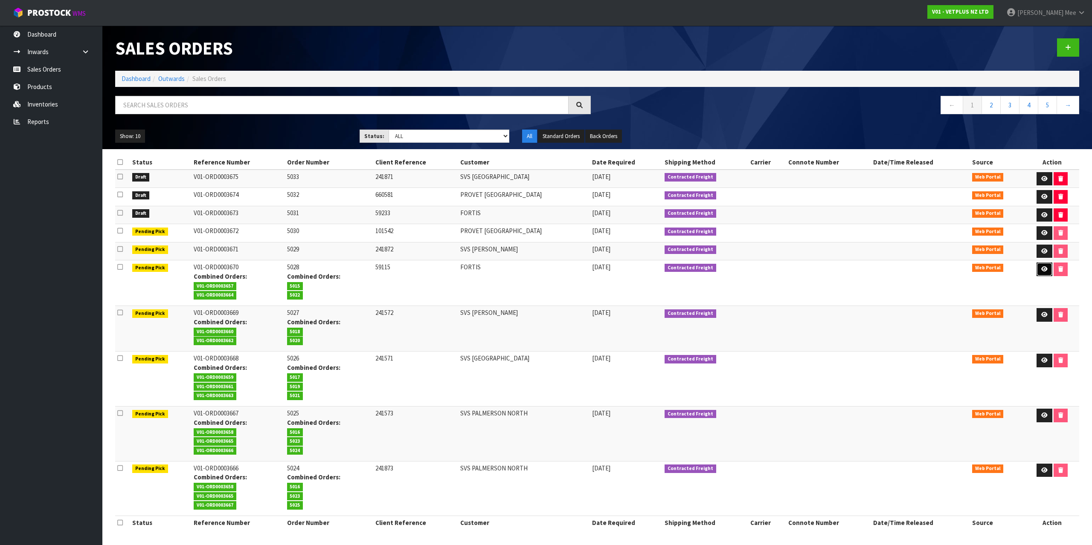
click at [1038, 270] on link at bounding box center [1044, 270] width 16 height 14
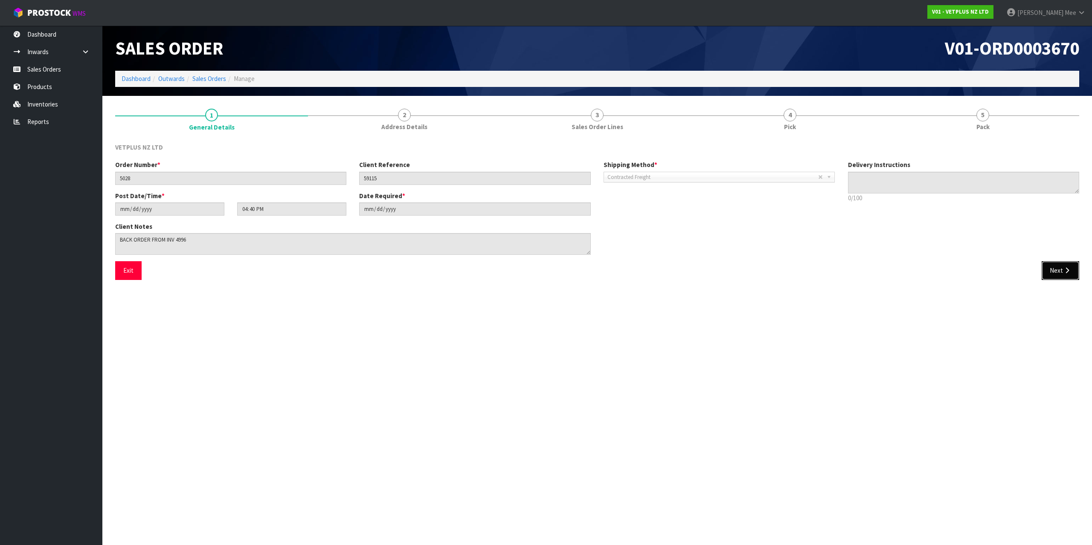
click at [1048, 266] on button "Next" at bounding box center [1060, 270] width 38 height 18
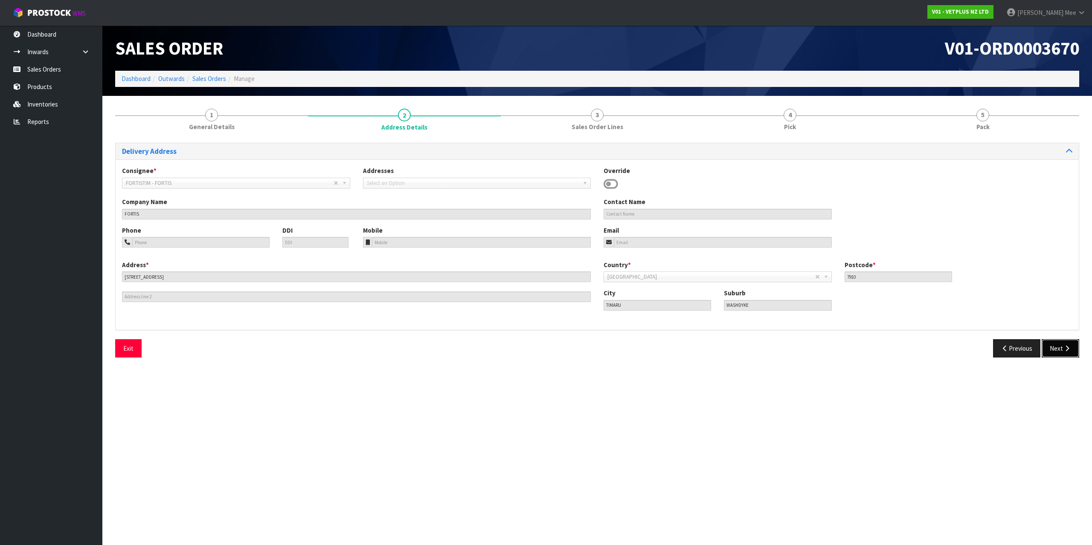
click at [1053, 345] on button "Next" at bounding box center [1060, 348] width 38 height 18
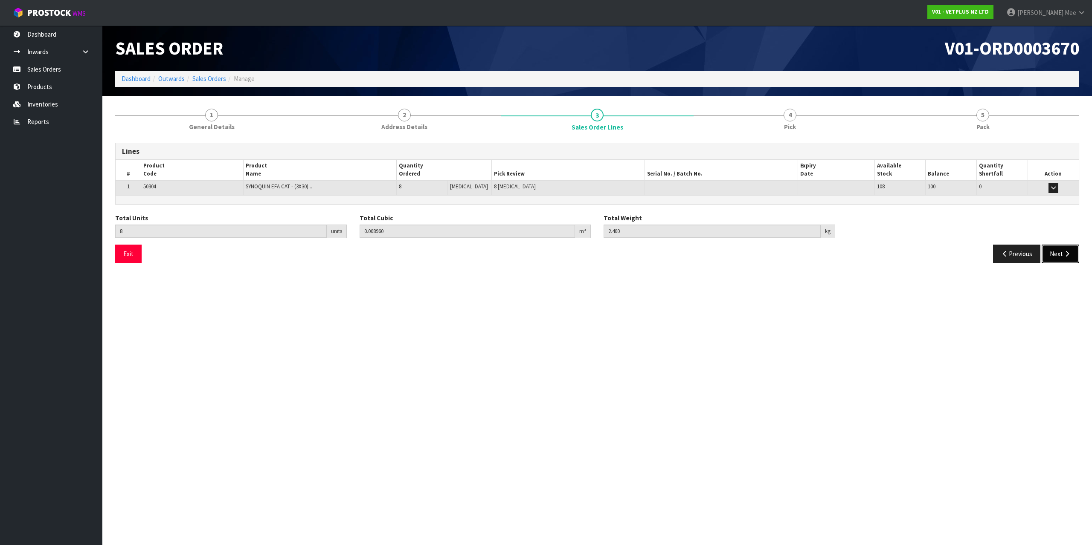
click at [1053, 258] on button "Next" at bounding box center [1060, 254] width 38 height 18
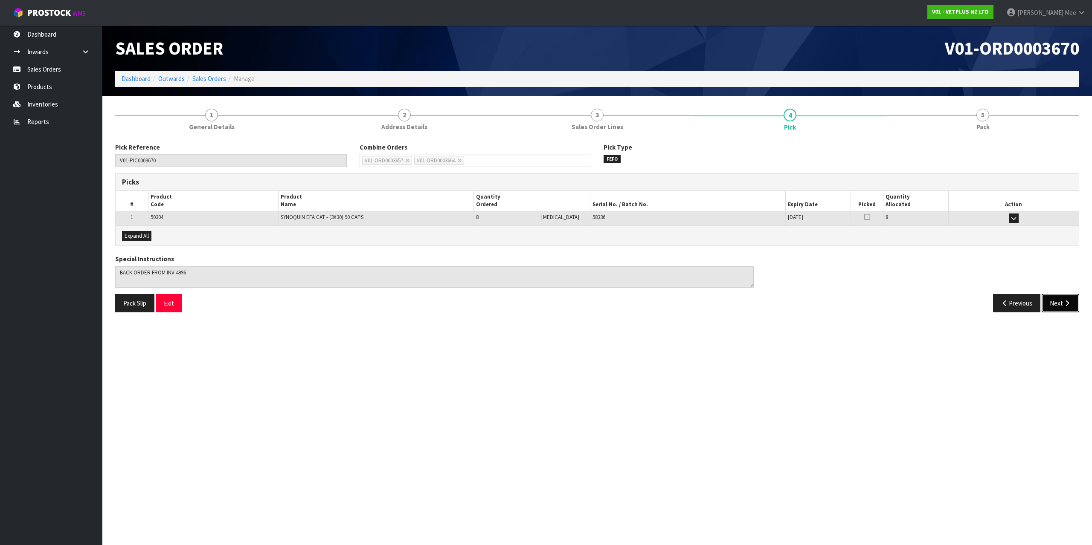
click at [1064, 303] on icon "button" at bounding box center [1067, 303] width 8 height 6
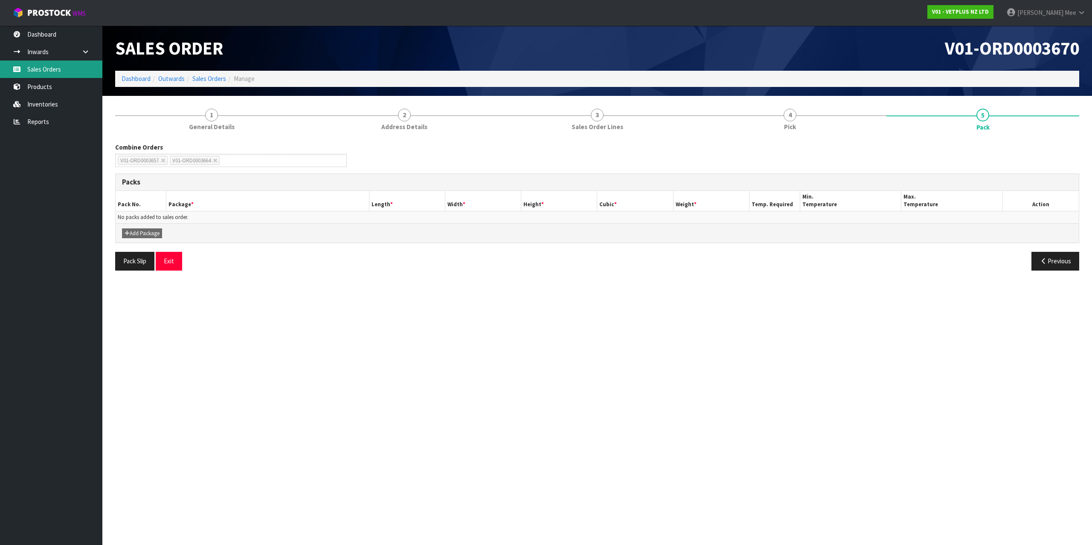
click at [58, 70] on link "Sales Orders" at bounding box center [51, 69] width 102 height 17
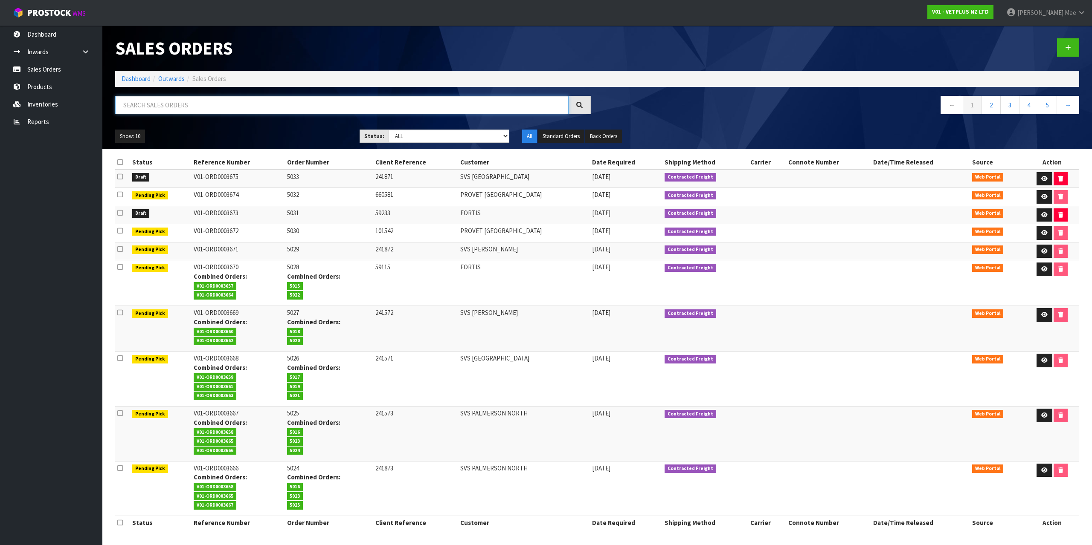
click at [148, 109] on input "text" at bounding box center [341, 105] width 453 height 18
type input "5015"
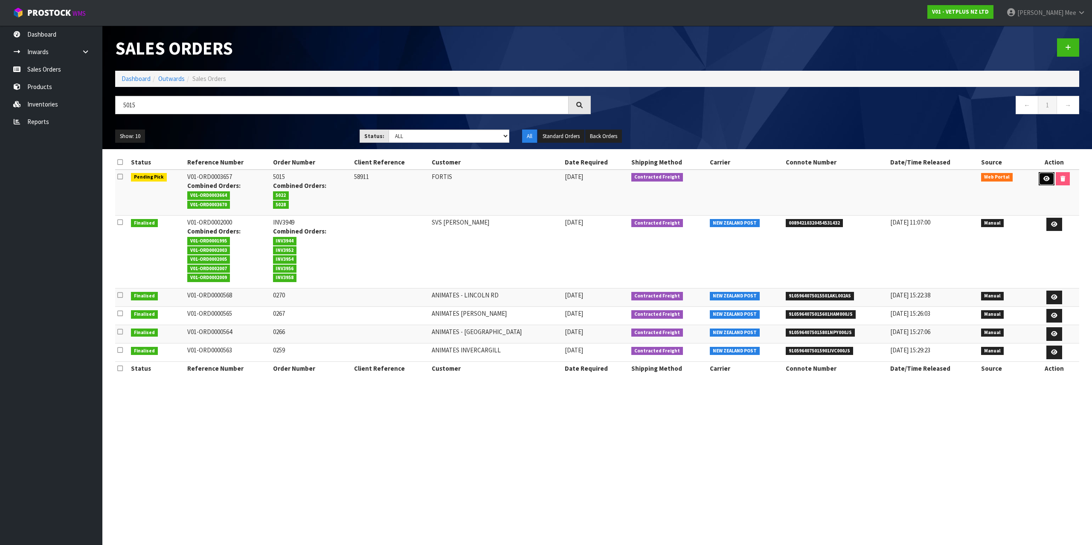
click at [1047, 178] on icon at bounding box center [1046, 179] width 6 height 6
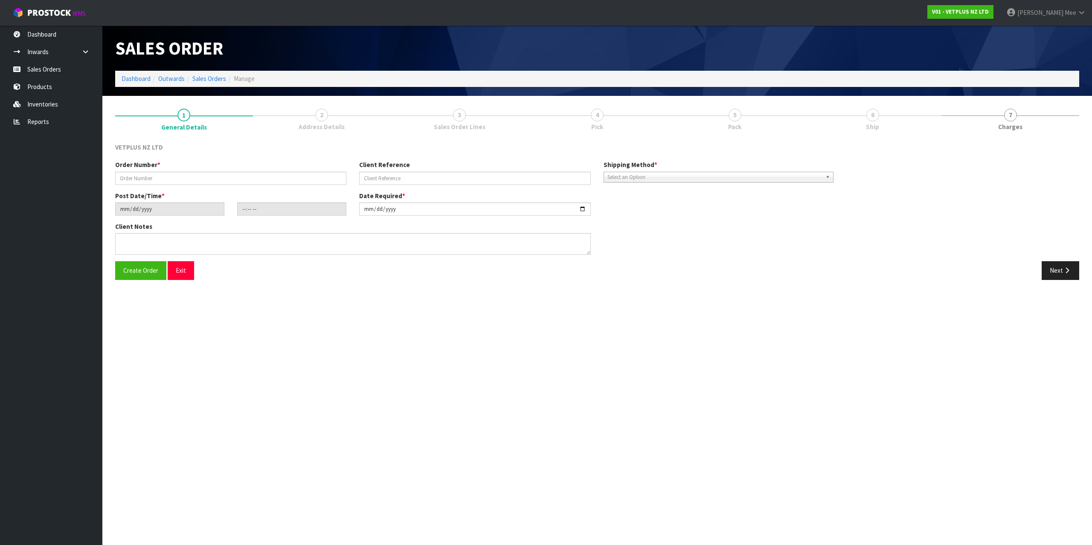
type input "5015"
type input "58911"
type input "2025-09-28"
type input "15:16:00.000"
type input "[DATE]"
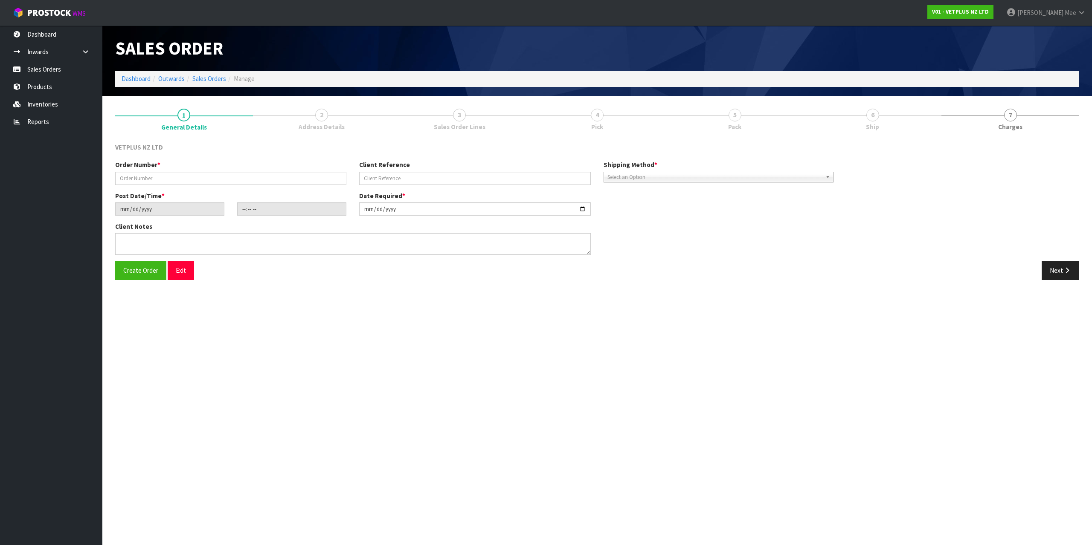
type textarea "BACK ORDER FROM INV 4987"
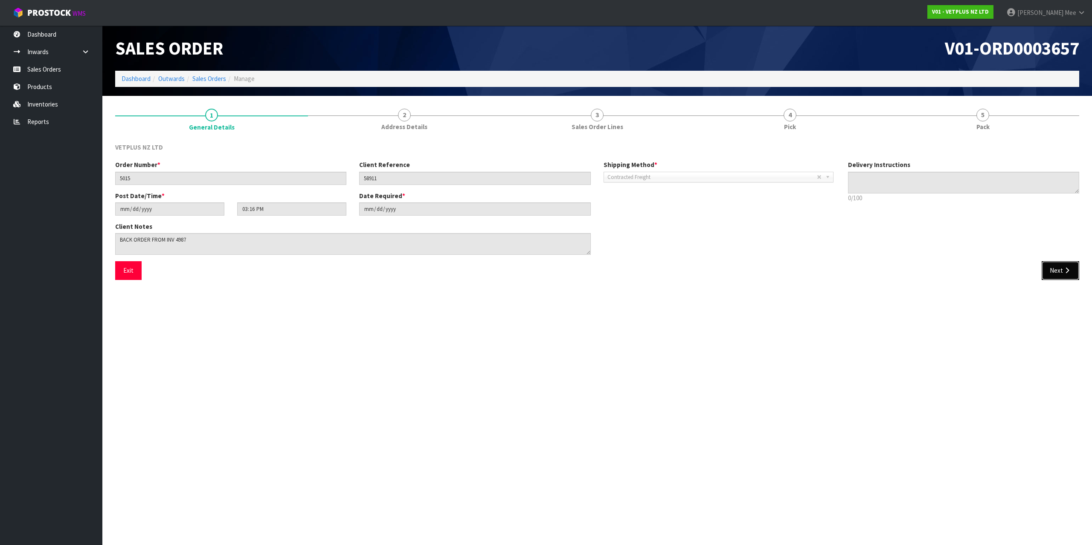
click at [1061, 271] on button "Next" at bounding box center [1060, 270] width 38 height 18
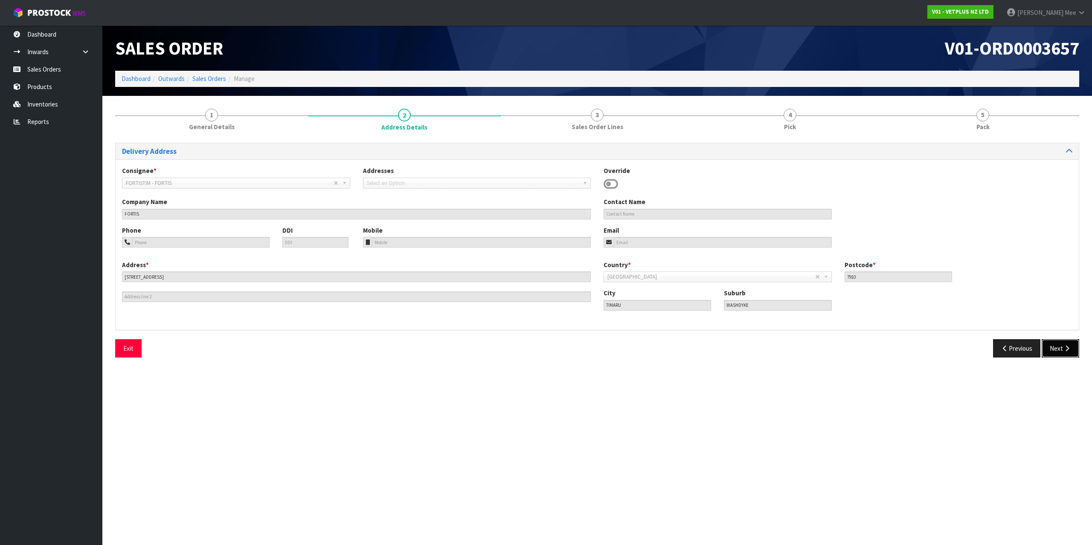
click at [1060, 352] on button "Next" at bounding box center [1060, 348] width 38 height 18
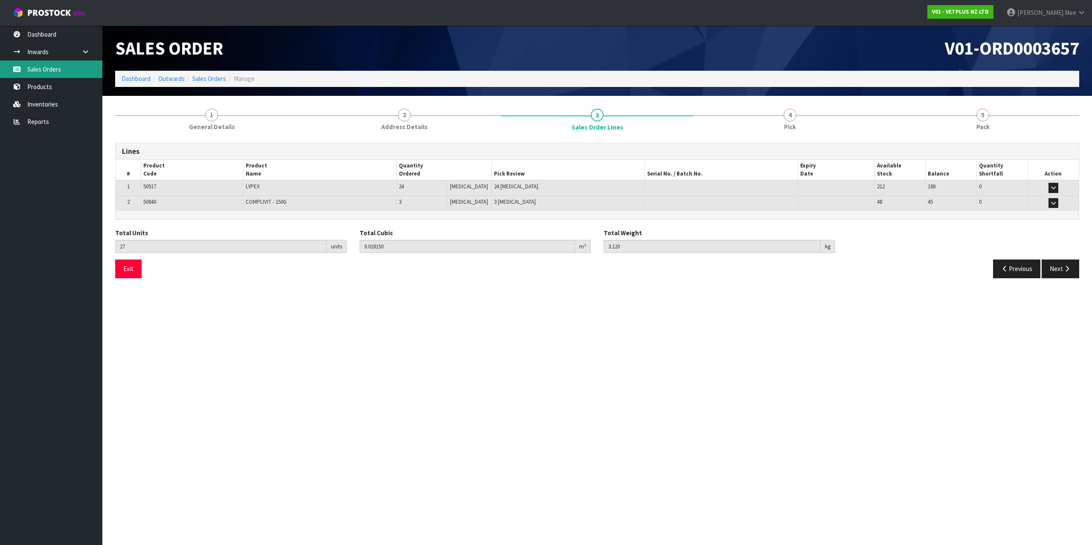
click at [38, 69] on link "Sales Orders" at bounding box center [51, 69] width 102 height 17
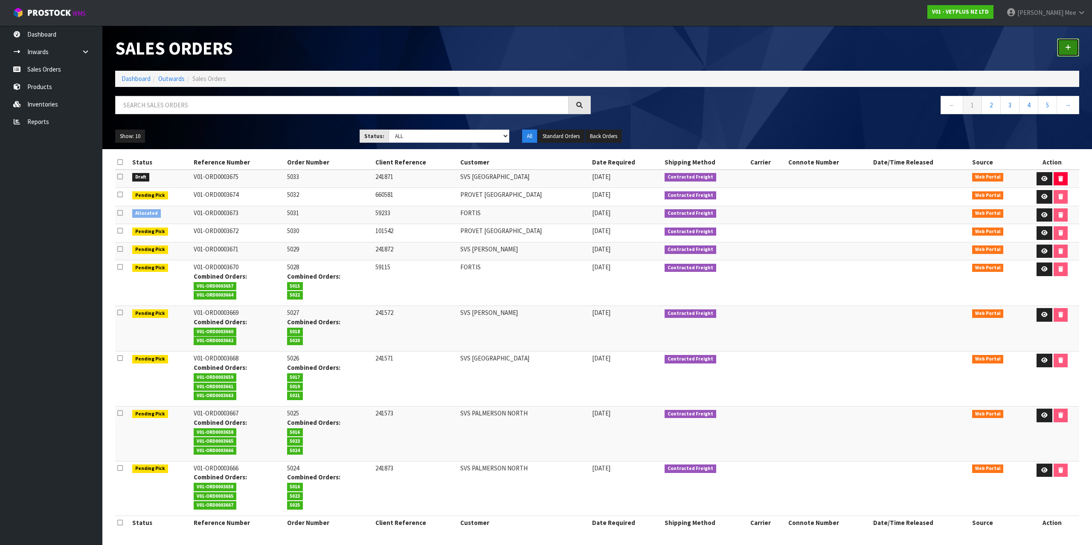
click at [1057, 47] on link at bounding box center [1068, 47] width 22 height 18
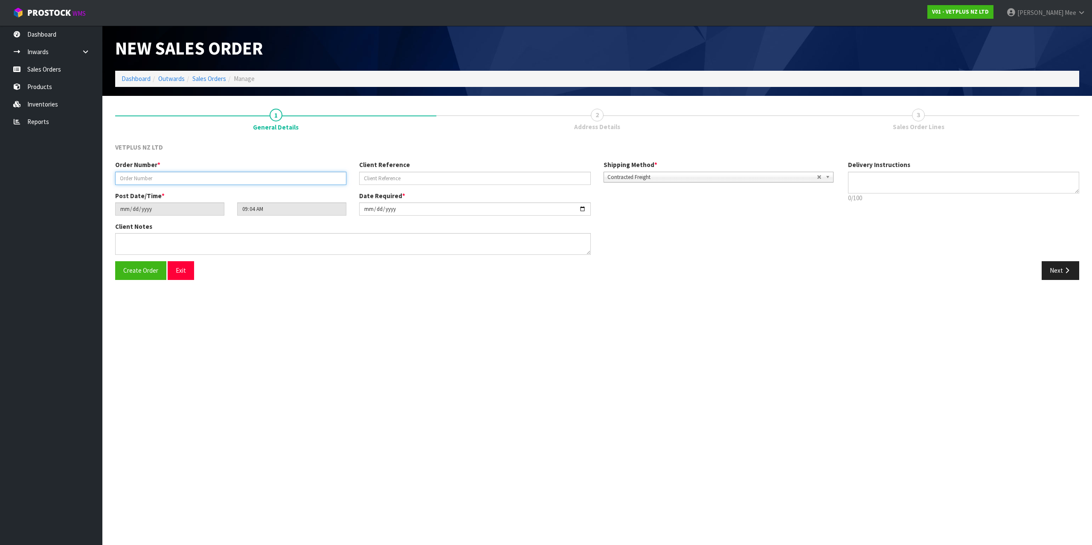
drag, startPoint x: 148, startPoint y: 177, endPoint x: 161, endPoint y: 179, distance: 13.4
click at [148, 177] on input "text" at bounding box center [230, 178] width 231 height 13
type input "5034"
type input "58938"
click at [1063, 276] on button "Next" at bounding box center [1060, 270] width 38 height 18
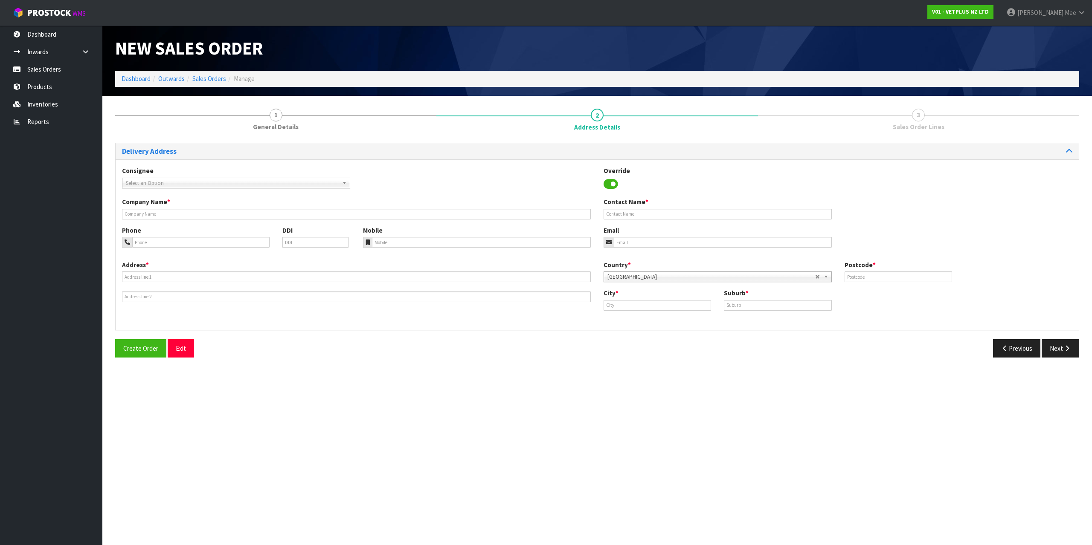
click at [160, 183] on span "Select an Option" at bounding box center [232, 183] width 213 height 10
type input "fortis"
click at [173, 217] on li "FORTIS TIM - FORTIS" at bounding box center [236, 218] width 224 height 11
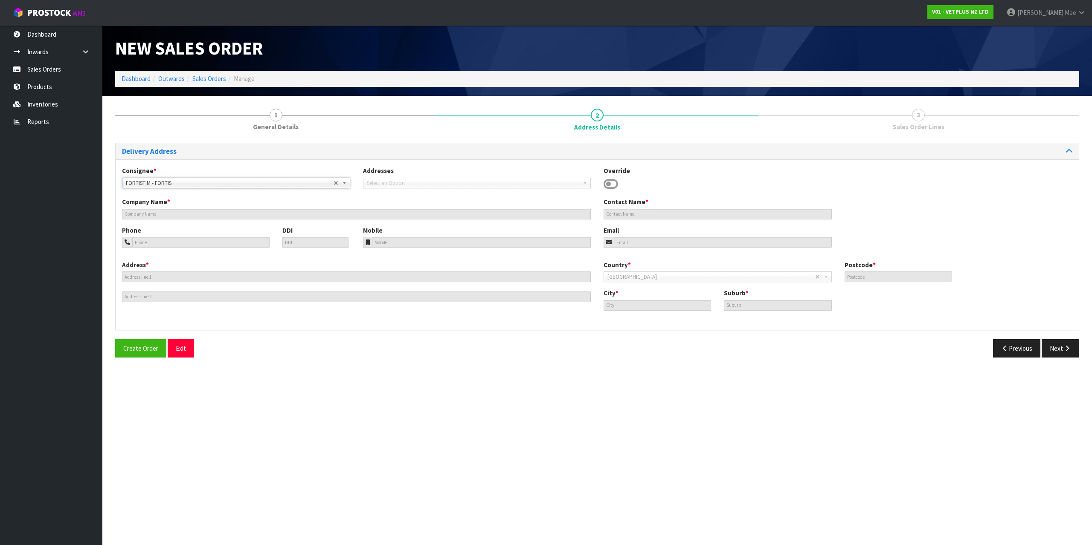
type input "FORTIS"
type input "[STREET_ADDRESS]"
type input "7910"
type input "TIMARU"
type input "WASHDYKE"
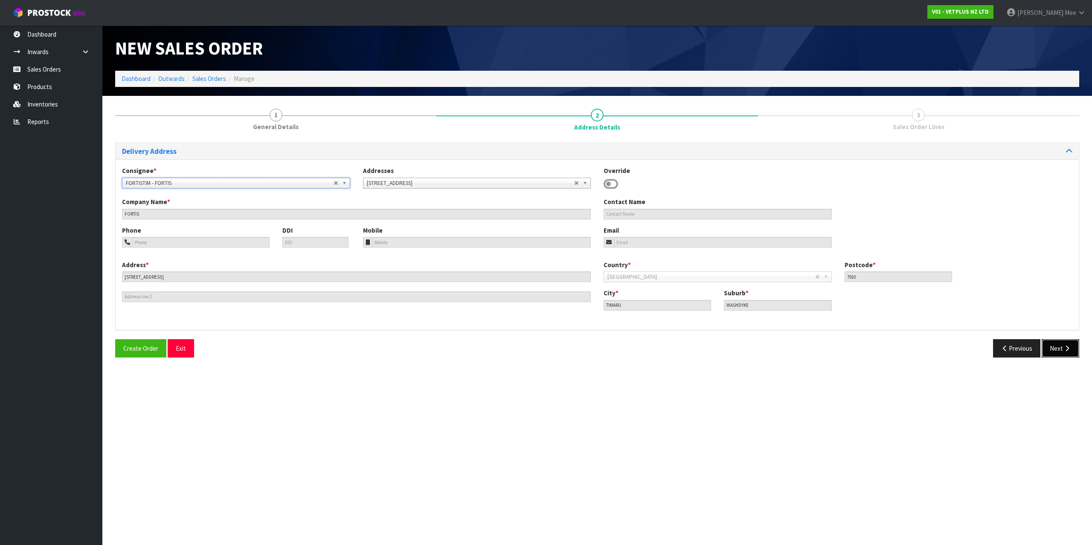
click at [1064, 349] on icon "button" at bounding box center [1067, 348] width 8 height 6
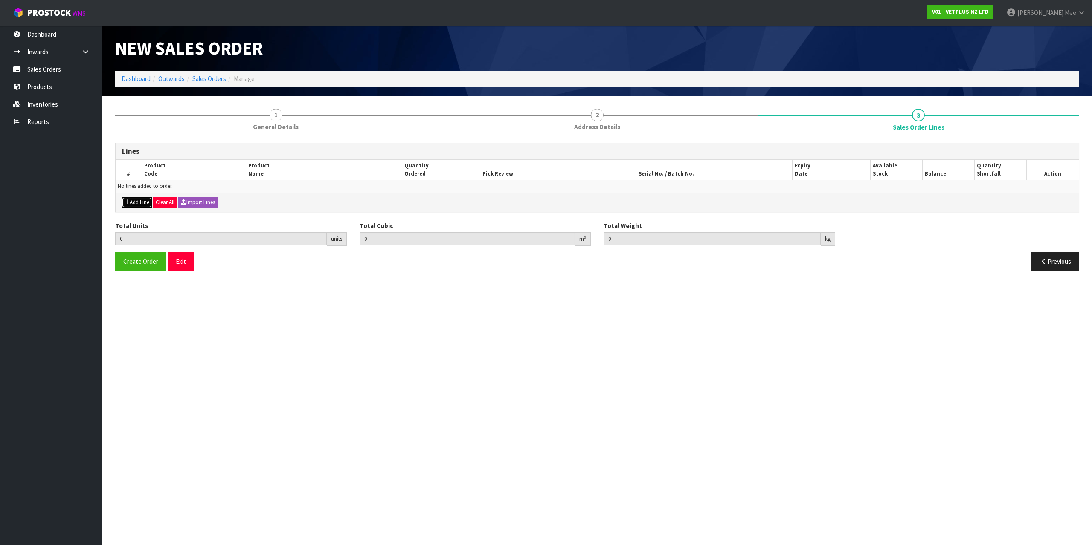
click at [144, 202] on button "Add Line" at bounding box center [137, 202] width 30 height 10
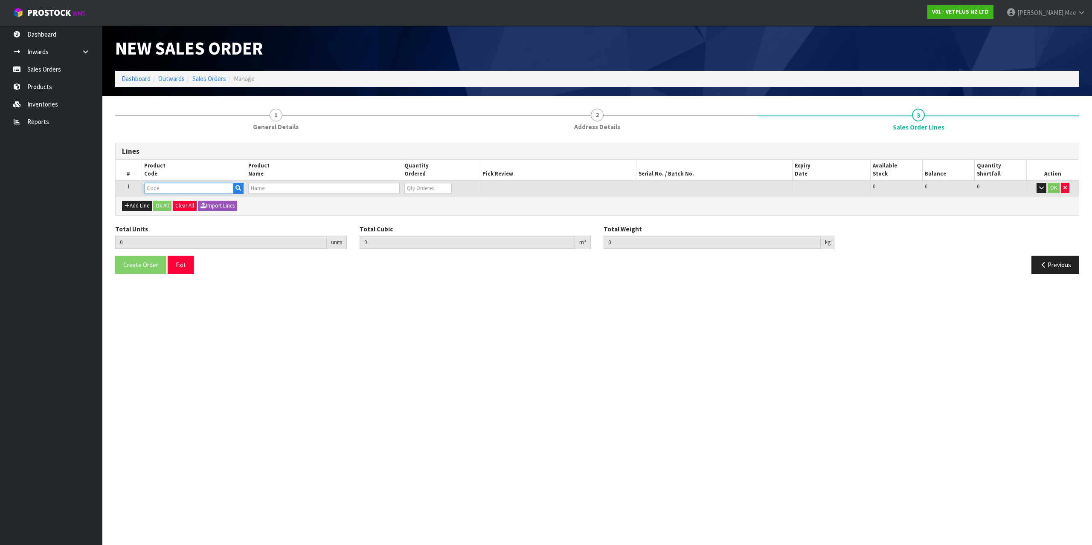
click at [151, 186] on input "text" at bounding box center [188, 188] width 89 height 11
type input "50517"
type input "0.000000"
type input "0.000"
type input "LYPEX"
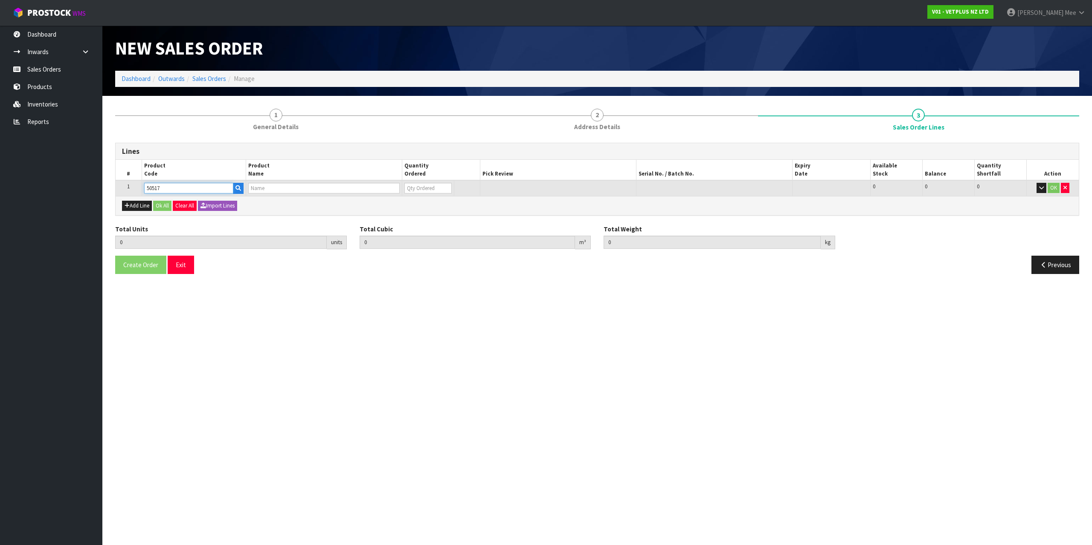
type input "0"
type input "50517"
drag, startPoint x: 414, startPoint y: 187, endPoint x: 398, endPoint y: 171, distance: 22.6
click at [404, 186] on input "0" at bounding box center [422, 188] width 46 height 11
type input "2"
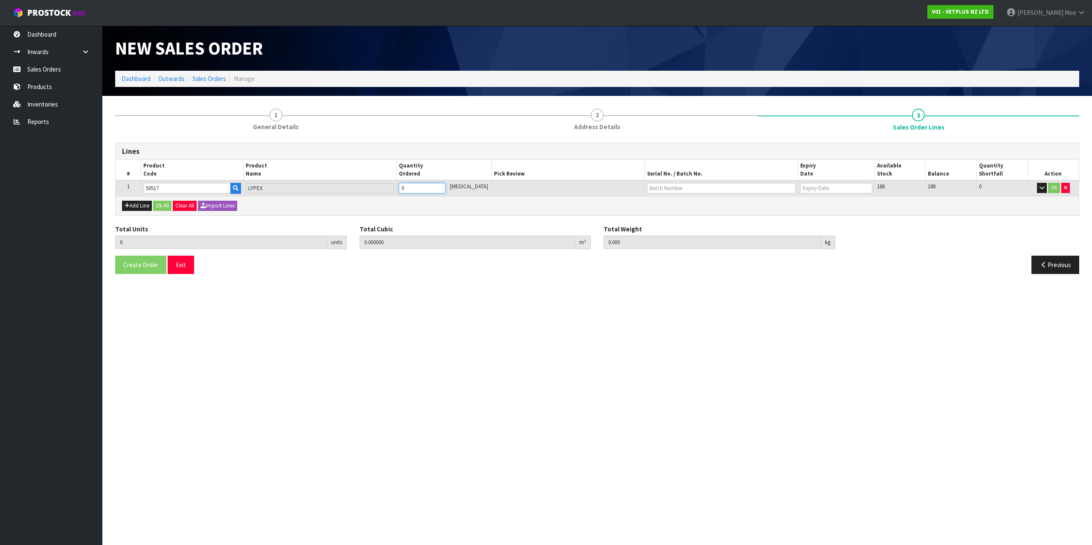
type input "0.0014"
type input "0.2"
type input "2"
type input "24"
type input "0.0168"
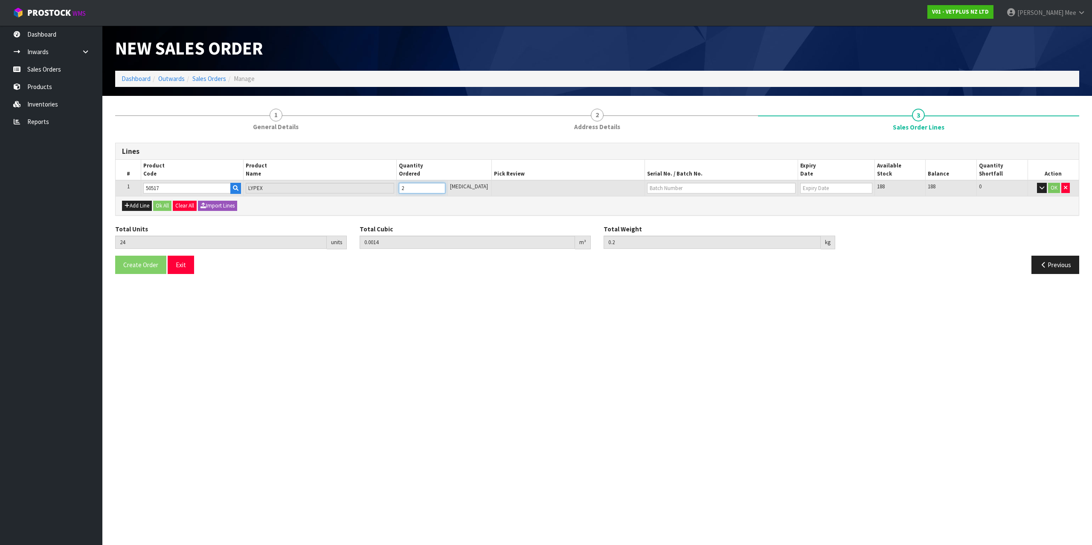
type input "2.4"
type input "24"
click at [533, 203] on div "Add Line Ok All Clear All Import Lines" at bounding box center [597, 205] width 963 height 19
click at [165, 206] on button "Ok All" at bounding box center [162, 206] width 18 height 10
click at [146, 269] on button "Create Order" at bounding box center [140, 264] width 51 height 18
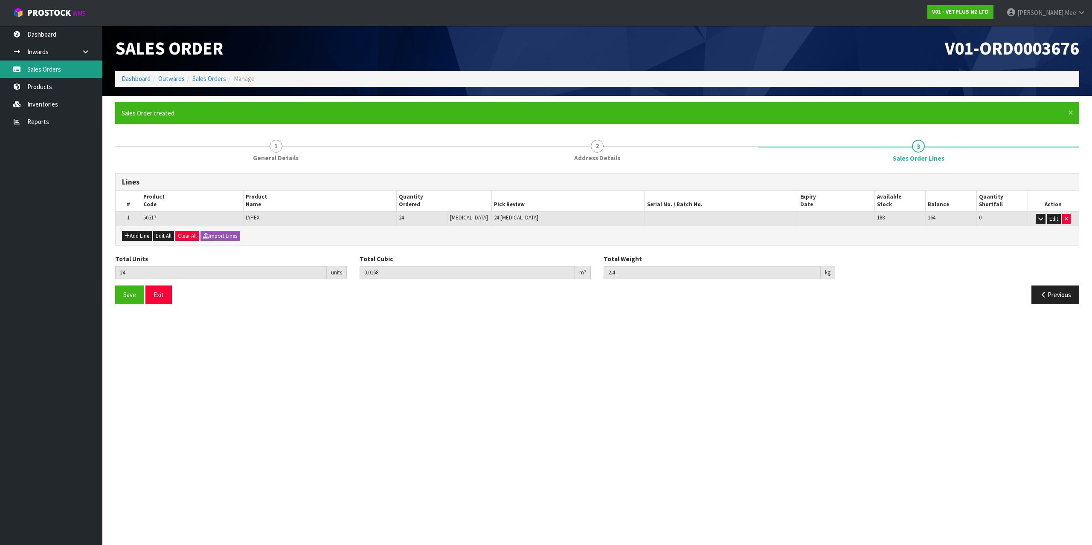
click at [56, 65] on link "Sales Orders" at bounding box center [51, 69] width 102 height 17
